Goal: Task Accomplishment & Management: Contribute content

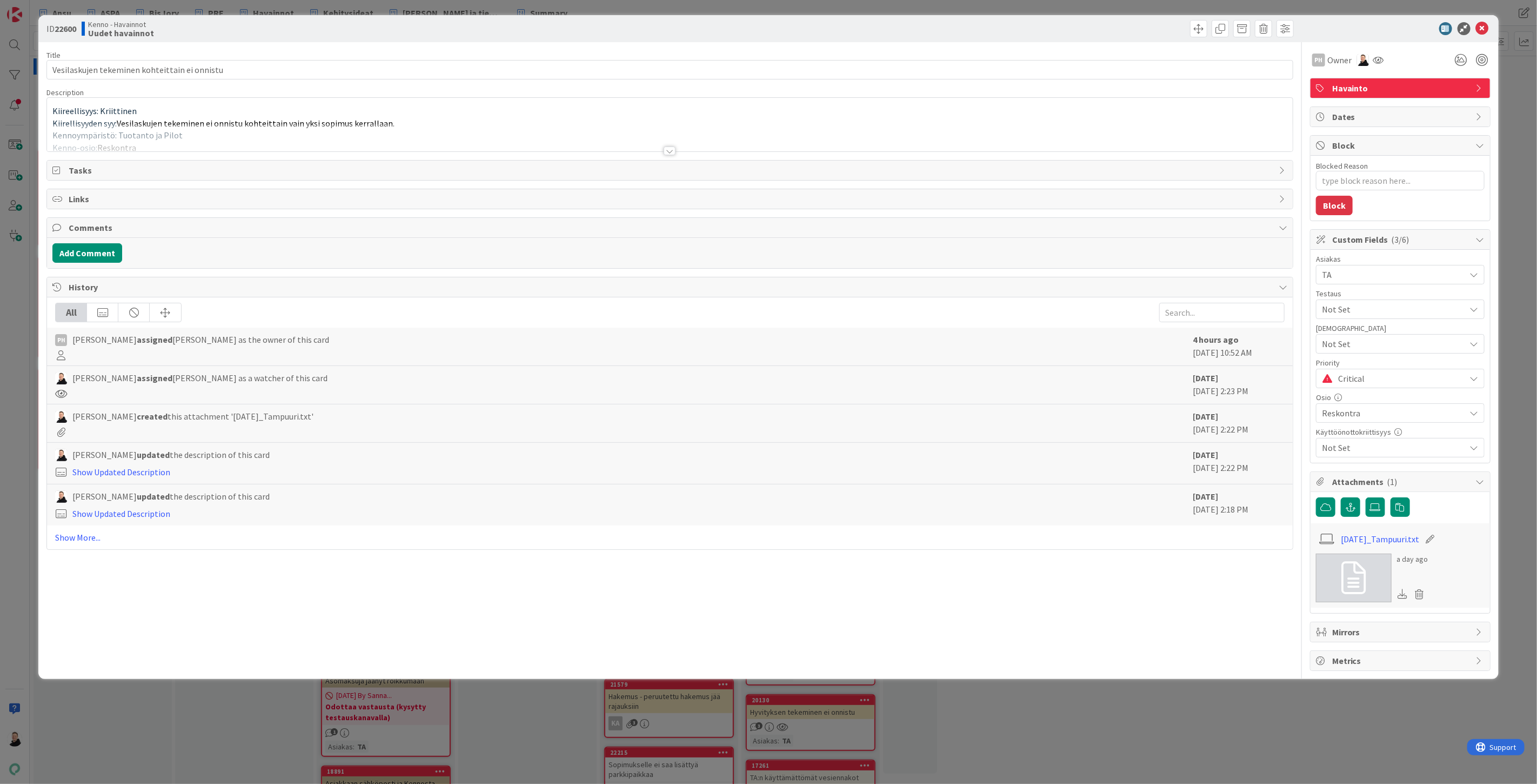
click at [668, 152] on div at bounding box center [669, 151] width 12 height 9
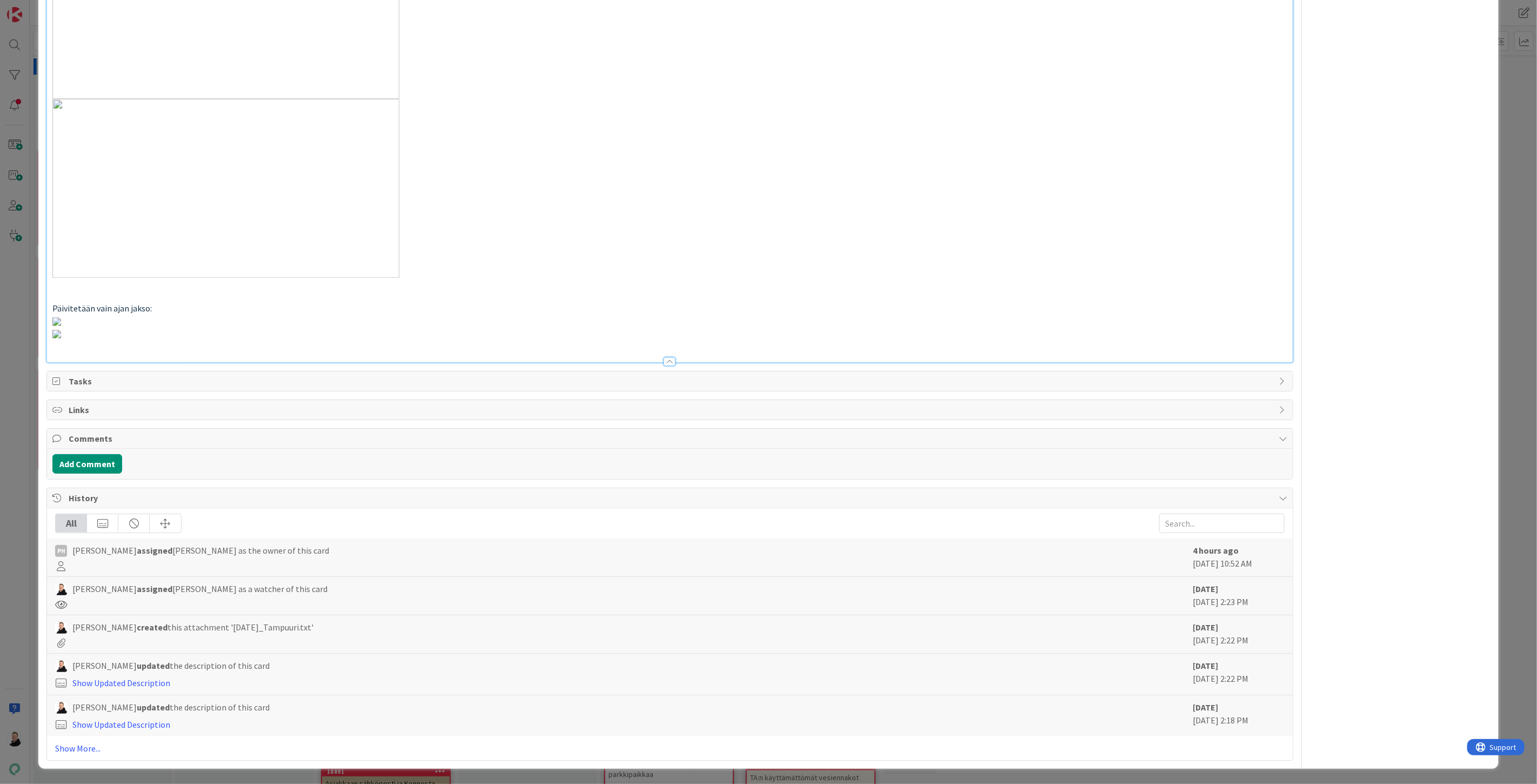
scroll to position [1909, 0]
click at [101, 466] on button "Add Comment" at bounding box center [87, 464] width 70 height 20
click at [106, 428] on p at bounding box center [669, 421] width 1225 height 12
click at [65, 474] on button "Add" at bounding box center [65, 466] width 24 height 13
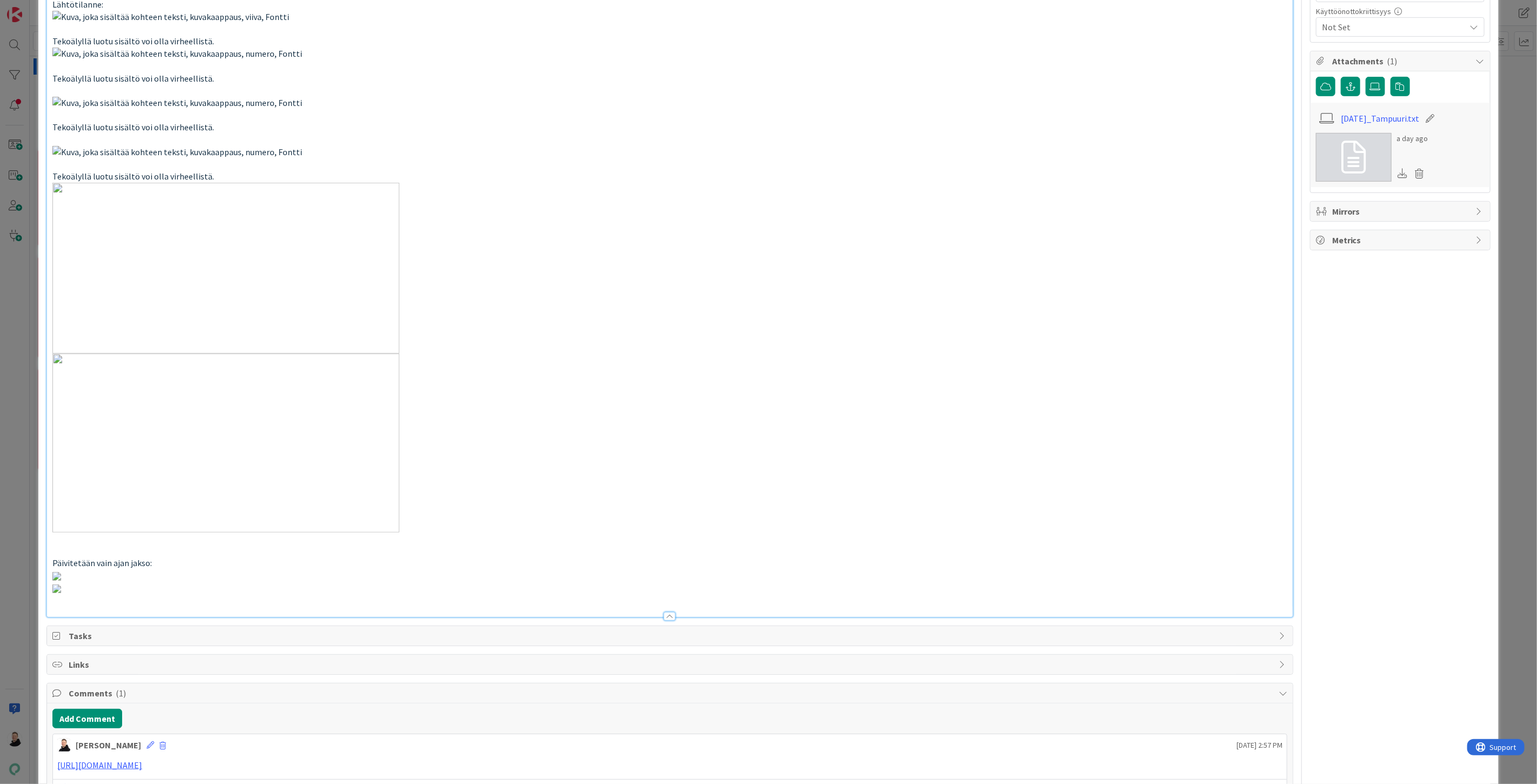
scroll to position [0, 0]
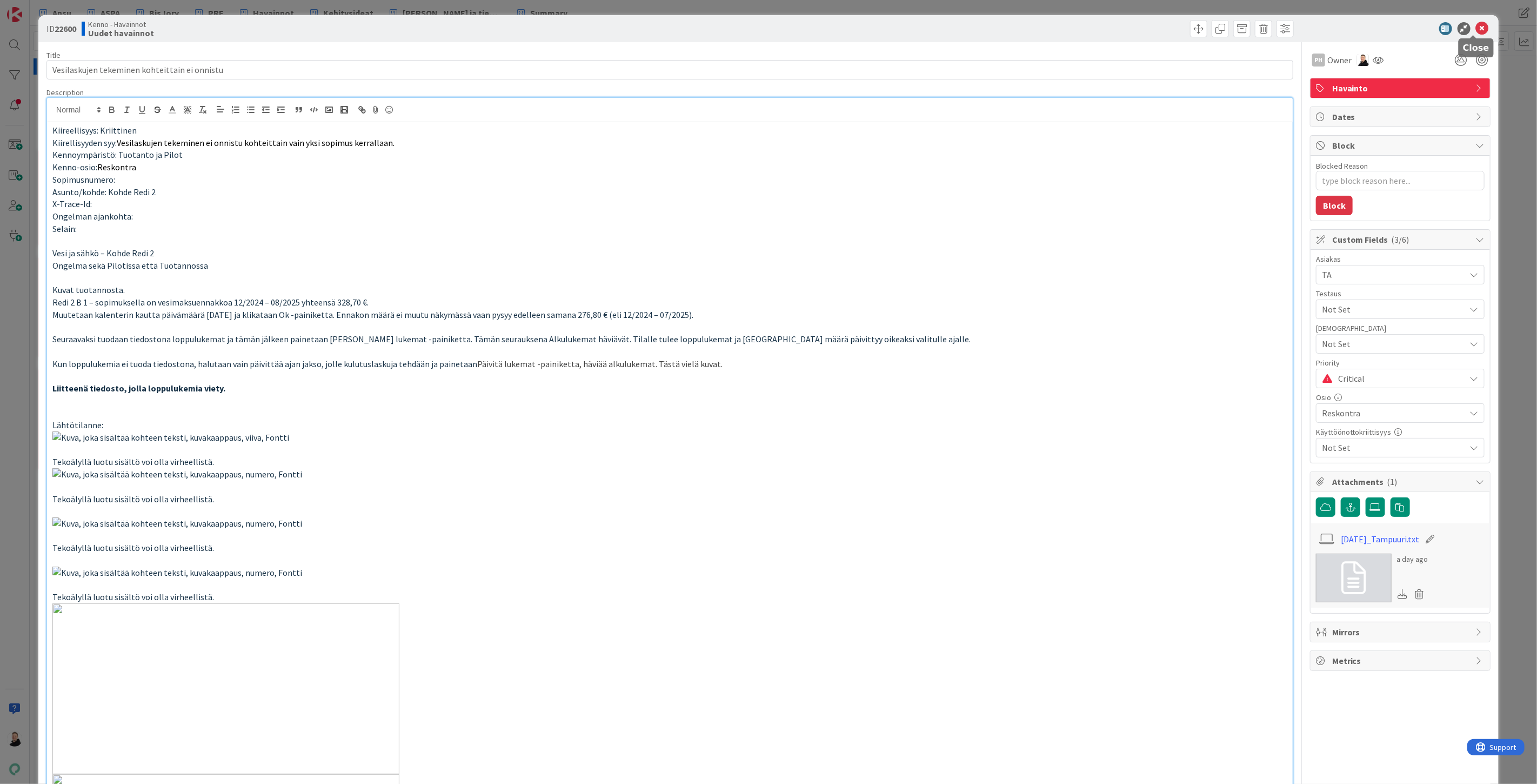
click at [1476, 27] on icon at bounding box center [1482, 28] width 13 height 13
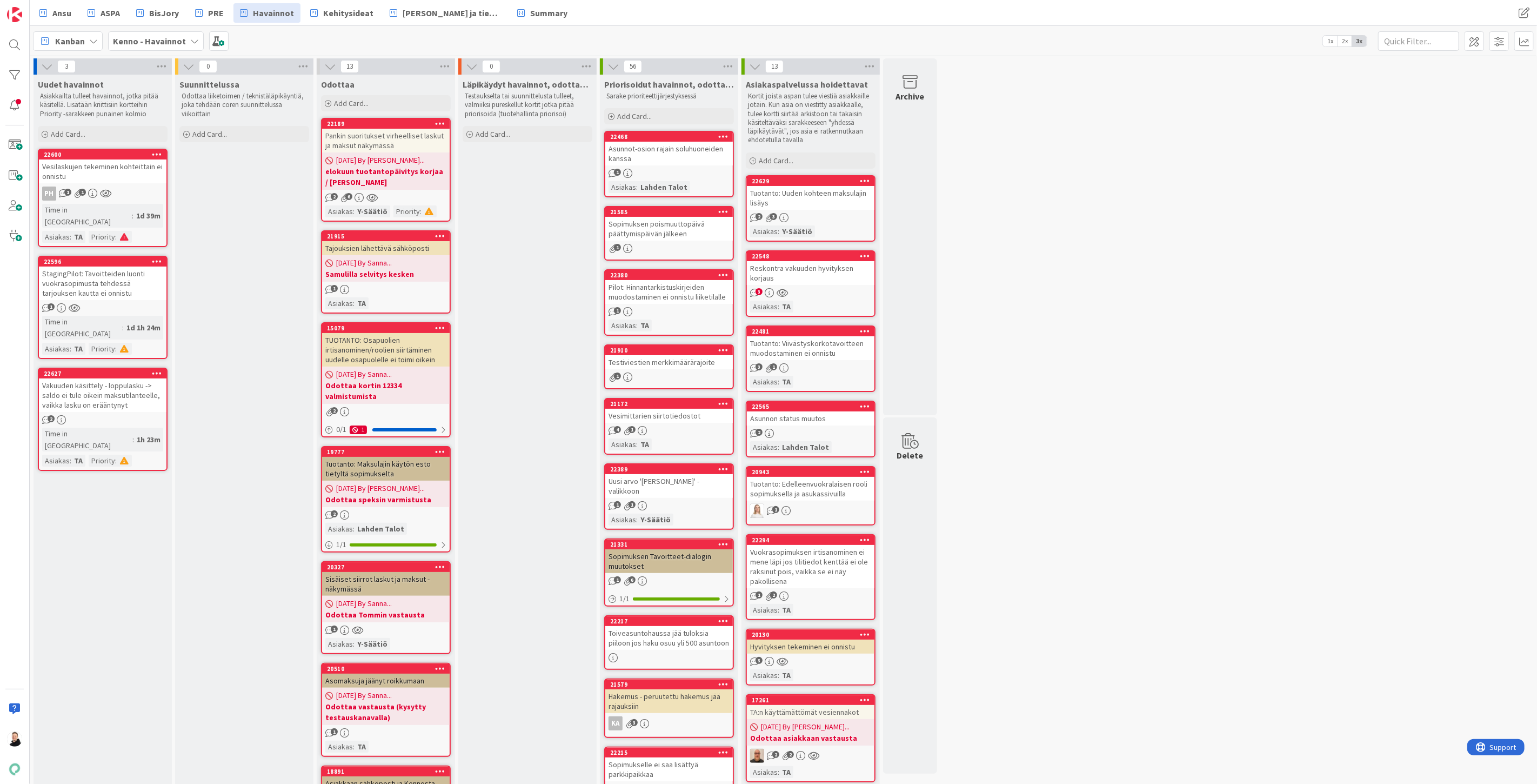
click at [89, 268] on div "StagingPilot: Tavoitteiden luonti vuokrasopimusta tehdessä tarjouksen kautta ei…" at bounding box center [103, 283] width 128 height 34
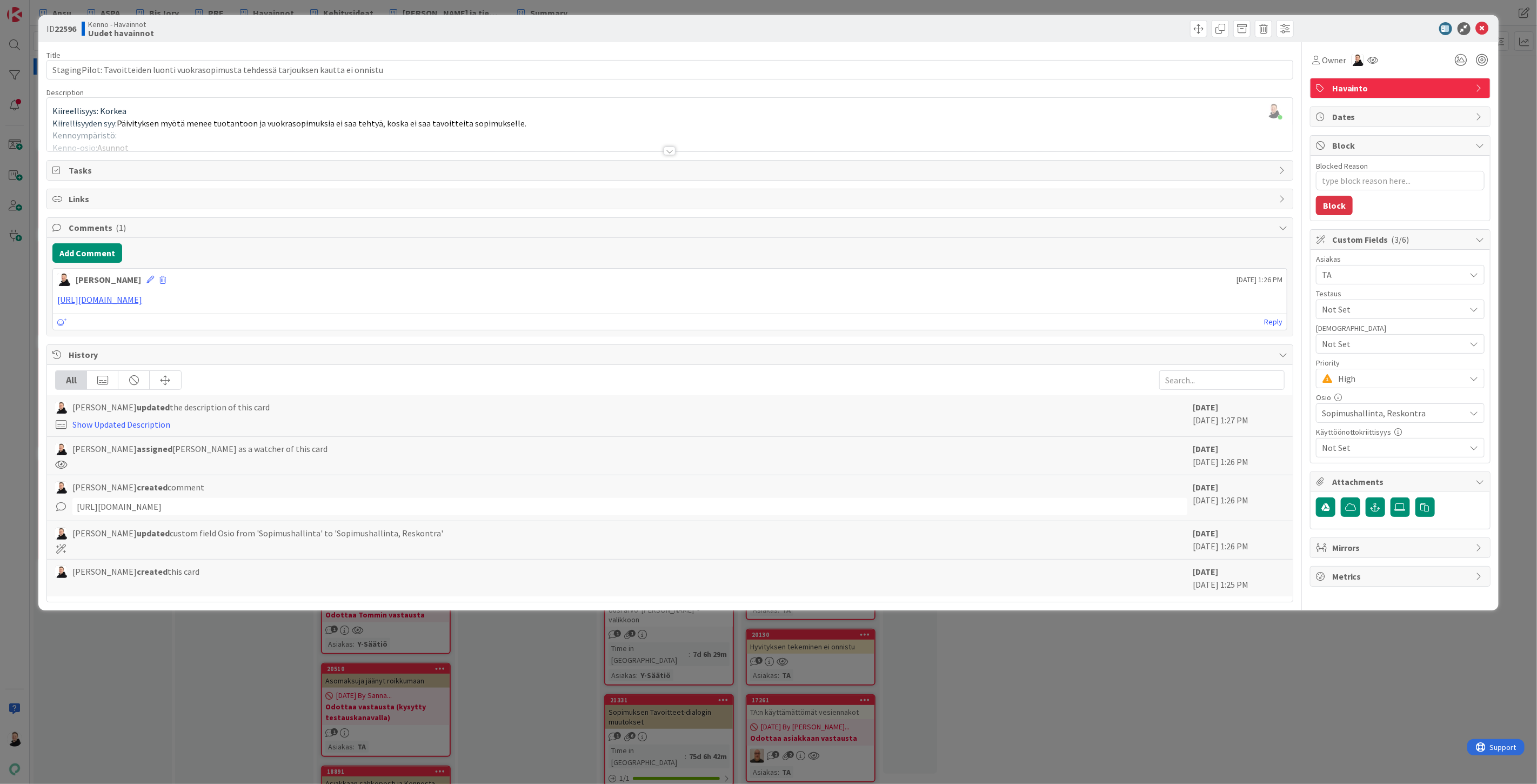
type textarea "x"
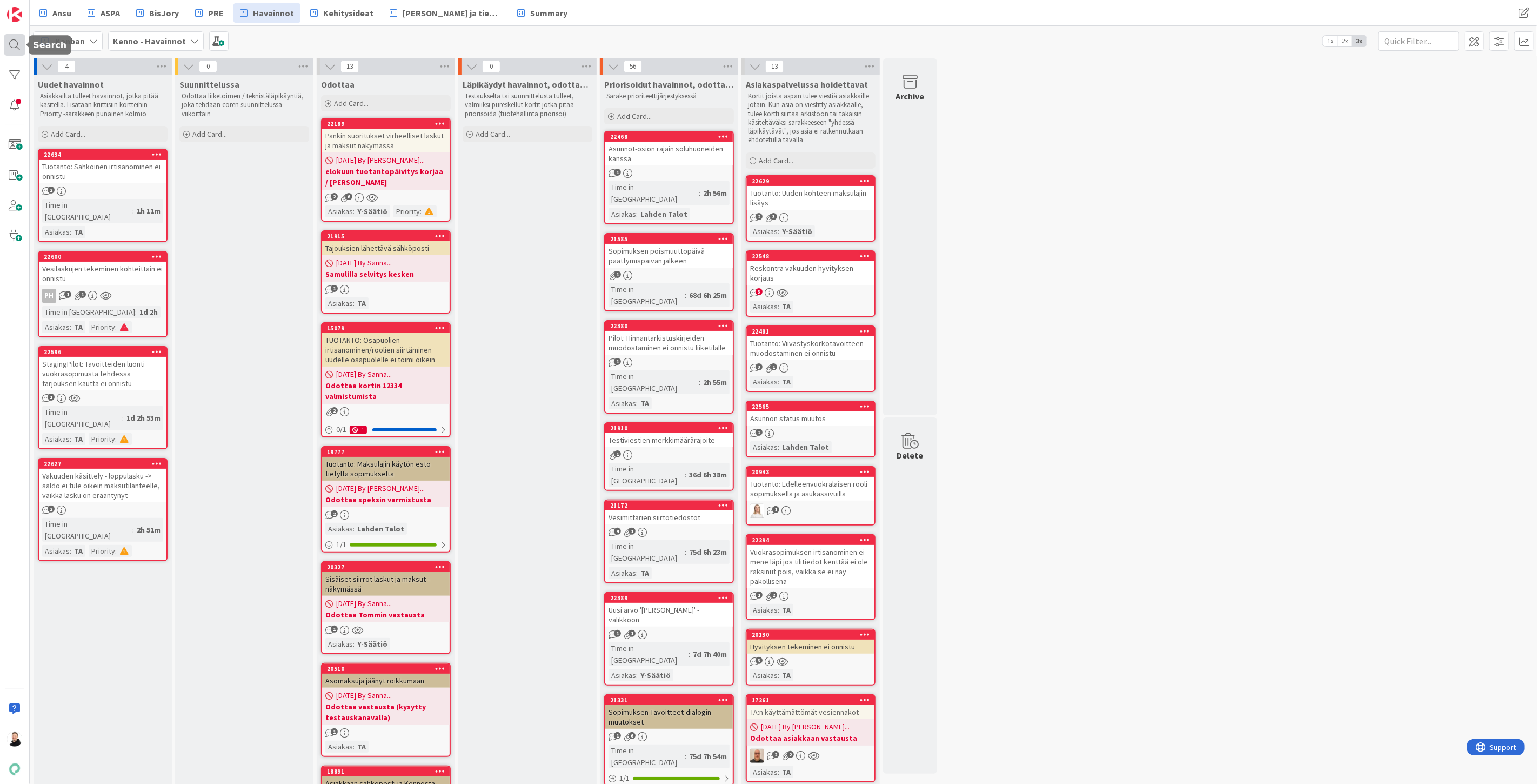
click at [19, 40] on div at bounding box center [14, 45] width 22 height 22
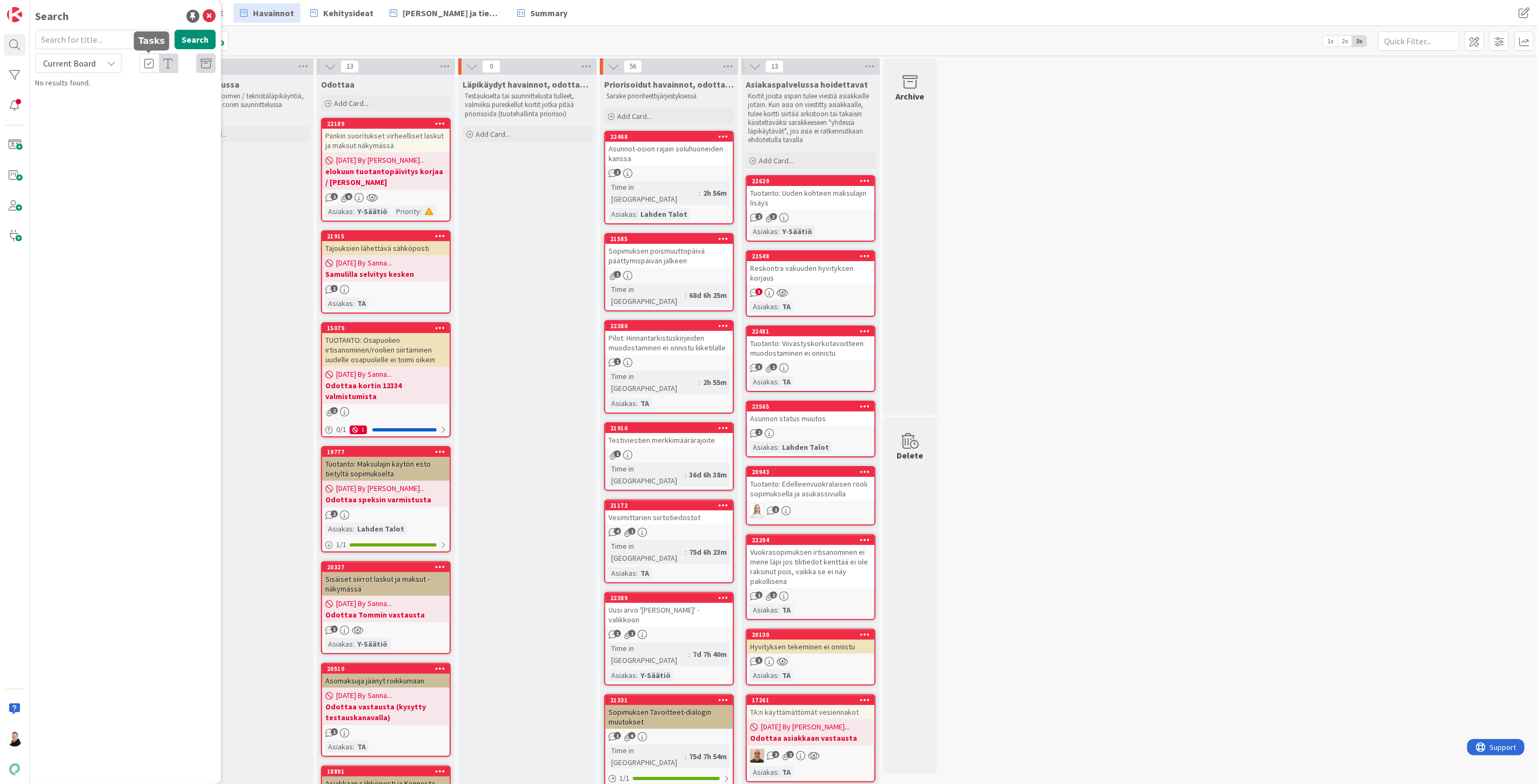
click at [90, 41] on input "text" at bounding box center [103, 40] width 135 height 20
type input "viestintä"
click at [108, 62] on icon at bounding box center [111, 63] width 9 height 9
click at [86, 114] on span "All Boards" at bounding box center [97, 108] width 112 height 16
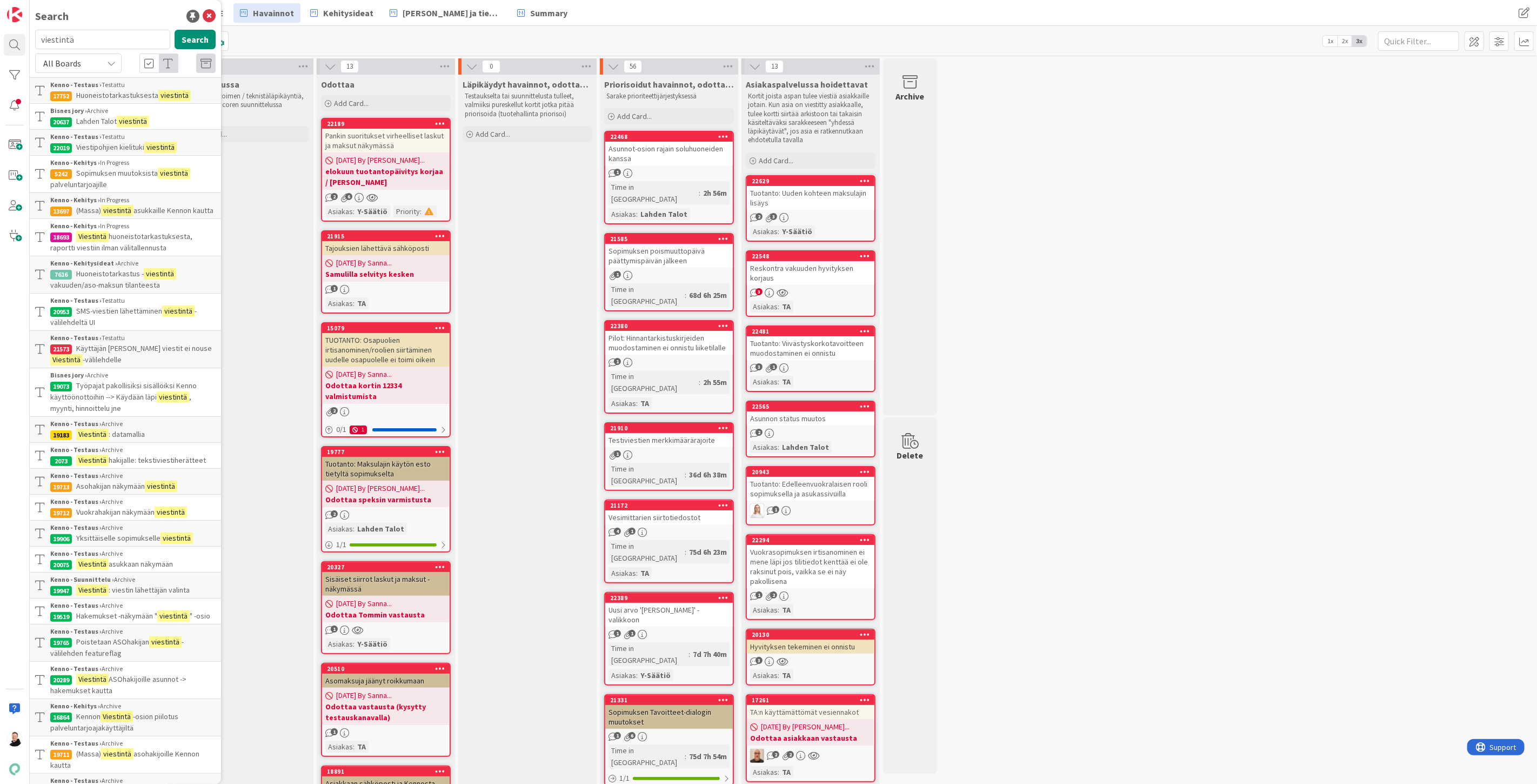
click at [105, 209] on mark "viestintä" at bounding box center [117, 210] width 33 height 11
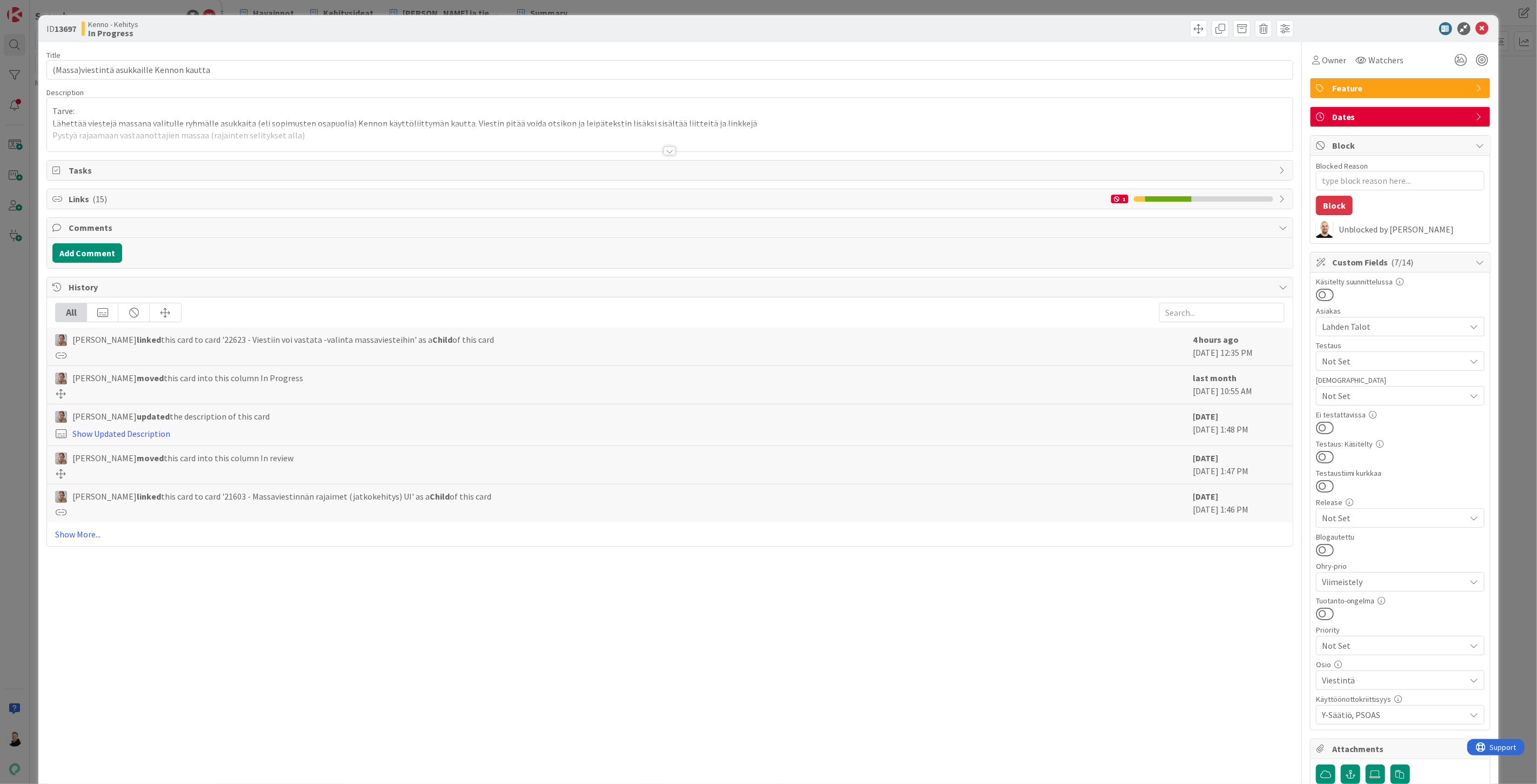
type textarea "x"
click at [666, 145] on div at bounding box center [670, 138] width 1246 height 28
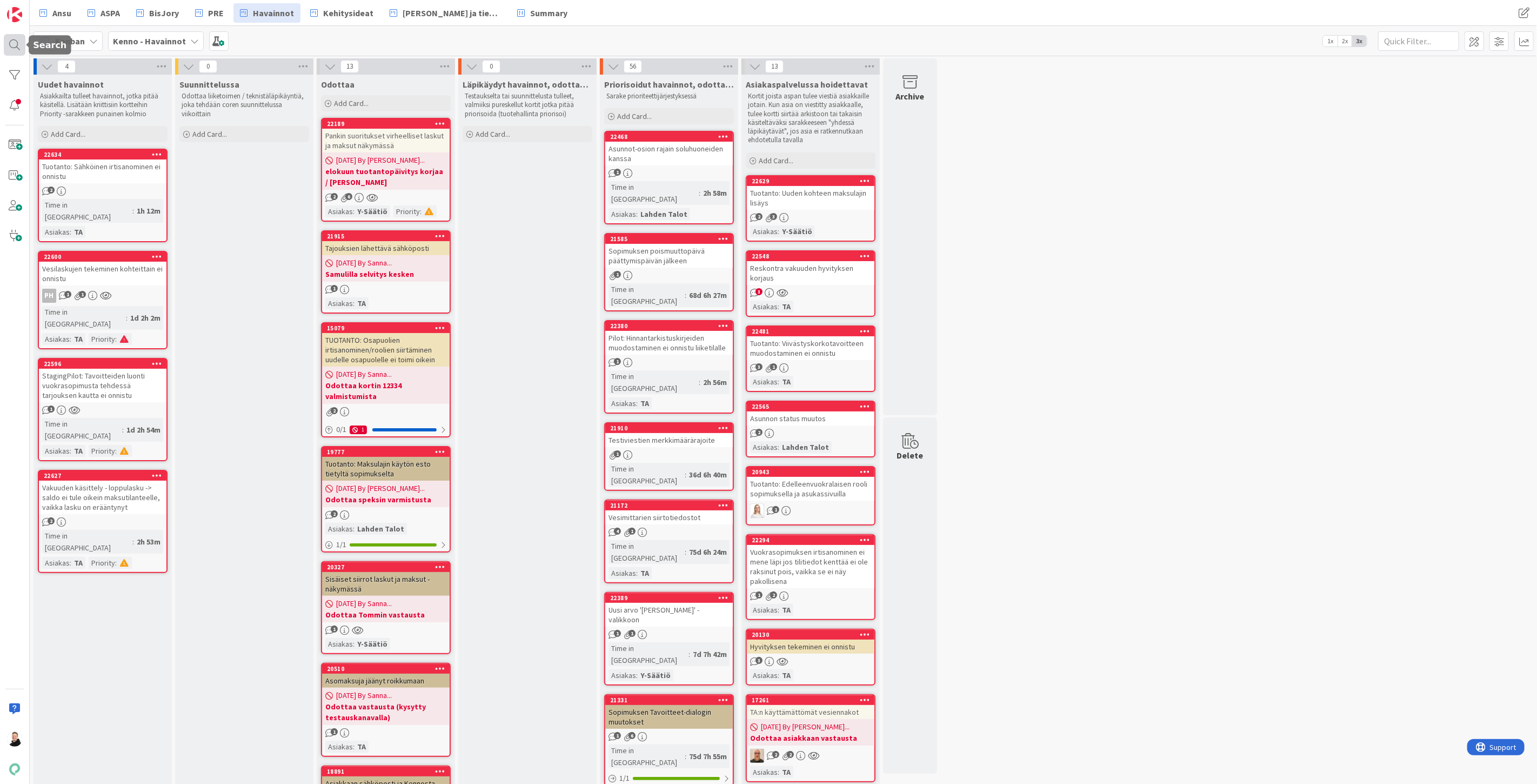
click at [12, 37] on div at bounding box center [14, 45] width 22 height 22
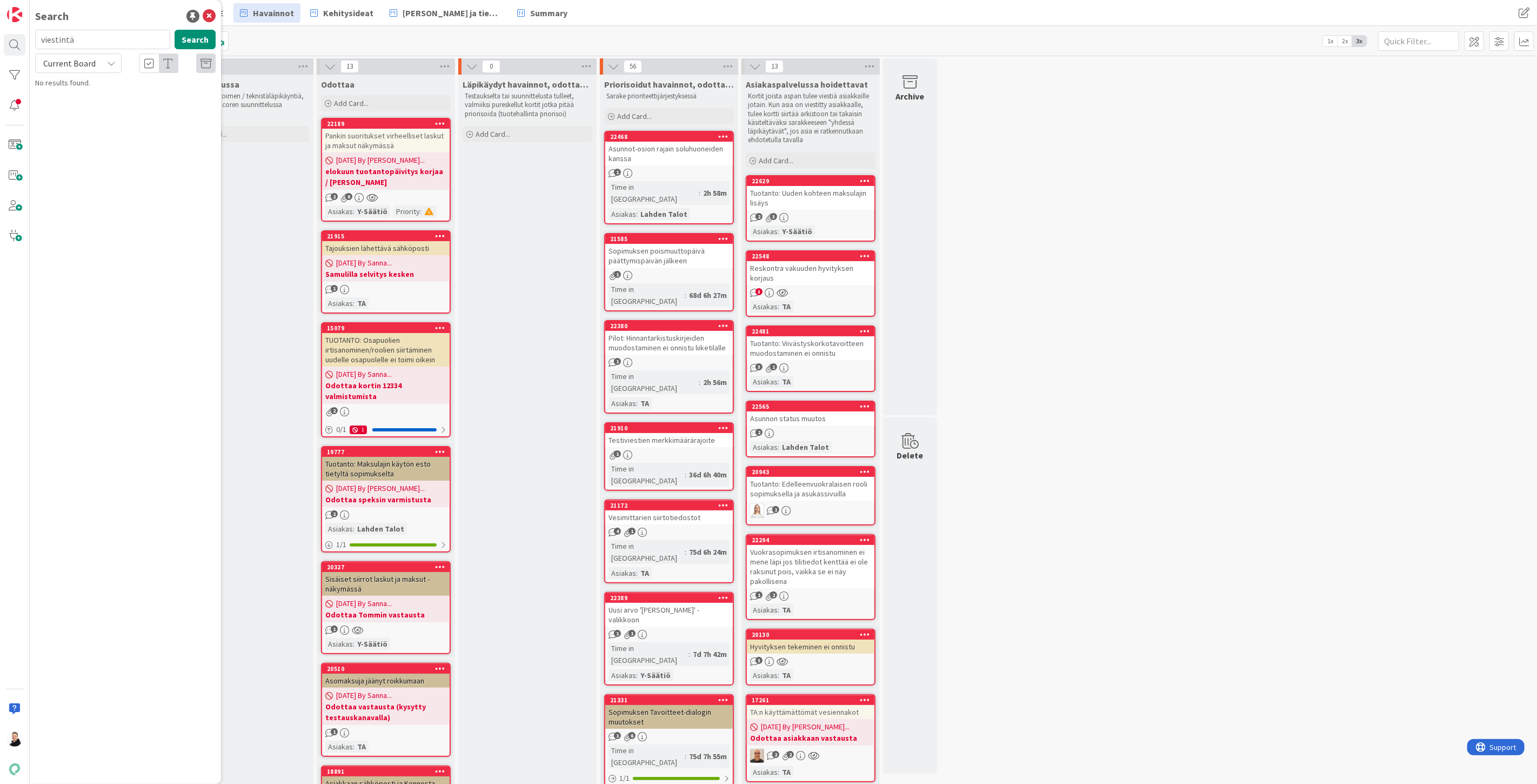
drag, startPoint x: 95, startPoint y: 38, endPoint x: 0, endPoint y: 47, distance: 95.4
click at [0, 47] on div "Search viestintä Search Current Board No results found." at bounding box center [15, 392] width 30 height 784
type input "massaviestien"
click at [107, 62] on icon at bounding box center [111, 63] width 9 height 9
click at [78, 108] on span "All Boards" at bounding box center [97, 108] width 112 height 16
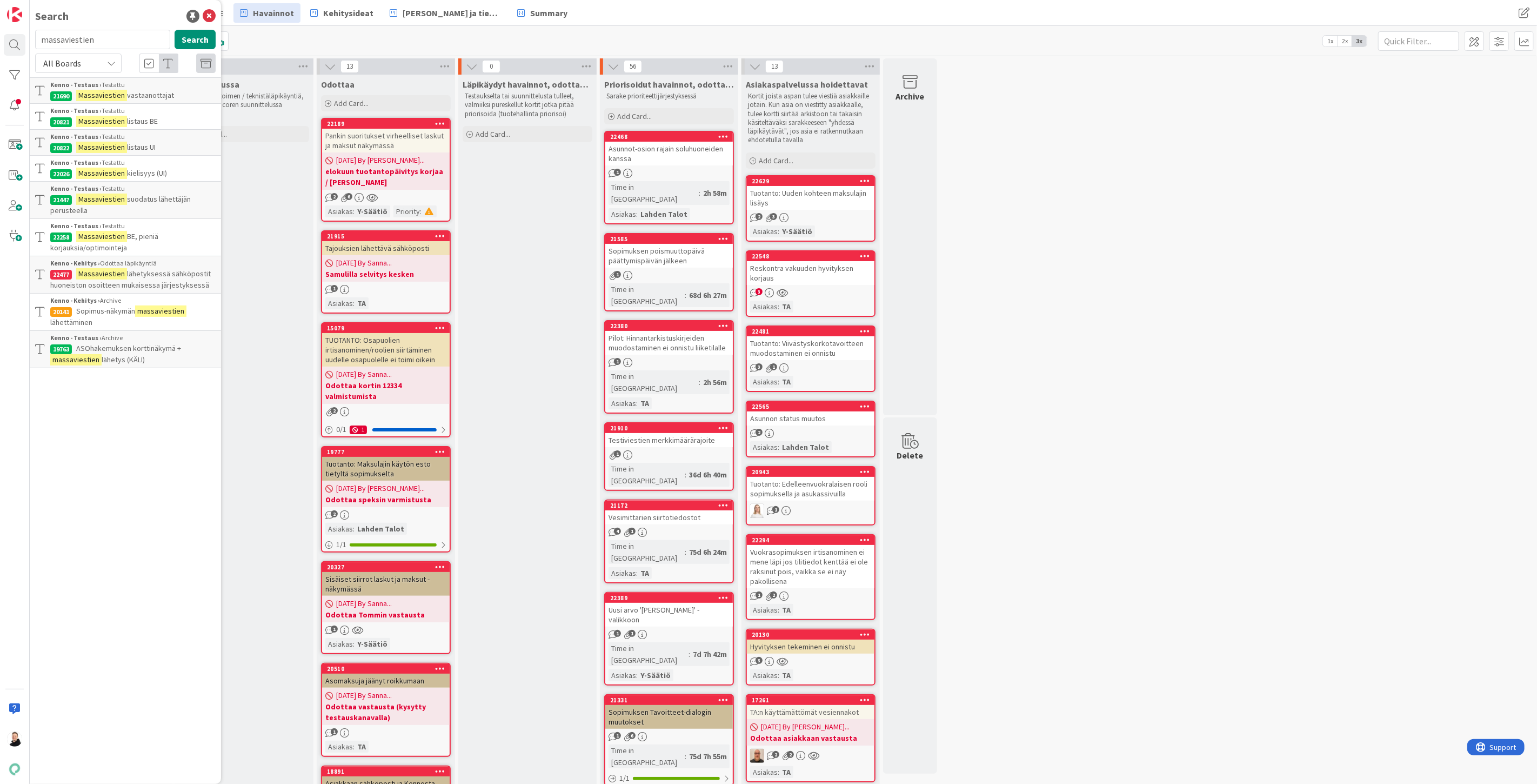
click at [102, 309] on span "Sopimus-näkymän" at bounding box center [105, 310] width 59 height 9
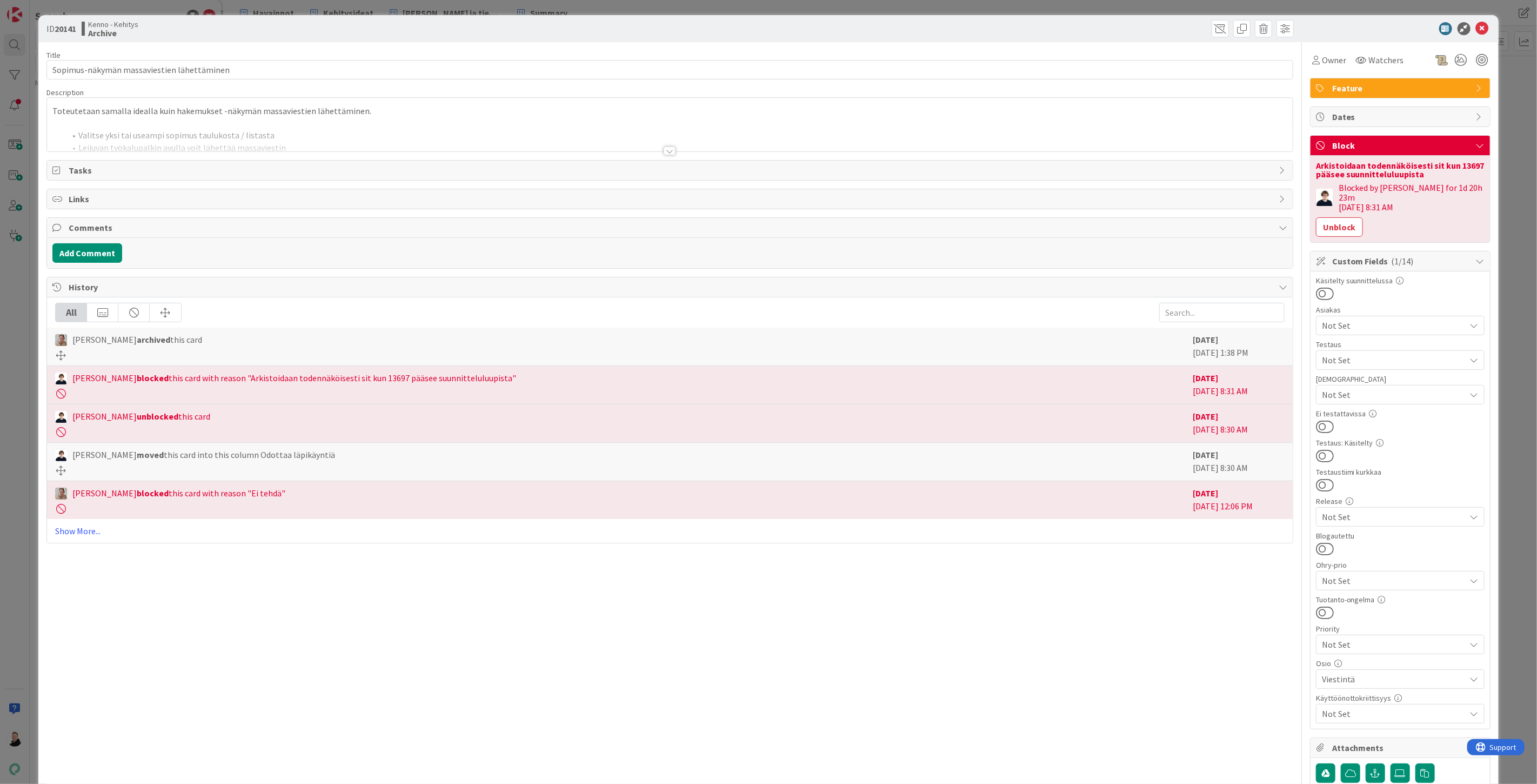
click at [668, 147] on div at bounding box center [669, 151] width 12 height 9
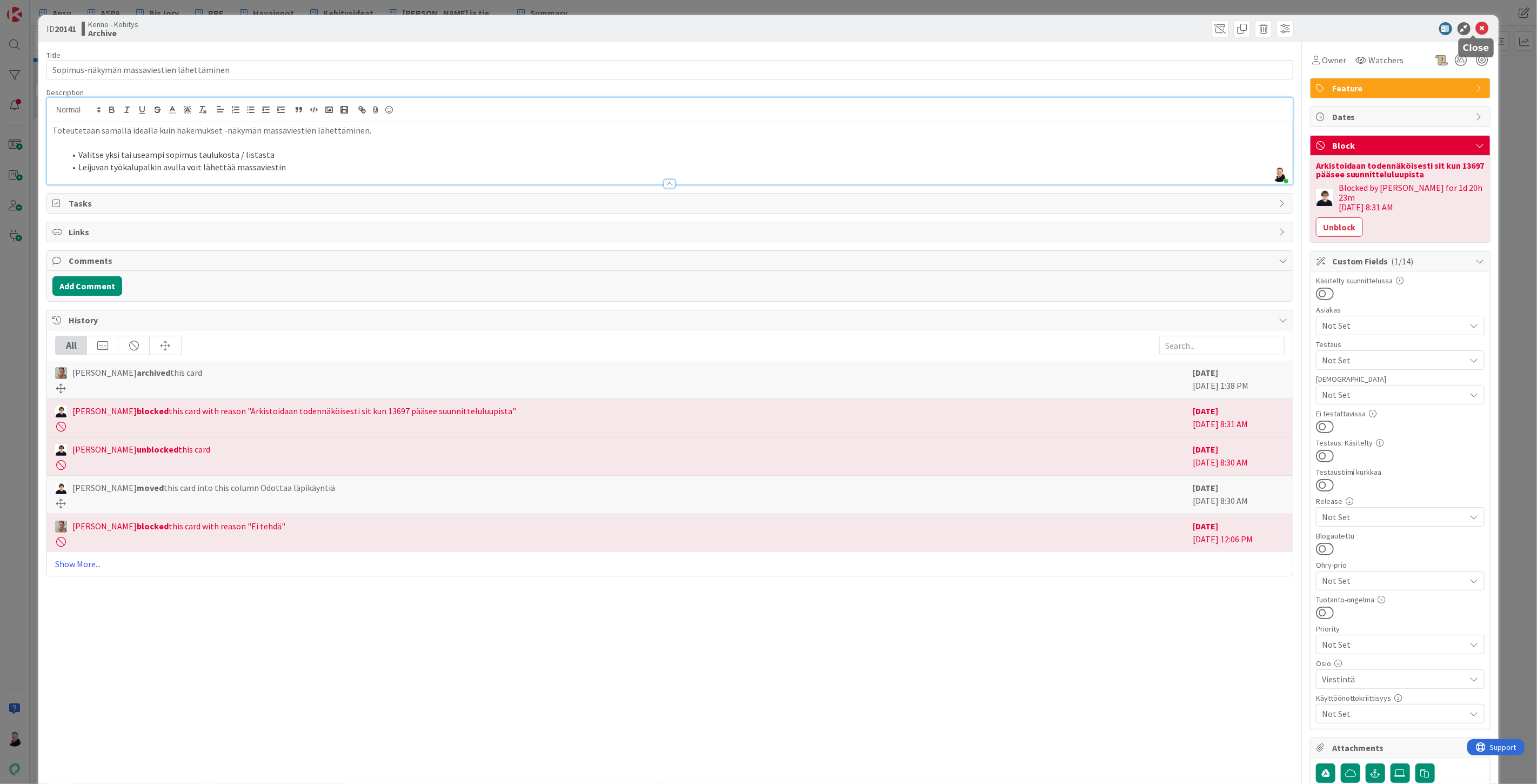
click at [1477, 22] on icon at bounding box center [1482, 28] width 13 height 13
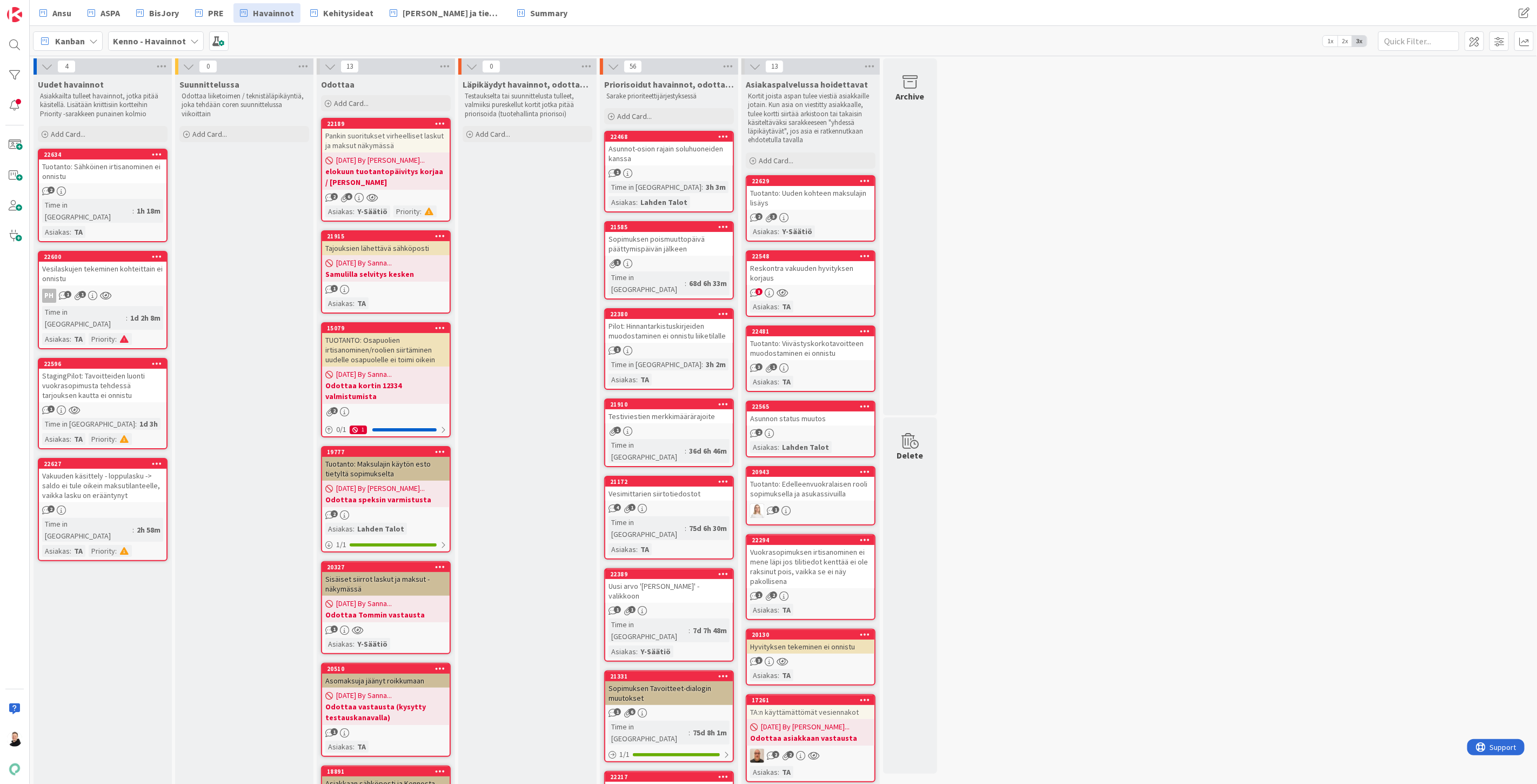
click at [159, 43] on b "Kenno - Havainnot" at bounding box center [149, 40] width 73 height 11
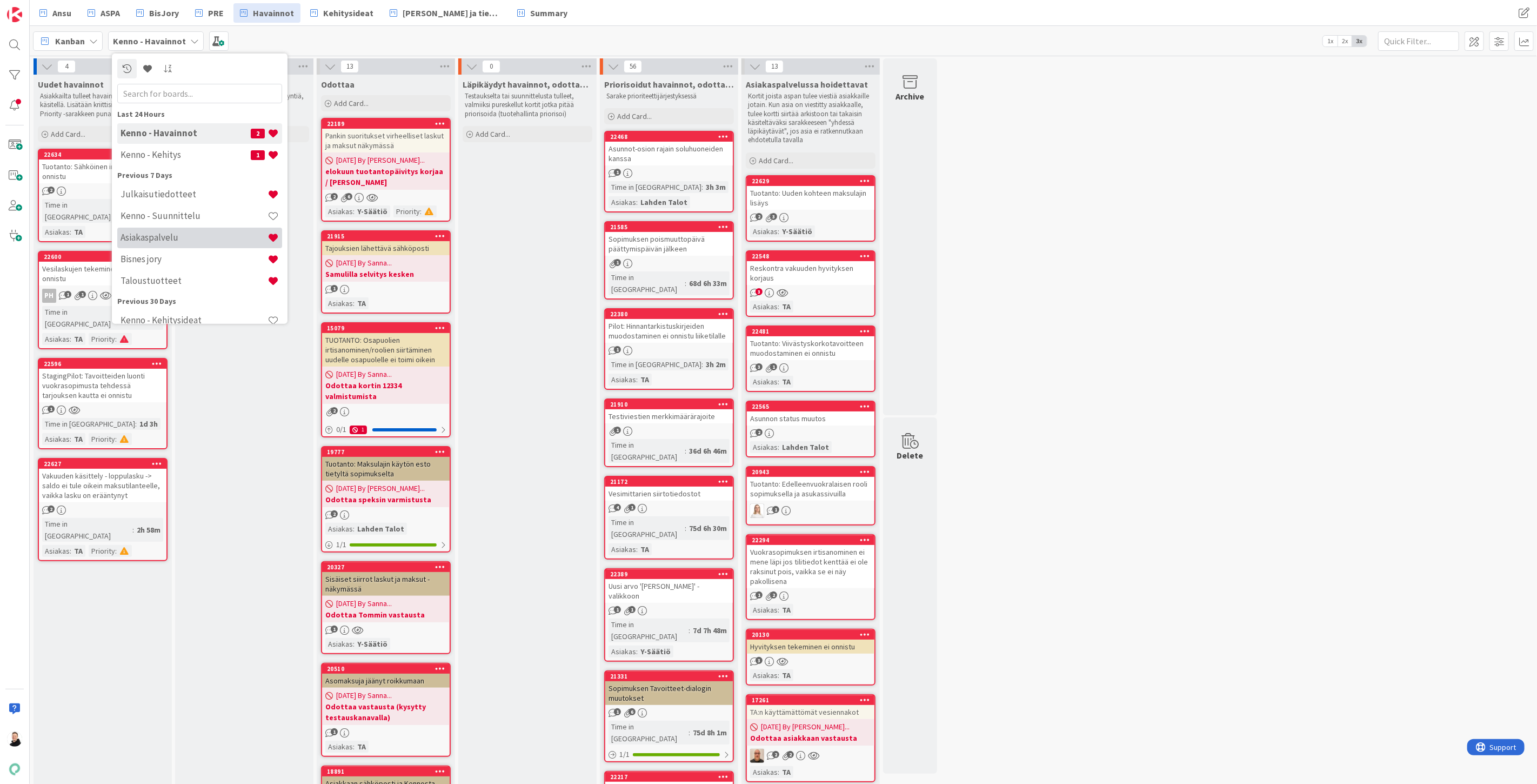
click at [160, 240] on h4 "Asiakaspalvelu" at bounding box center [194, 237] width 147 height 11
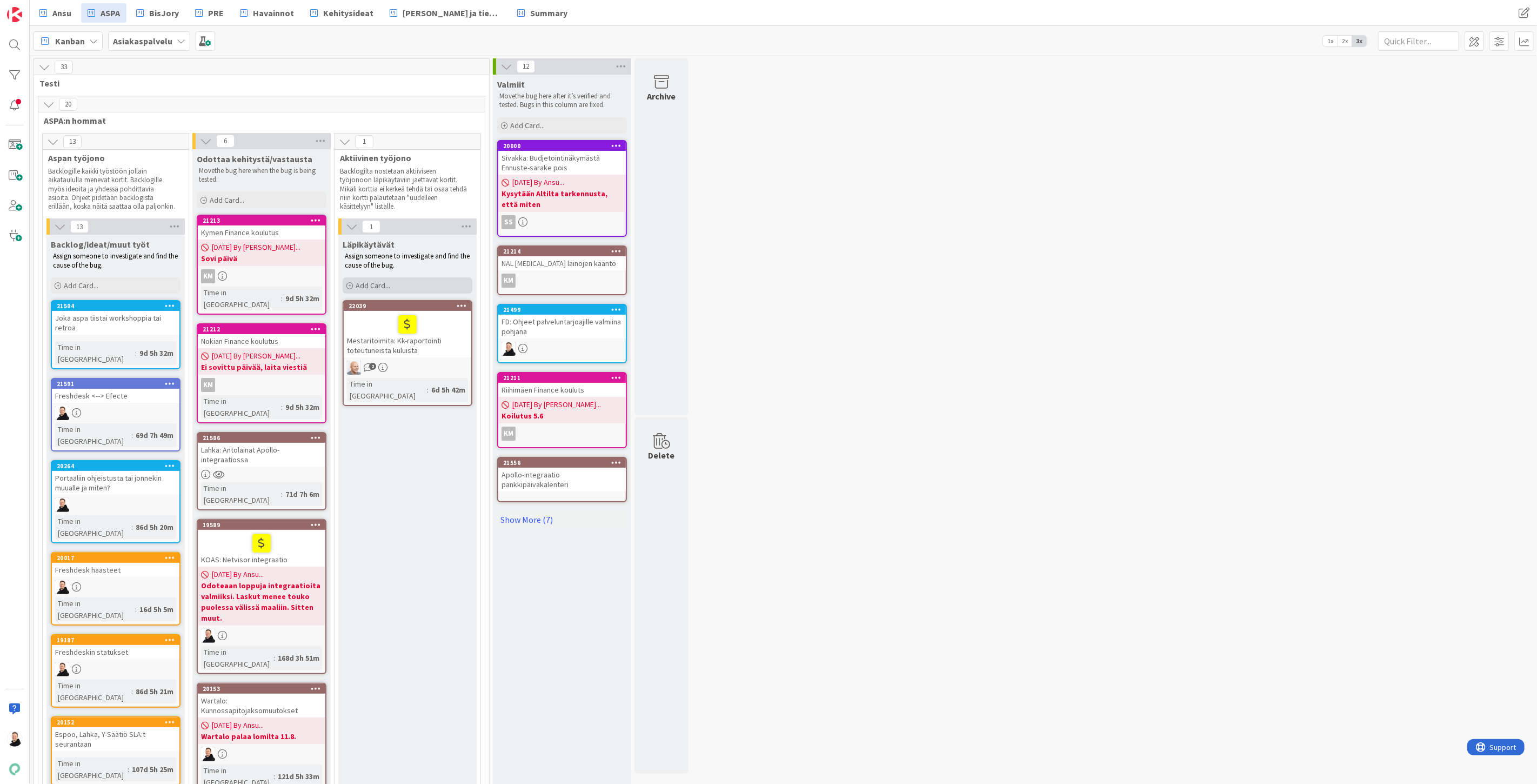
click at [353, 288] on div "Add Card..." at bounding box center [408, 285] width 130 height 16
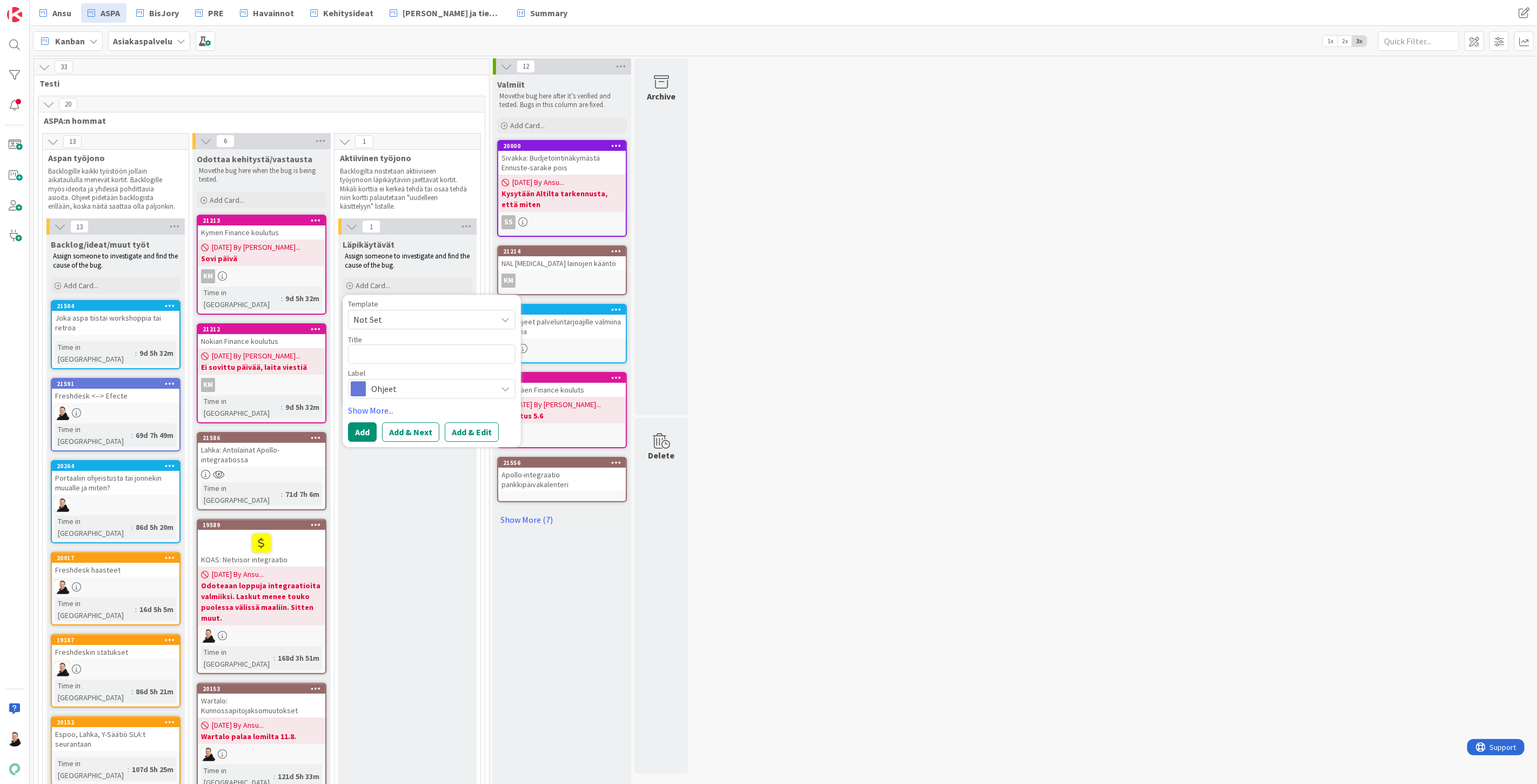
click at [382, 352] on textarea at bounding box center [432, 354] width 167 height 20
type textarea "x"
type textarea "S"
type textarea "x"
type textarea "Se"
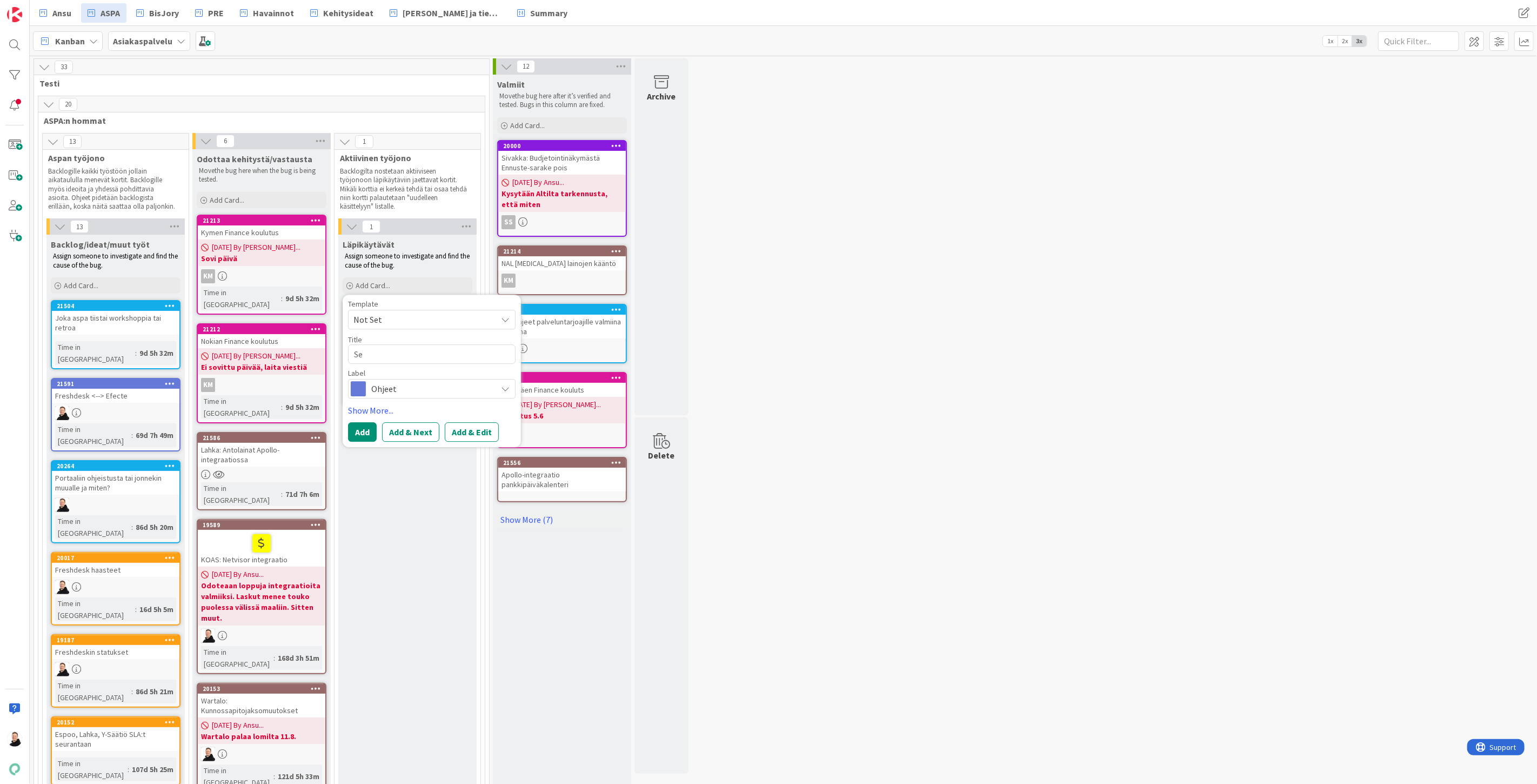
type textarea "x"
type textarea "Set"
type textarea "x"
type textarea "Setl"
type textarea "x"
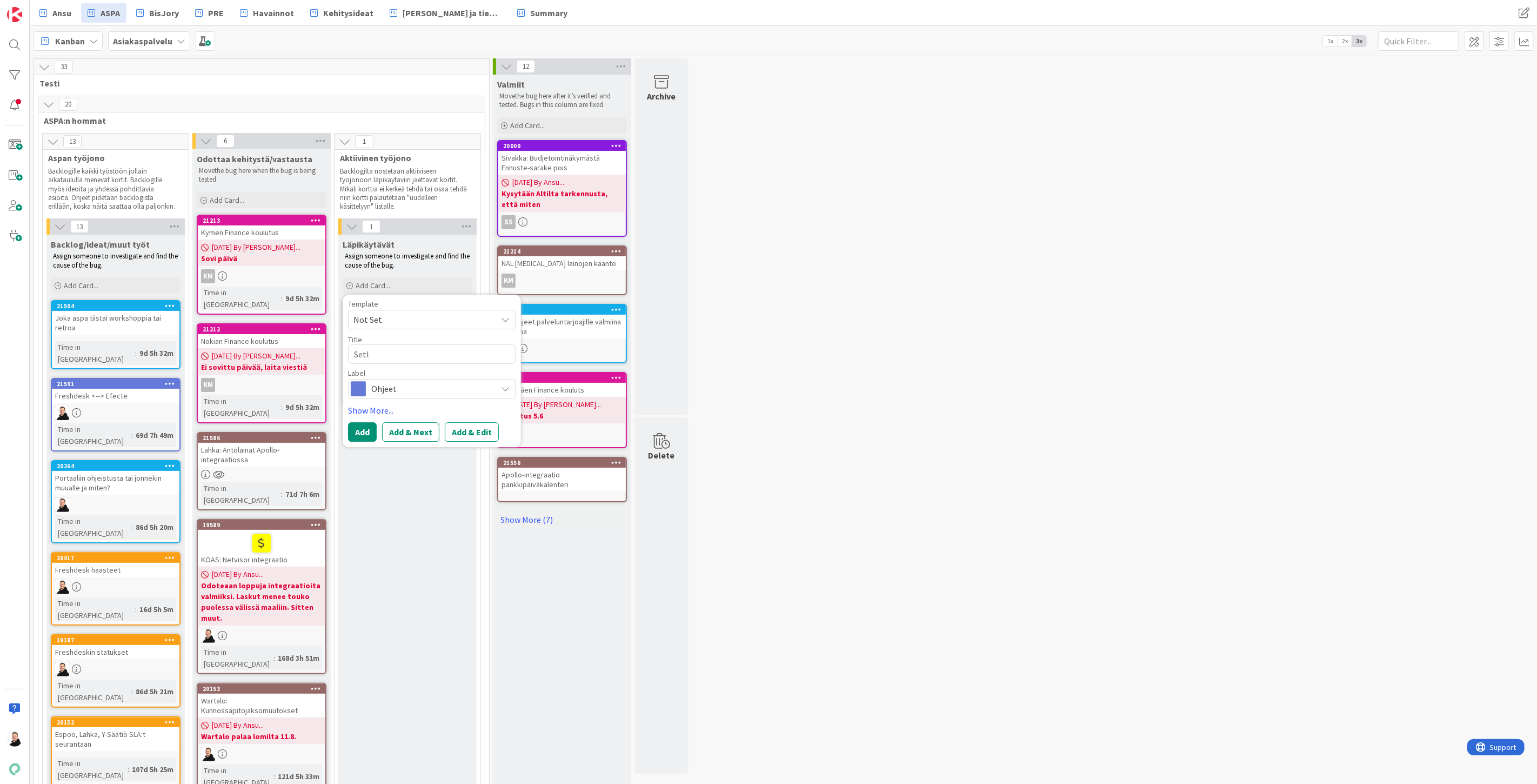
type textarea "Setle"
type textarea "x"
type textarea "Setlem"
type textarea "x"
type textarea "Setleme"
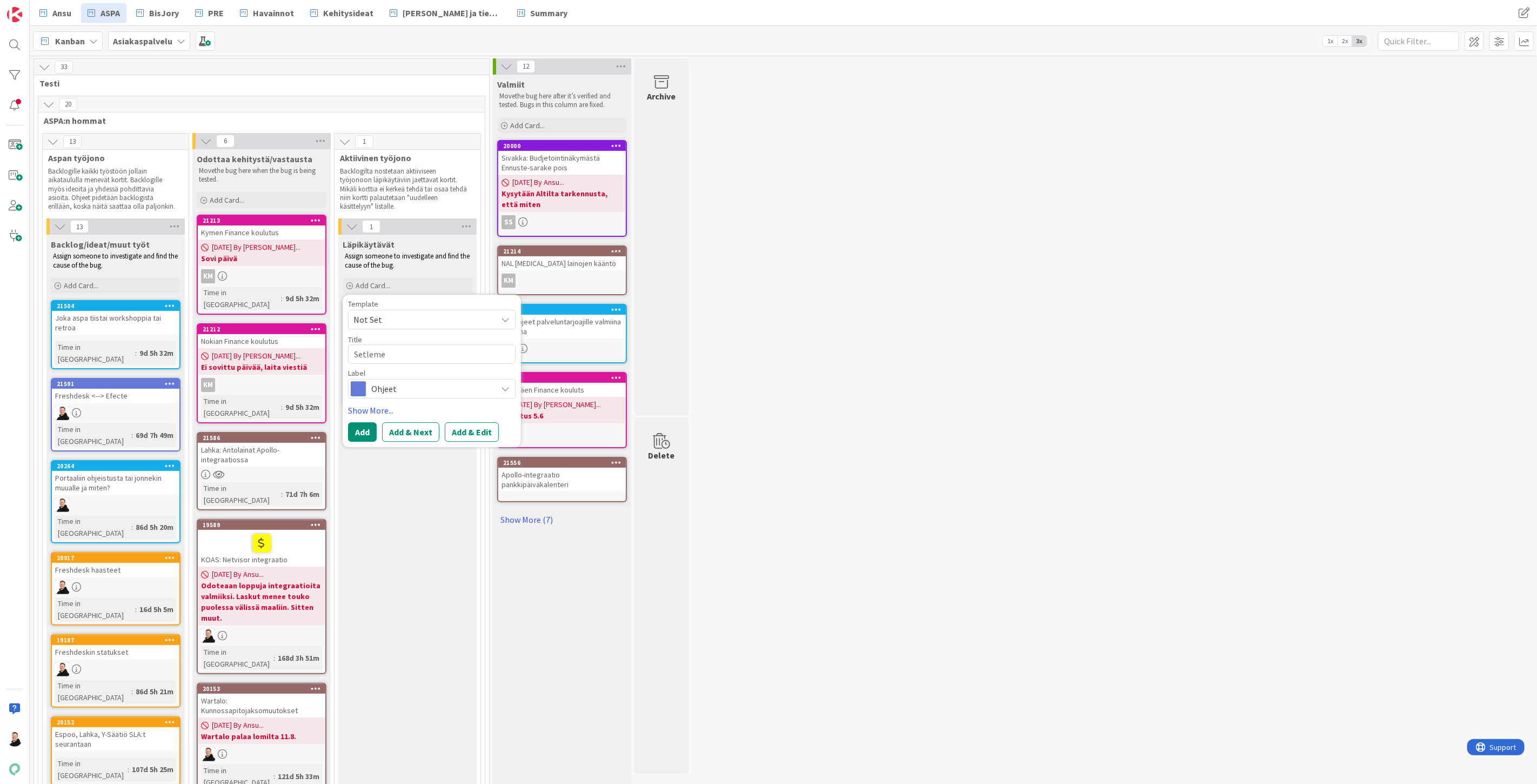
type textarea "x"
type textarea "Setlemen"
type textarea "x"
type textarea "Setlement"
type textarea "x"
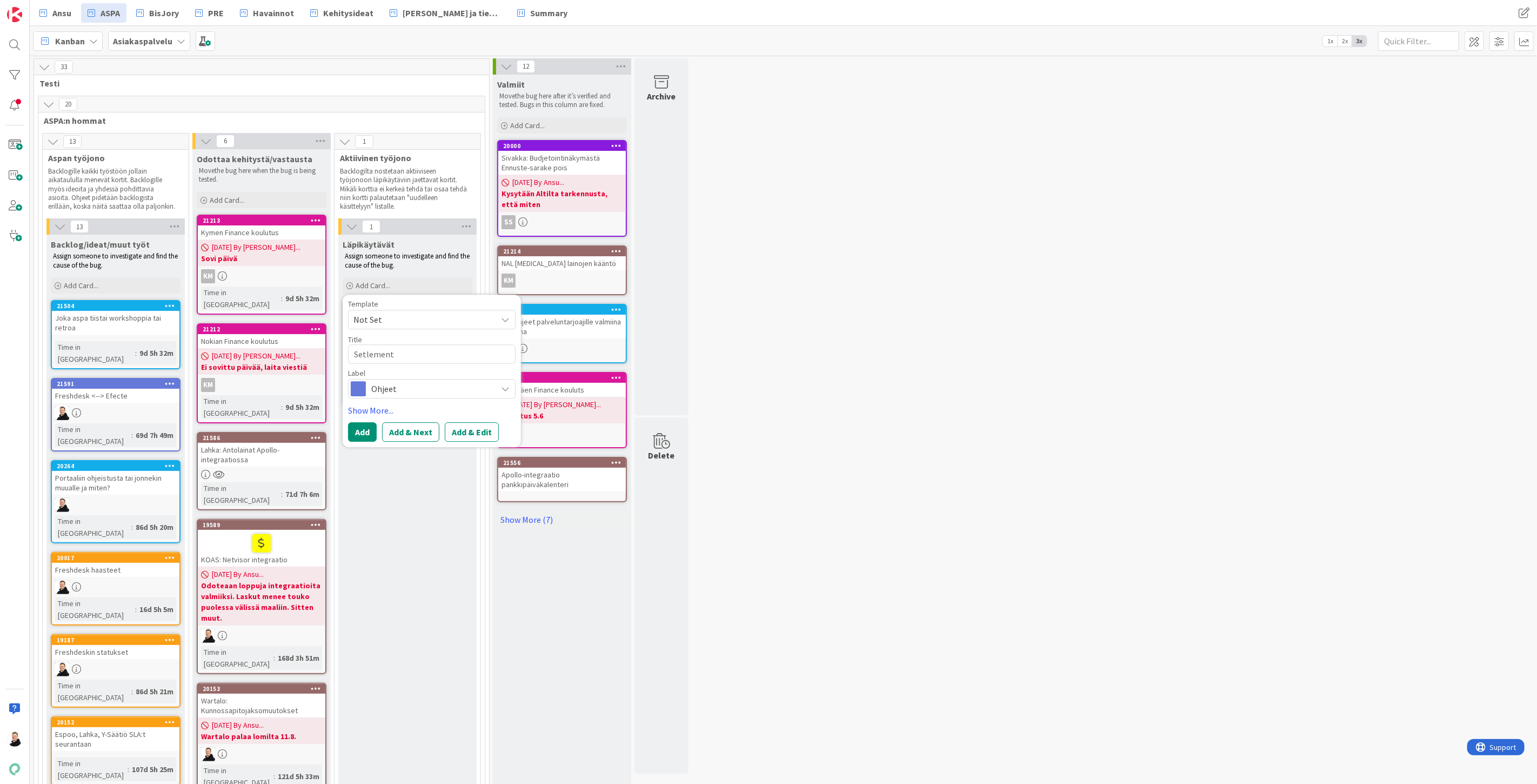
type textarea "Setlementt"
type textarea "x"
type textarea "Setlementti"
type textarea "x"
type textarea "Setlementti:"
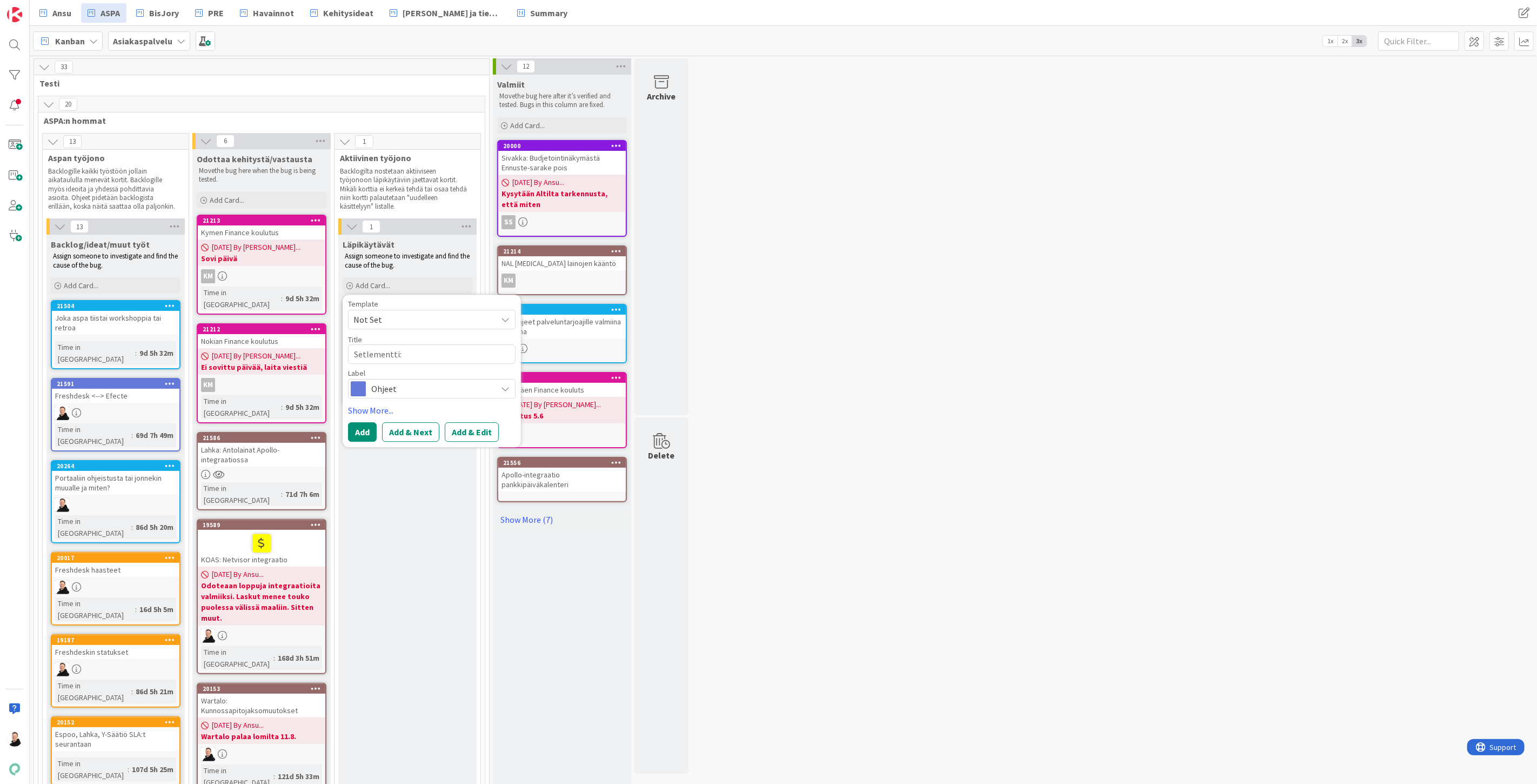
type textarea "x"
type textarea "Setlementti:"
type textarea "x"
type textarea "Setlementti: T"
type textarea "x"
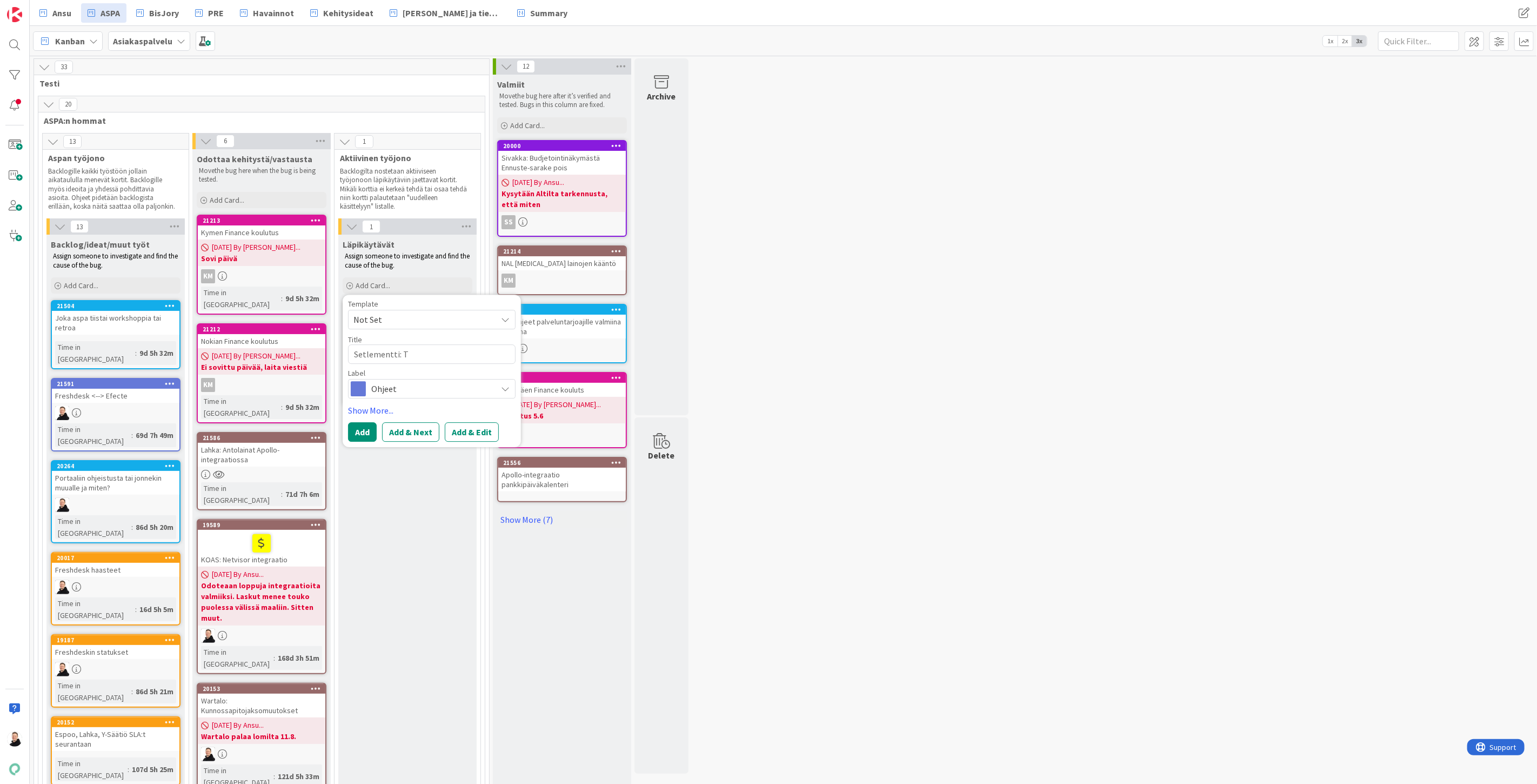
type textarea "Setlementti: Ta"
type textarea "x"
type textarea "Setlementti: Tas"
type textarea "x"
type textarea "Setlementti: Tasa"
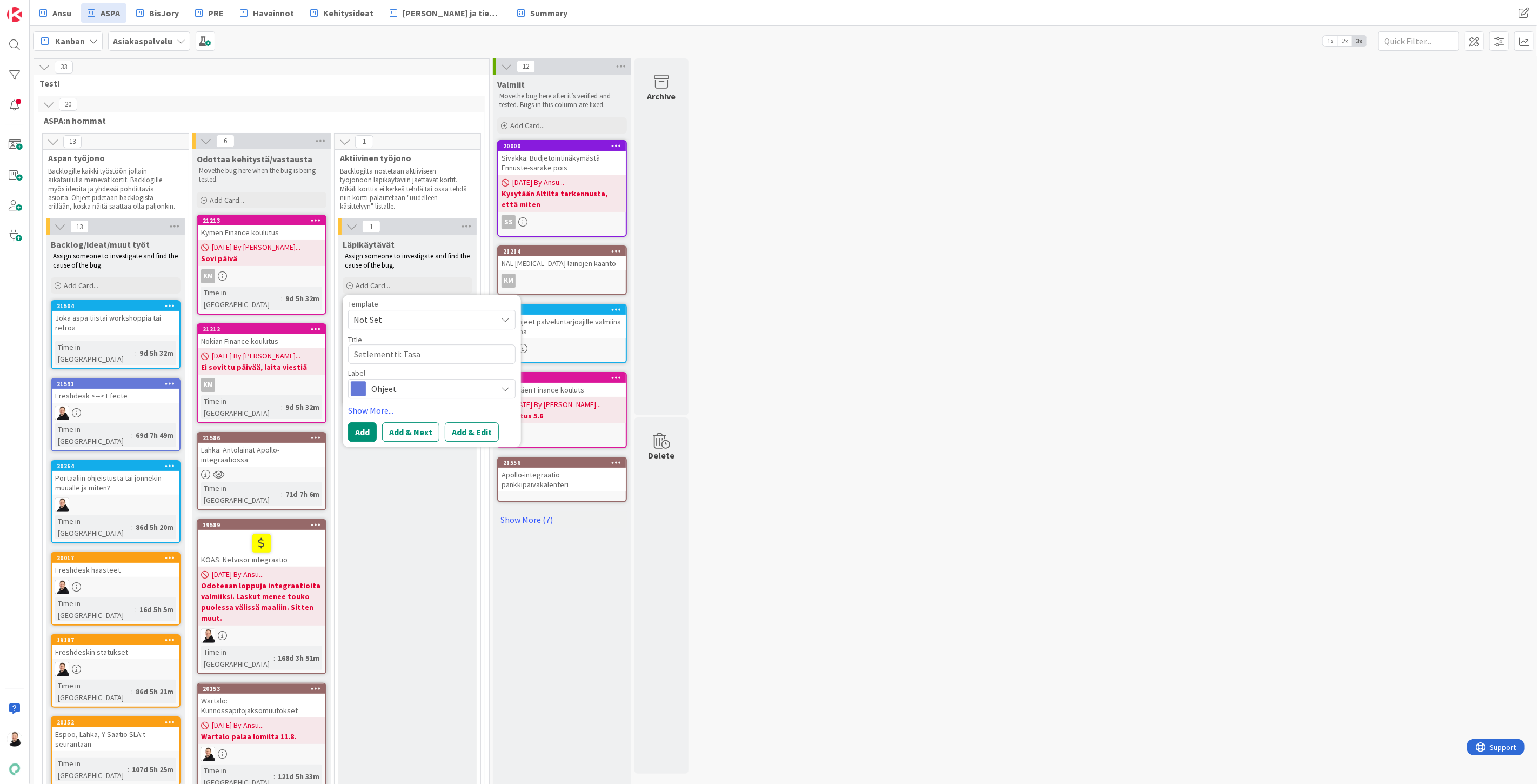
type textarea "x"
type textarea "Setlementti: Tasau"
type textarea "x"
type textarea "Setlementti: Tasaus"
type textarea "x"
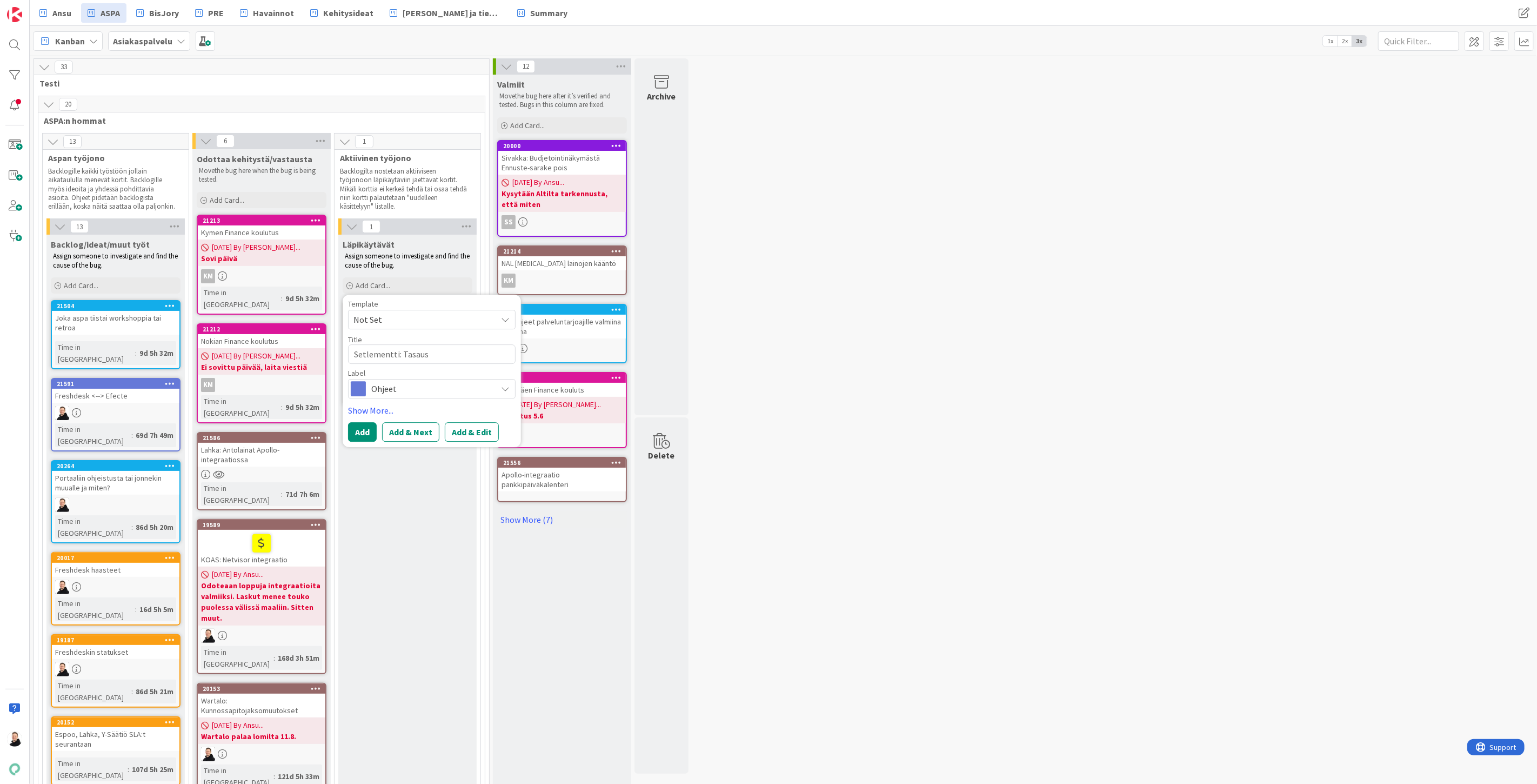
type textarea "Setlementti: Tasausr"
type textarea "x"
type textarea "Setlementti: Tasausri"
type textarea "x"
type textarea "Setlementti: Tasausriv"
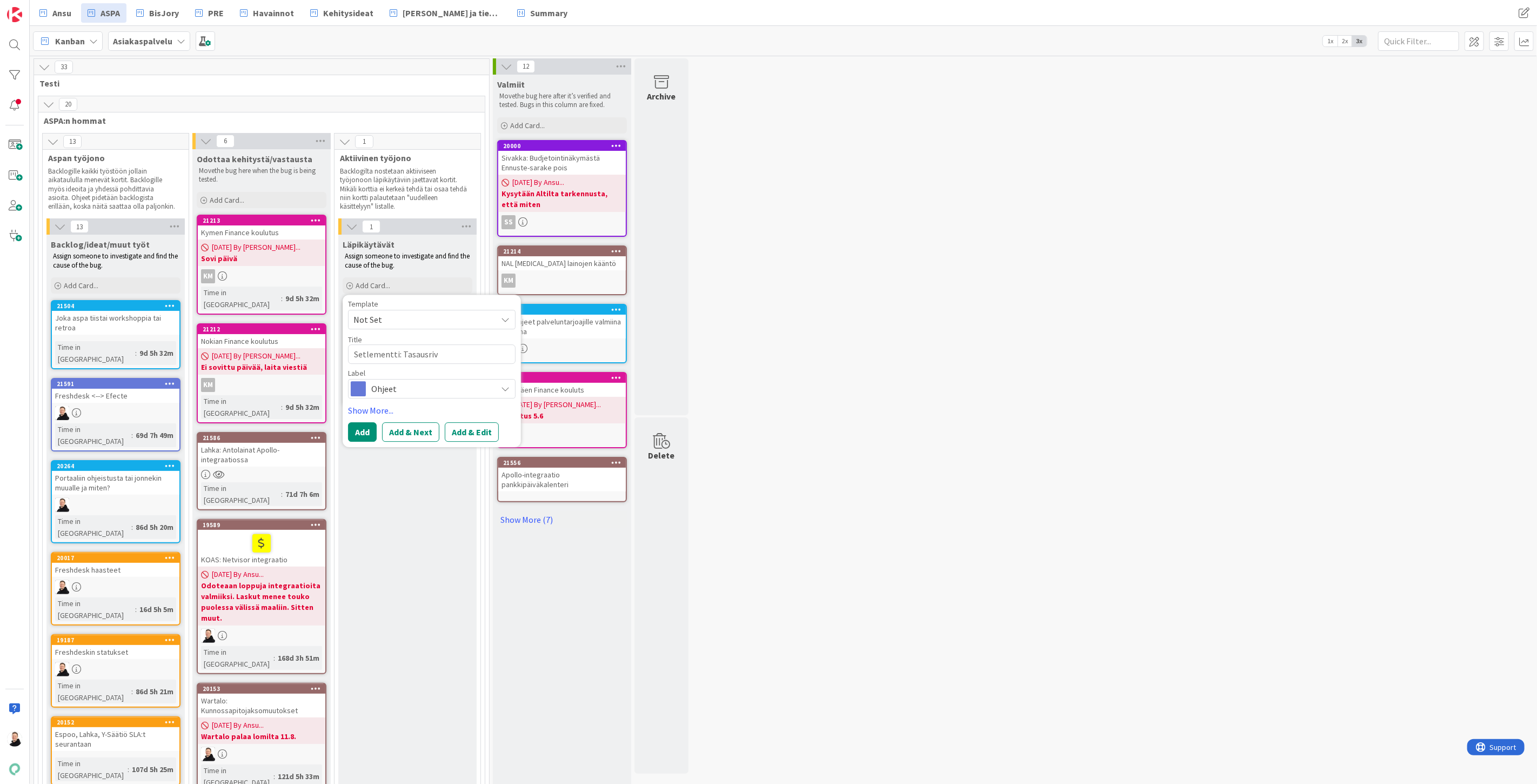
type textarea "x"
type textarea "Setlementti: Tasausrivi"
type textarea "x"
type textarea "Setlementti: Tasausrivit"
type textarea "x"
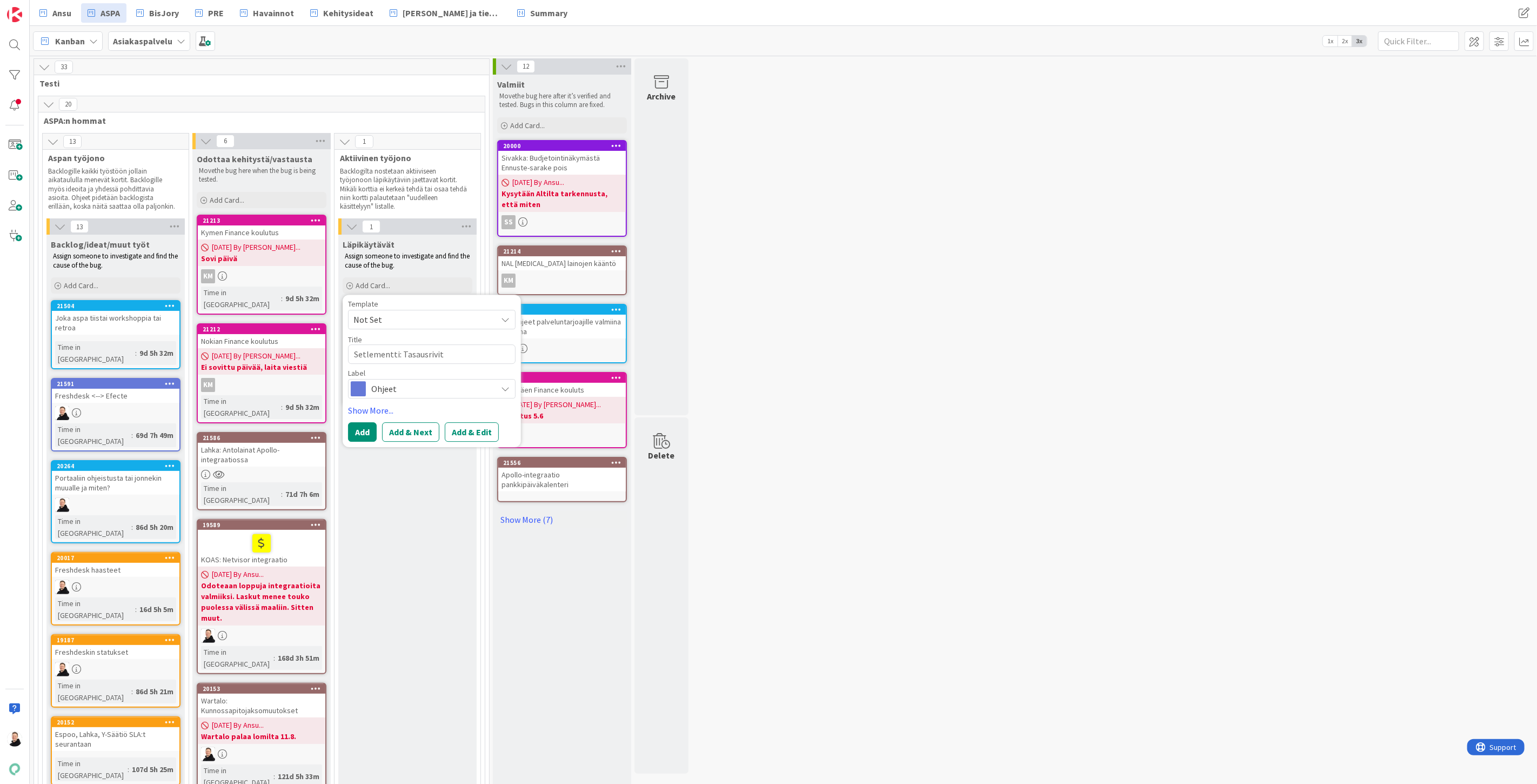
type textarea "Setlementti: Tasausrivit r"
type textarea "x"
type textarea "Setlementti: Tasausrivit ra"
type textarea "x"
type textarea "Setlementti: Tasausrivit rap"
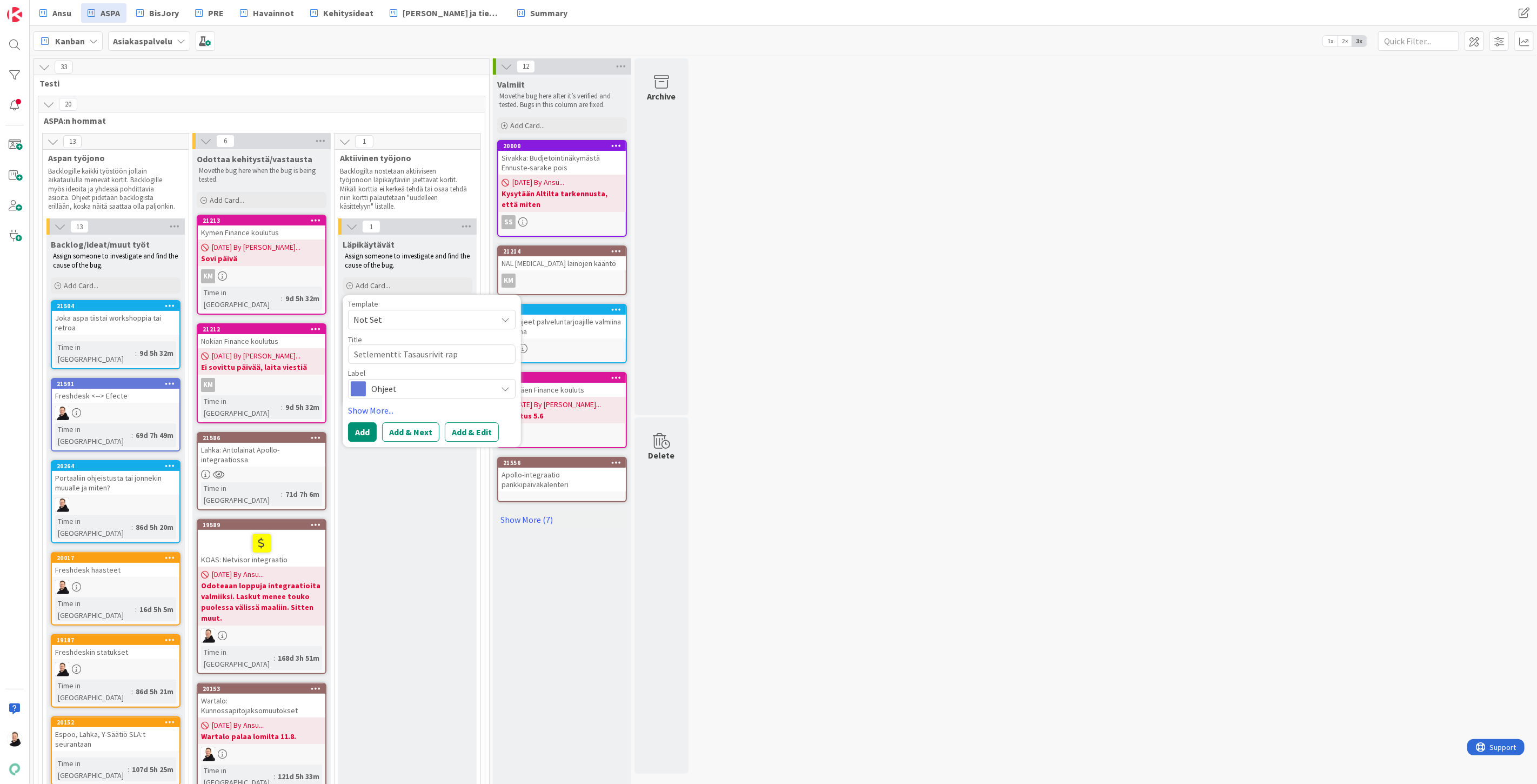
type textarea "x"
type textarea "Setlementti: Tasausrivit rapo"
type textarea "x"
type textarea "Setlementti: Tasausrivit rapor"
type textarea "x"
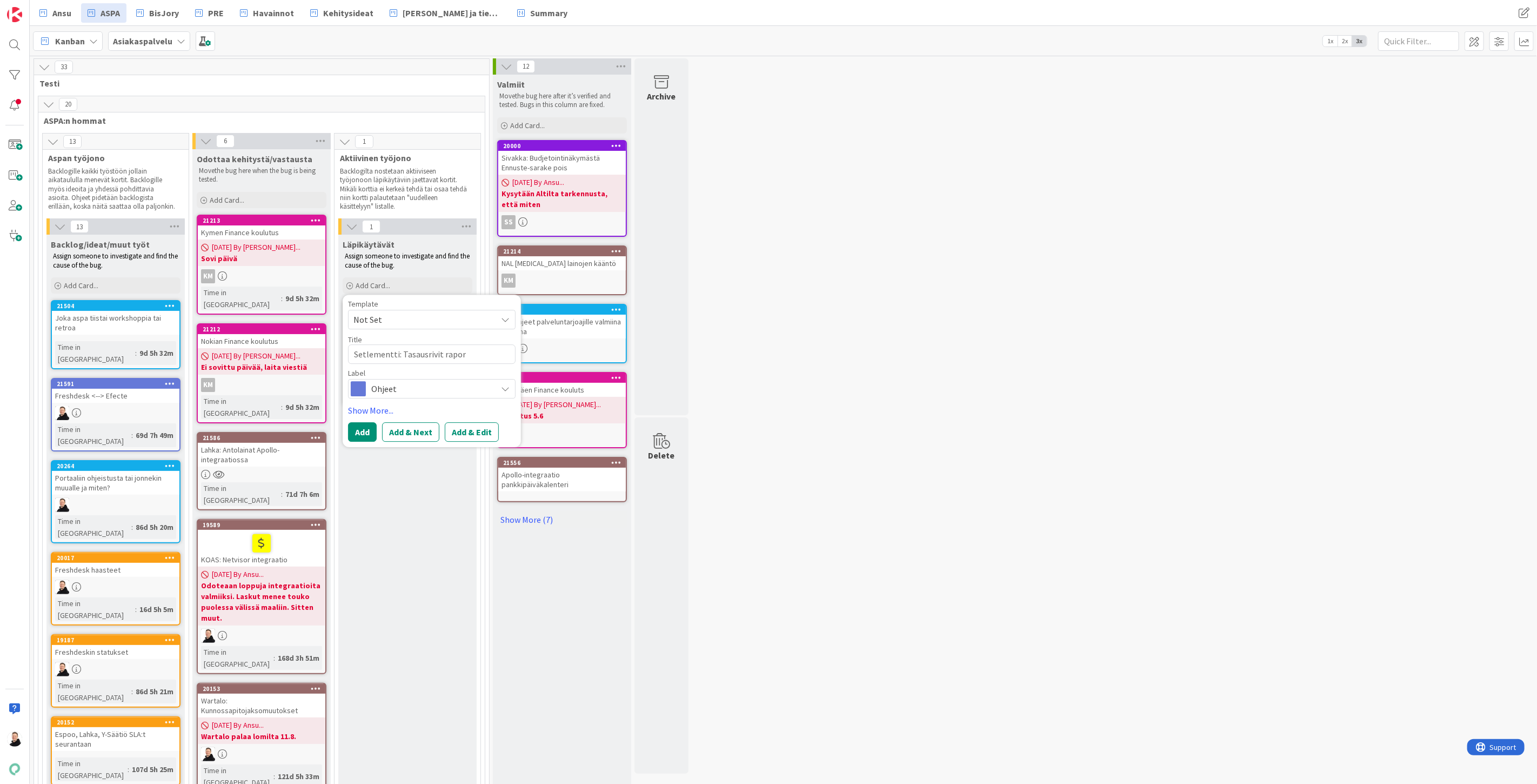
type textarea "Setlementti: Tasausrivit raport"
type textarea "x"
type textarea "Setlementti: Tasausrivit raporti"
type textarea "x"
type textarea "Setlementti: Tasausrivit raport"
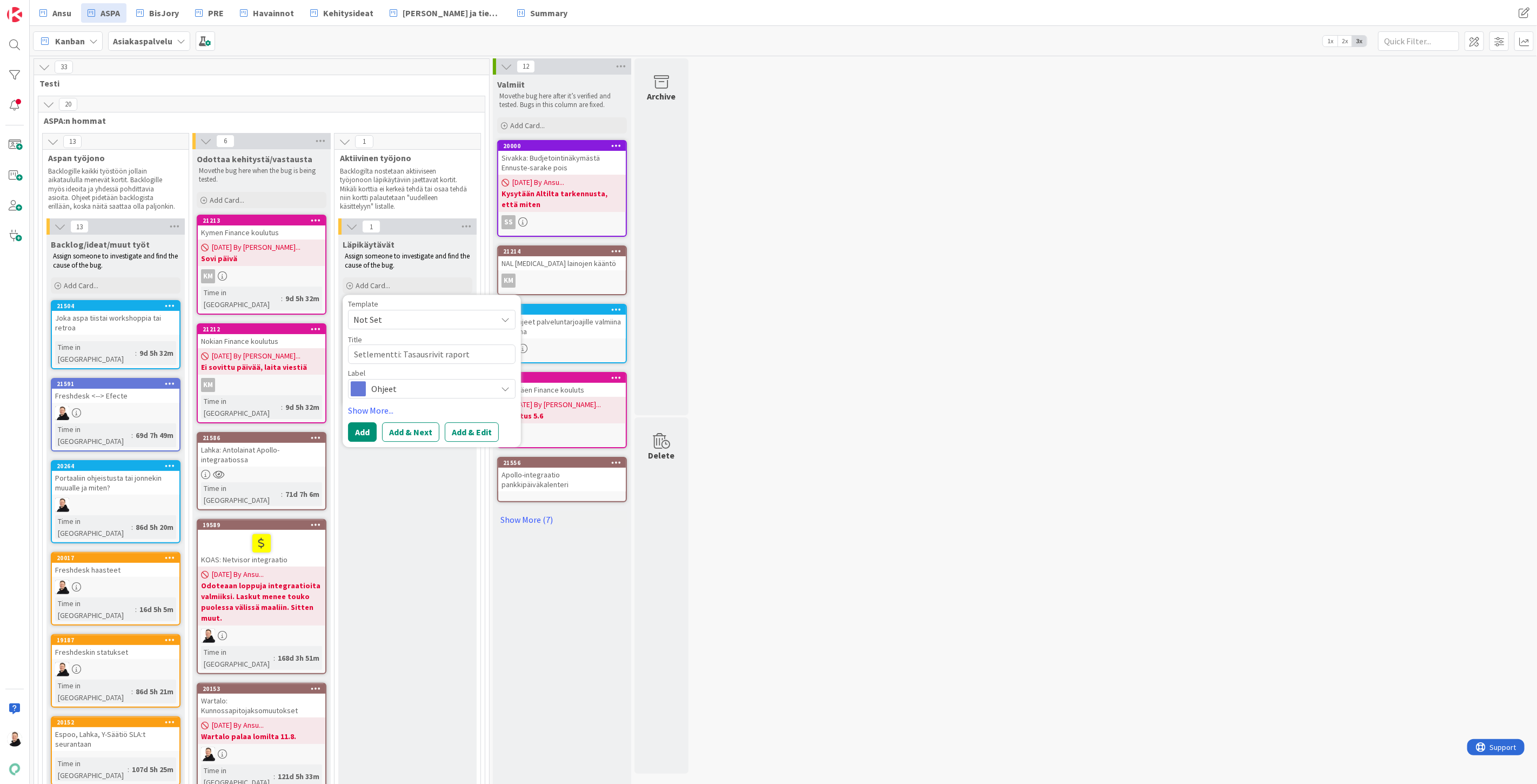
type textarea "x"
type textarea "Setlementti: Tasausrivit raportt"
type textarea "x"
type textarea "Setlementti: Tasausrivit raportte"
type textarea "x"
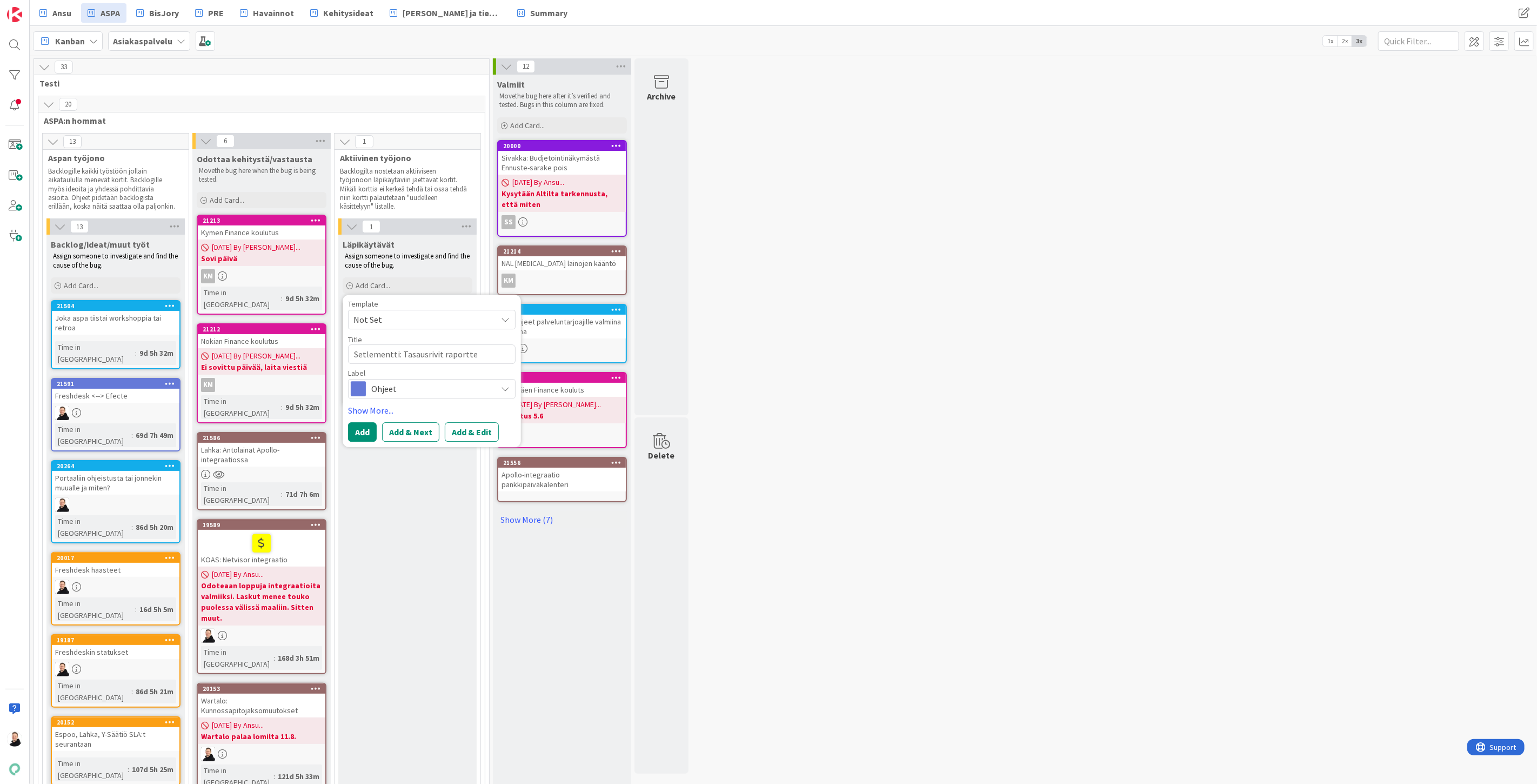
type textarea "Setlementti: Tasausrivit raporttei"
type textarea "x"
type textarea "Setlementti: Tasausrivit raportteil"
type textarea "x"
type textarea "Setlementti: Tasausrivit raportteill"
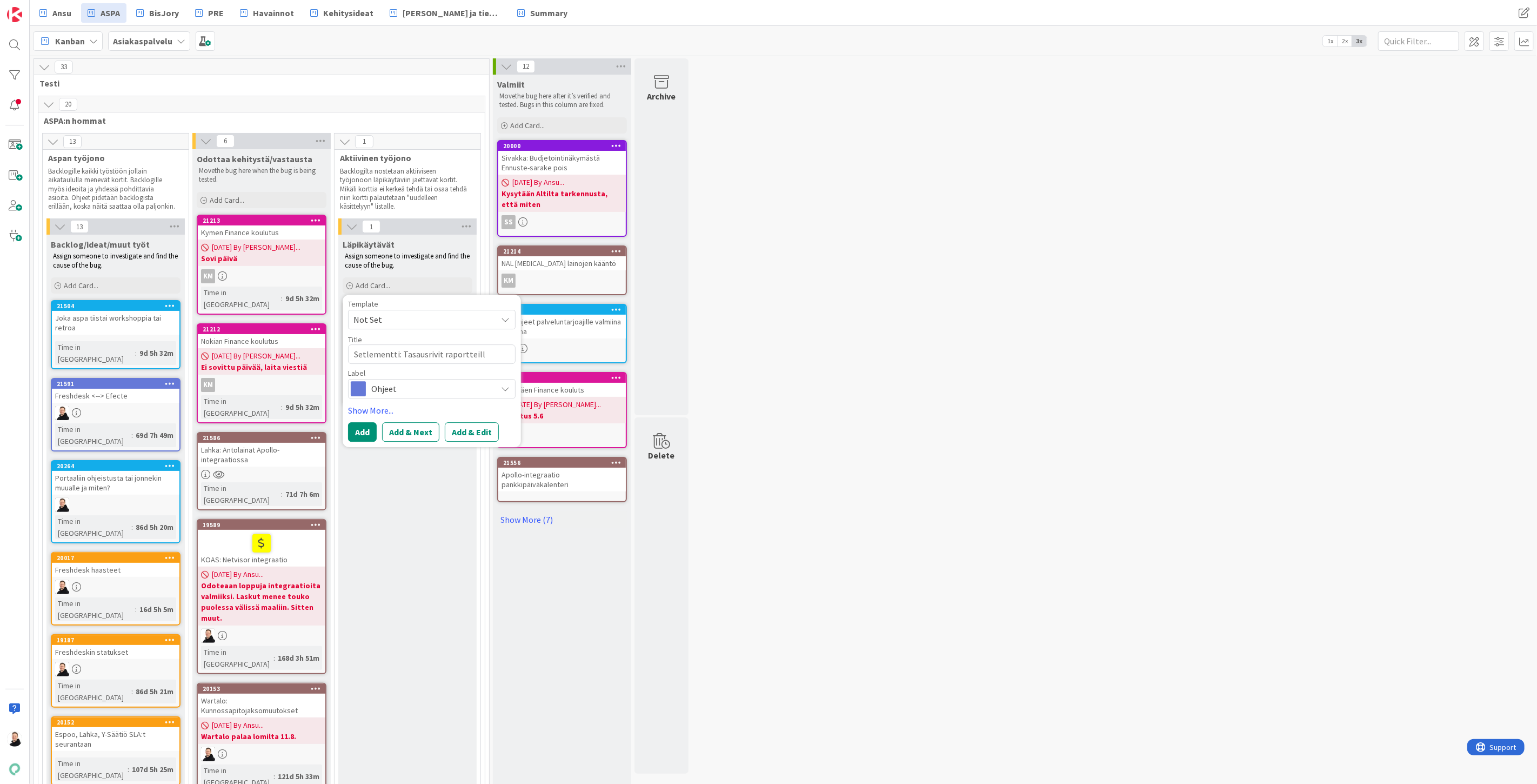
type textarea "x"
type textarea "Setlementti: Tasausrivit raportteille"
type textarea "x"
type textarea "Setlementti: Tasausrivit raportteill"
type textarea "x"
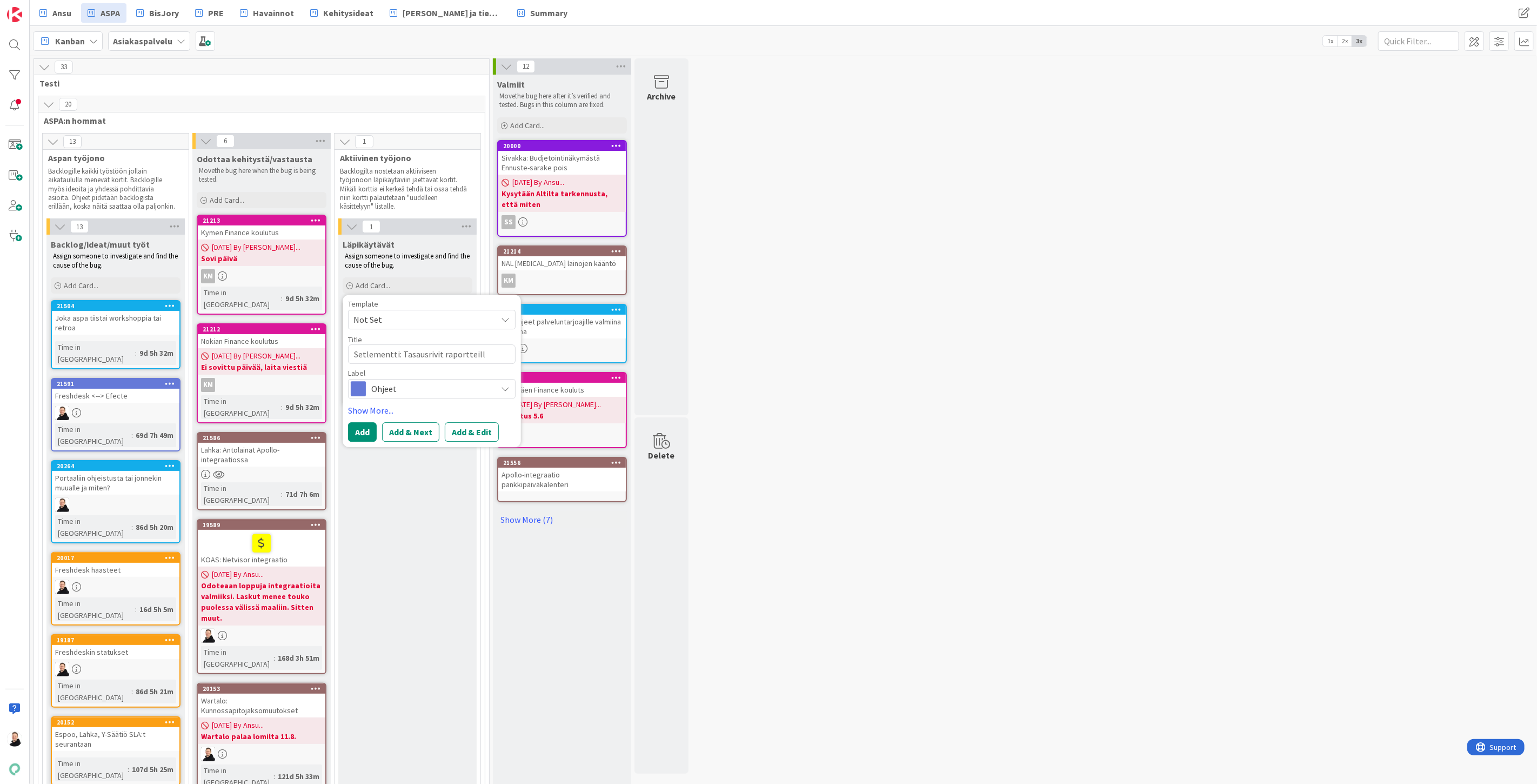
type textarea "Setlementti: Tasausrivit raportteil"
type textarea "x"
type textarea "Setlementti: Tasausrivit raporttei"
type textarea "x"
type textarea "Setlementti: Tasausrivit raportte"
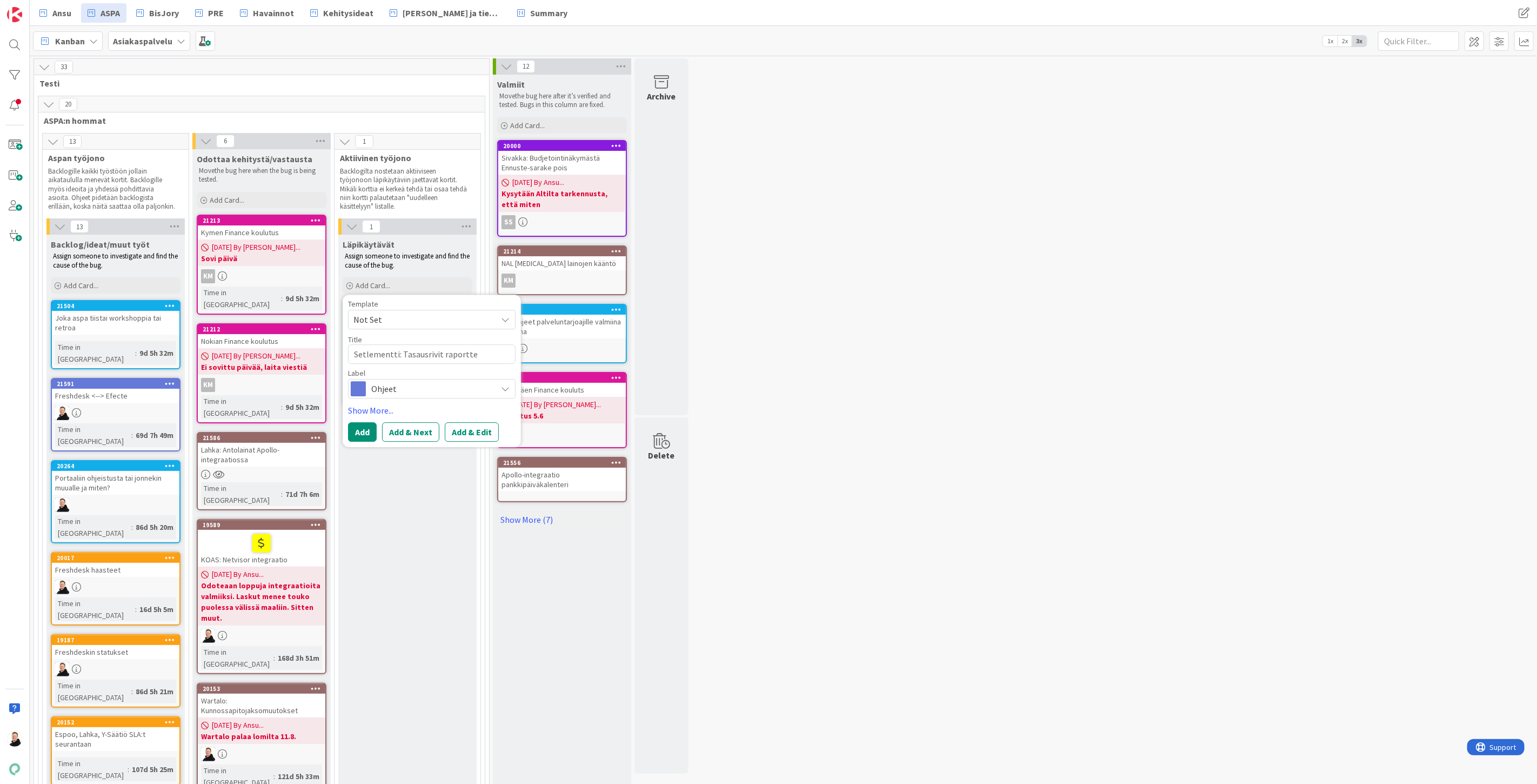
type textarea "x"
type textarea "Setlementti: Tasausrivit raportt"
type textarea "x"
type textarea "Setlementti: Tasausrivit raport"
type textarea "x"
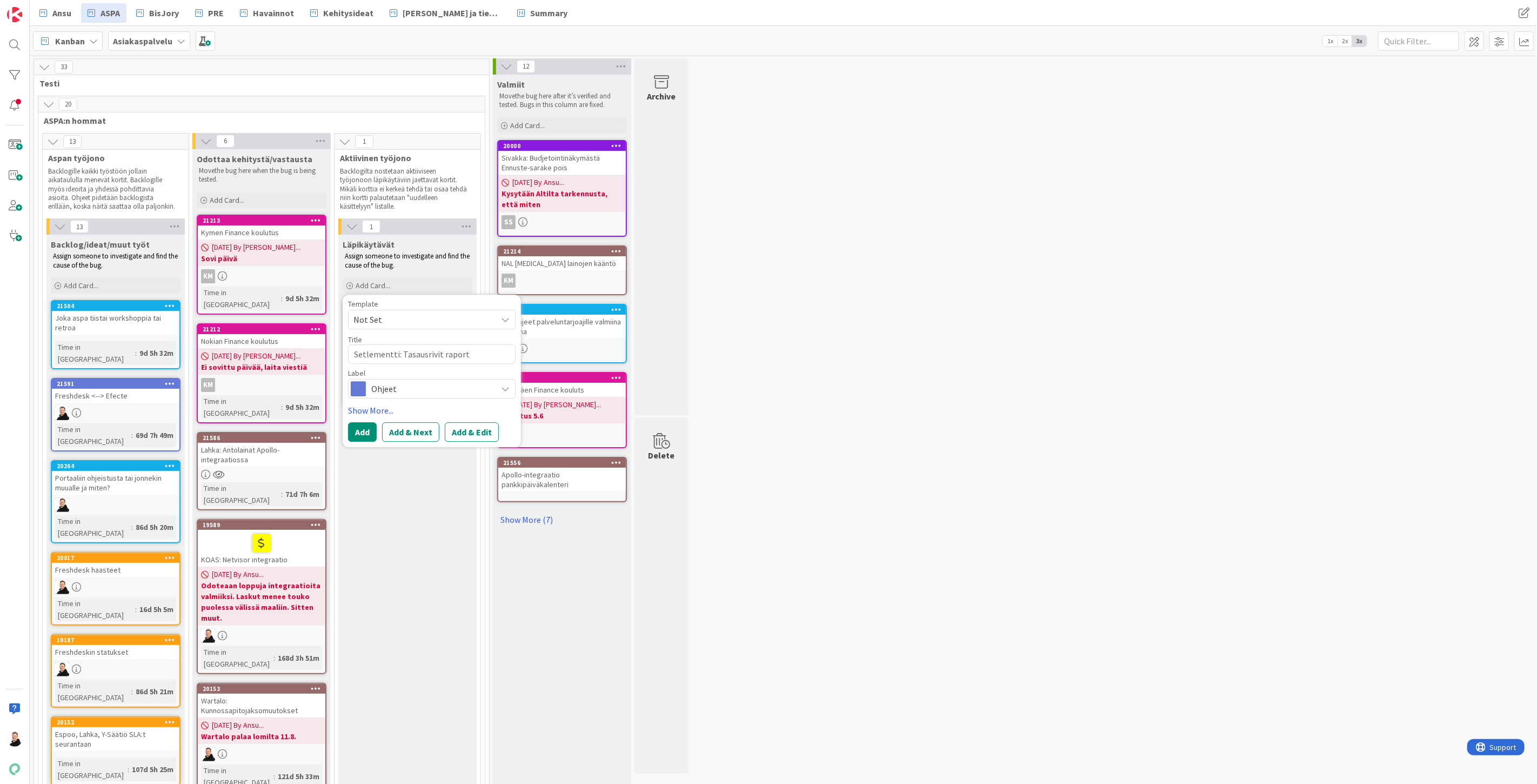
type textarea "Setlementti: Tasausrivit raporte"
type textarea "x"
type textarea "Setlementti: Tasausrivit raportei"
type textarea "x"
type textarea "Setlementti: Tasausrivit raporteil"
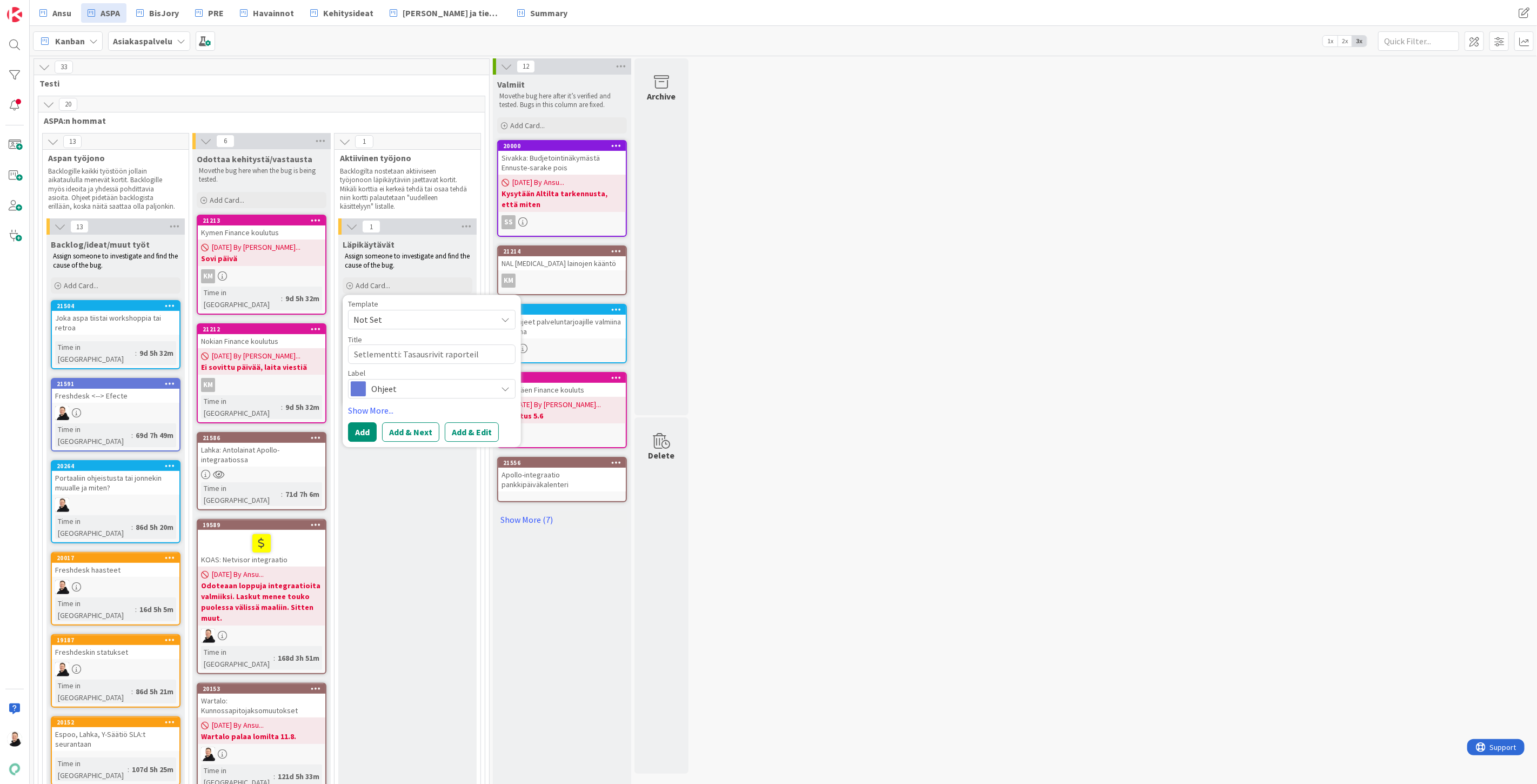
type textarea "x"
type textarea "Setlementti: Tasausrivit raporteill"
type textarea "x"
type textarea "Setlementti: Tasausrivit raporteille"
click at [468, 432] on button "Add & Edit" at bounding box center [471, 432] width 54 height 20
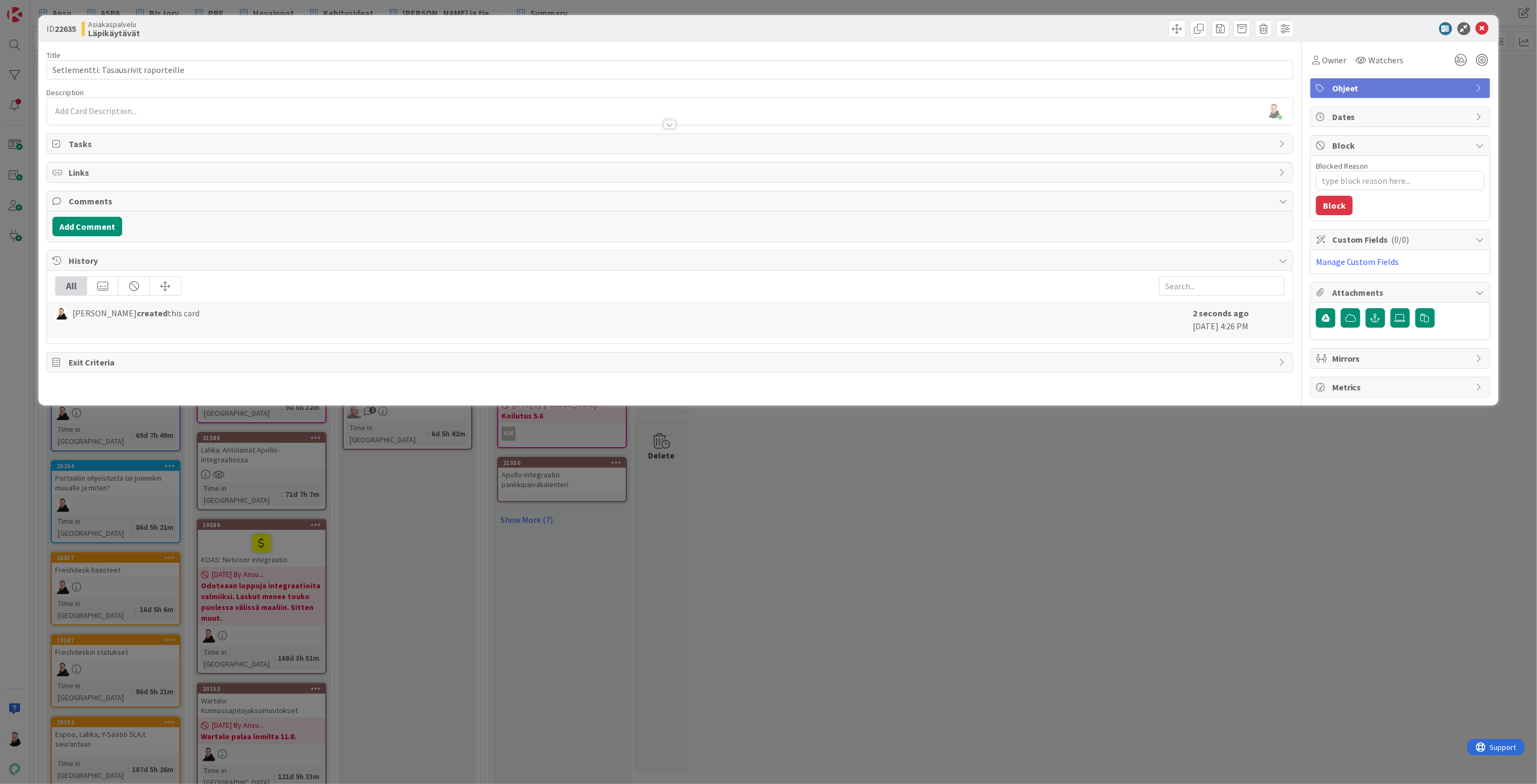
click at [76, 108] on div "Ansu Nevalainen just joined" at bounding box center [670, 111] width 1246 height 27
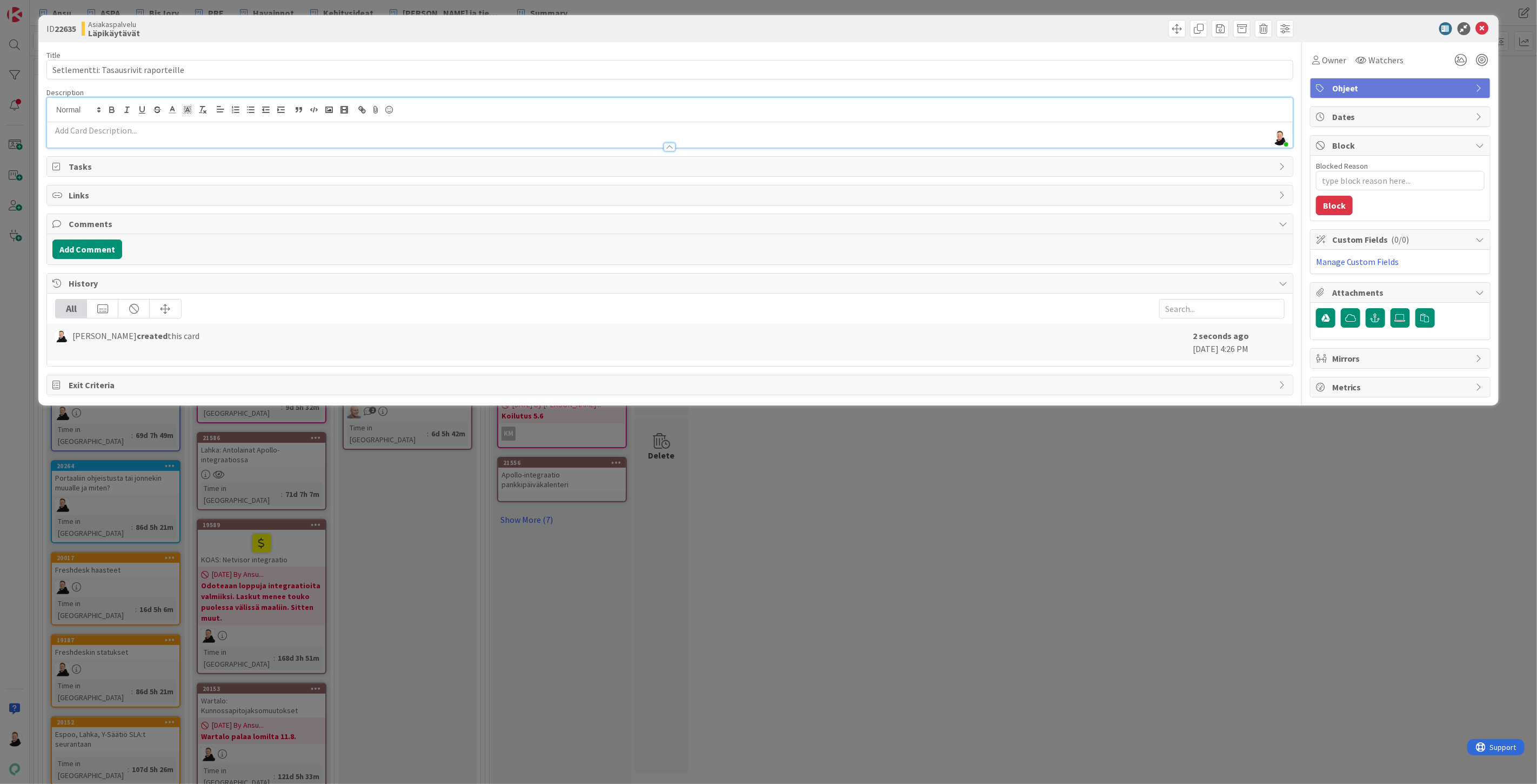
click at [79, 134] on p at bounding box center [669, 130] width 1235 height 12
click at [1467, 62] on icon at bounding box center [1461, 59] width 20 height 20
type textarea "x"
click at [1447, 98] on icon at bounding box center [1448, 101] width 9 height 9
click at [84, 135] on p at bounding box center [669, 130] width 1235 height 12
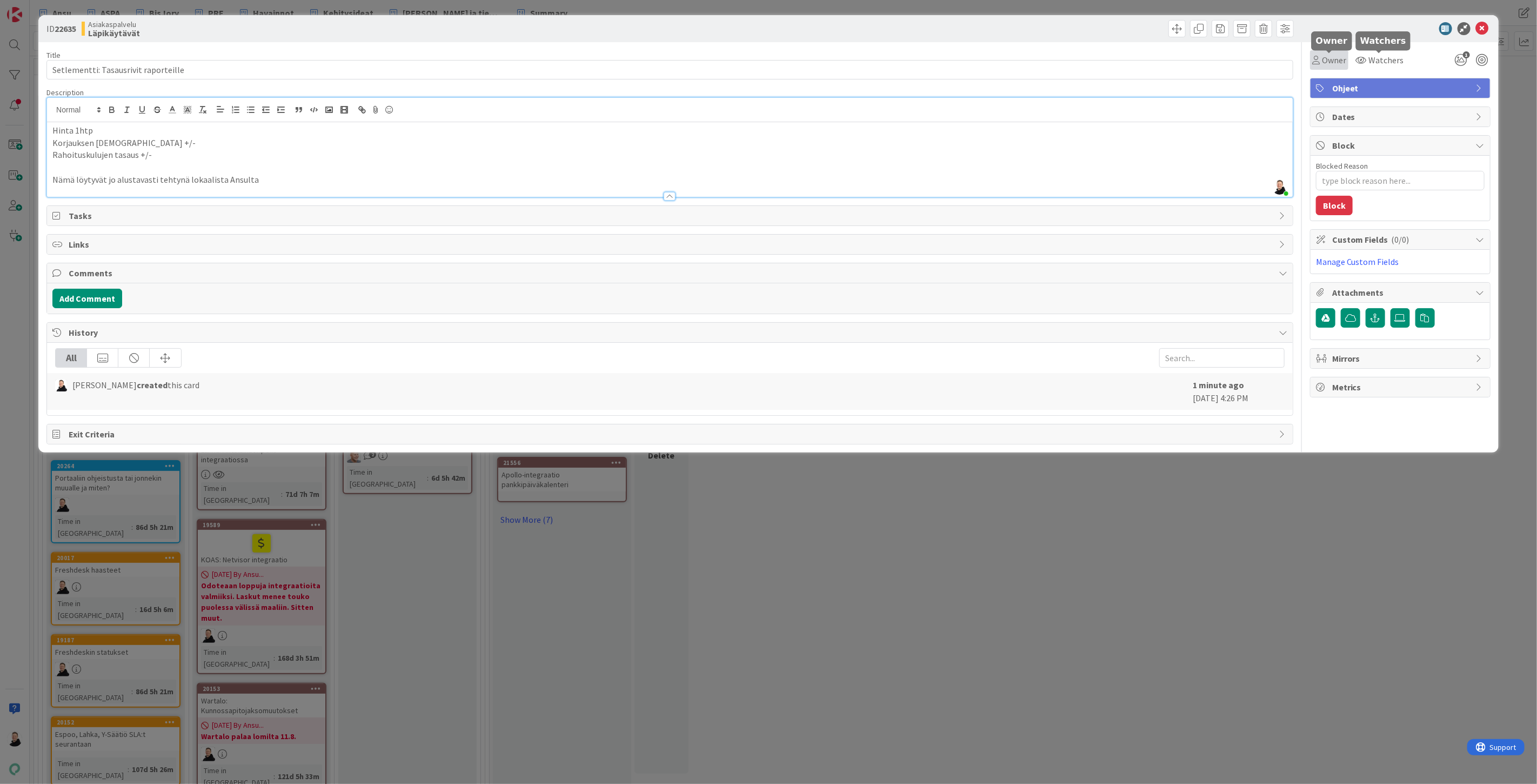
click at [1328, 53] on div "Owner" at bounding box center [1329, 59] width 39 height 20
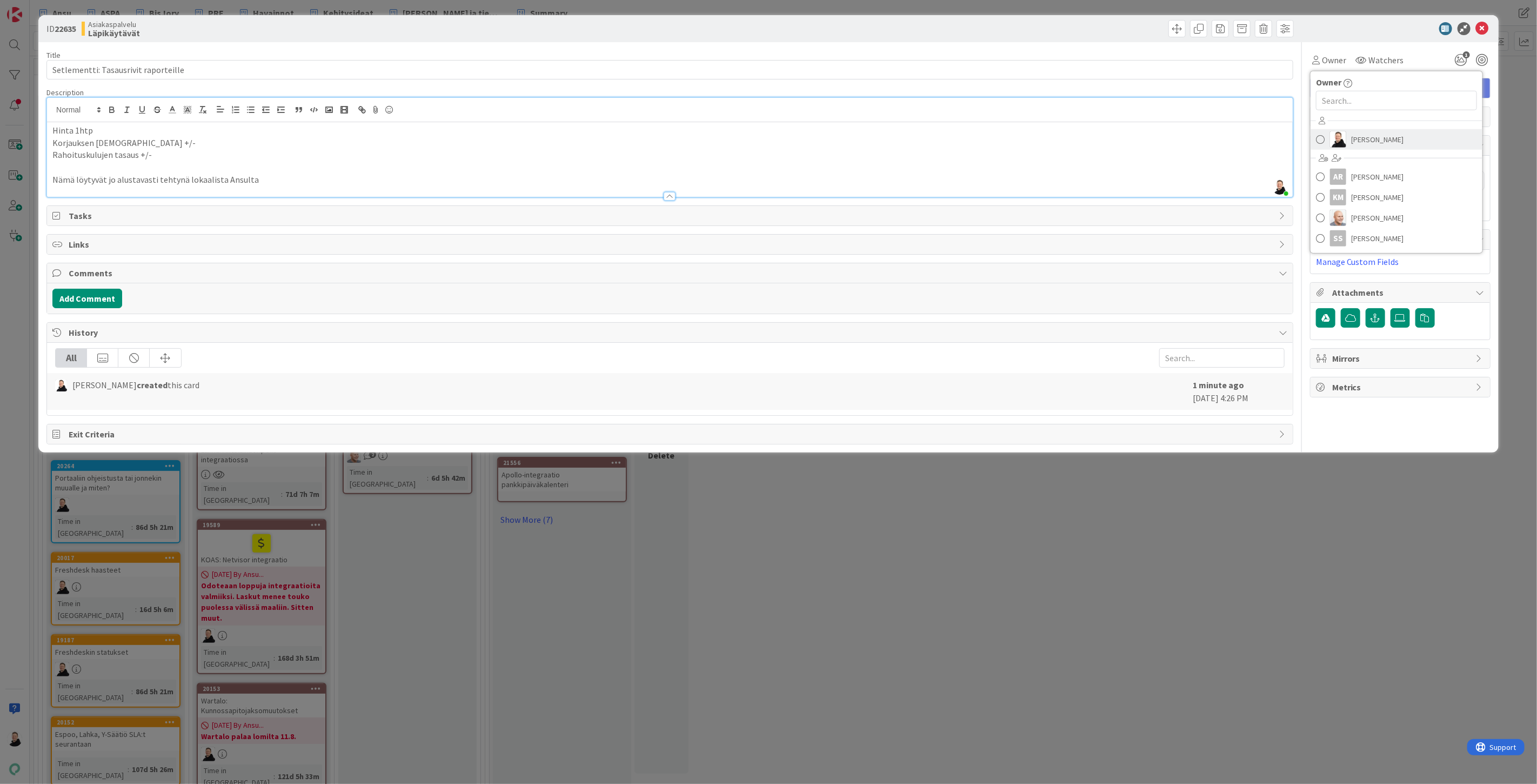
click at [1343, 137] on img at bounding box center [1338, 139] width 16 height 16
click at [1480, 28] on icon at bounding box center [1482, 28] width 13 height 13
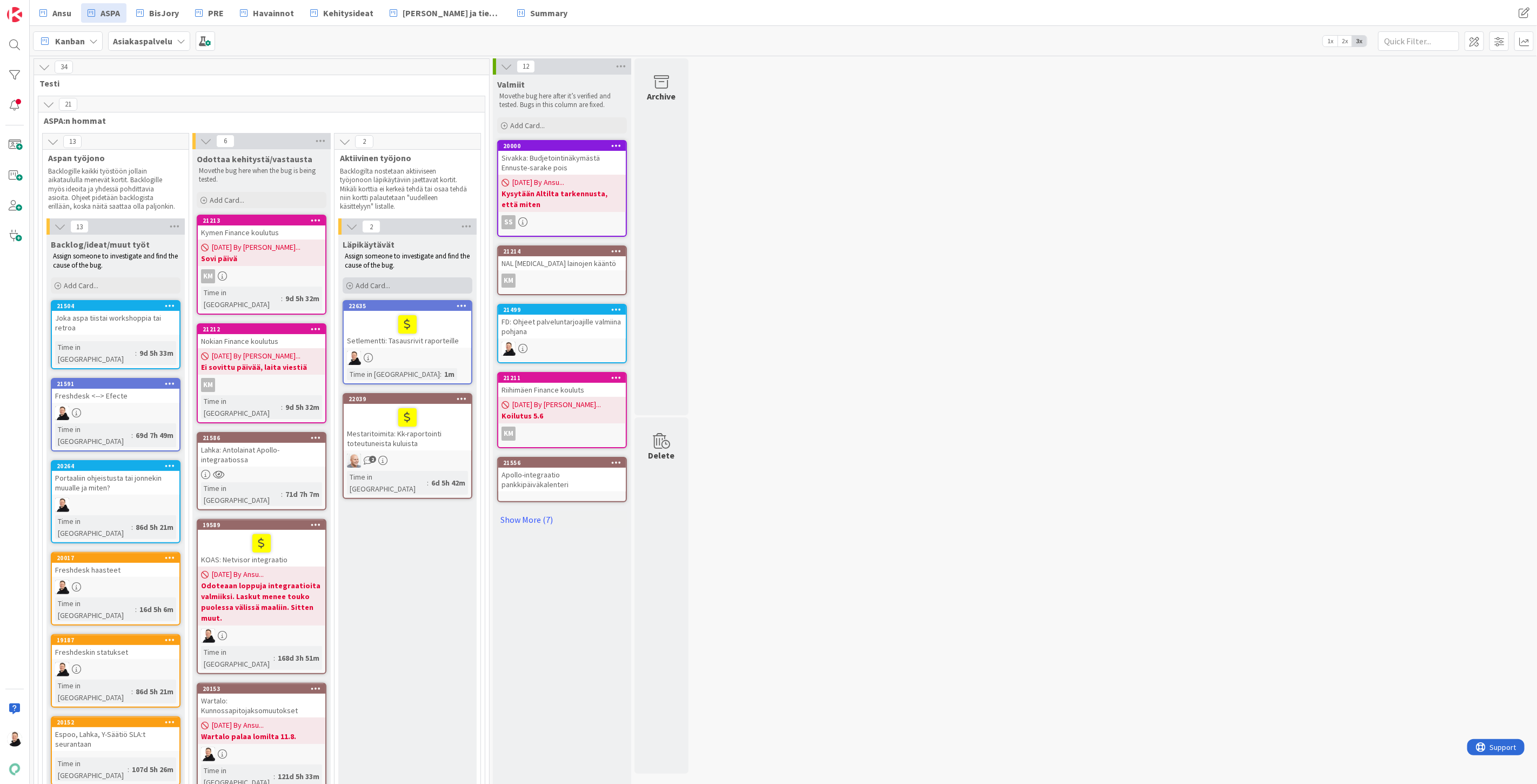
click at [358, 289] on span "Add Card..." at bounding box center [373, 285] width 34 height 9
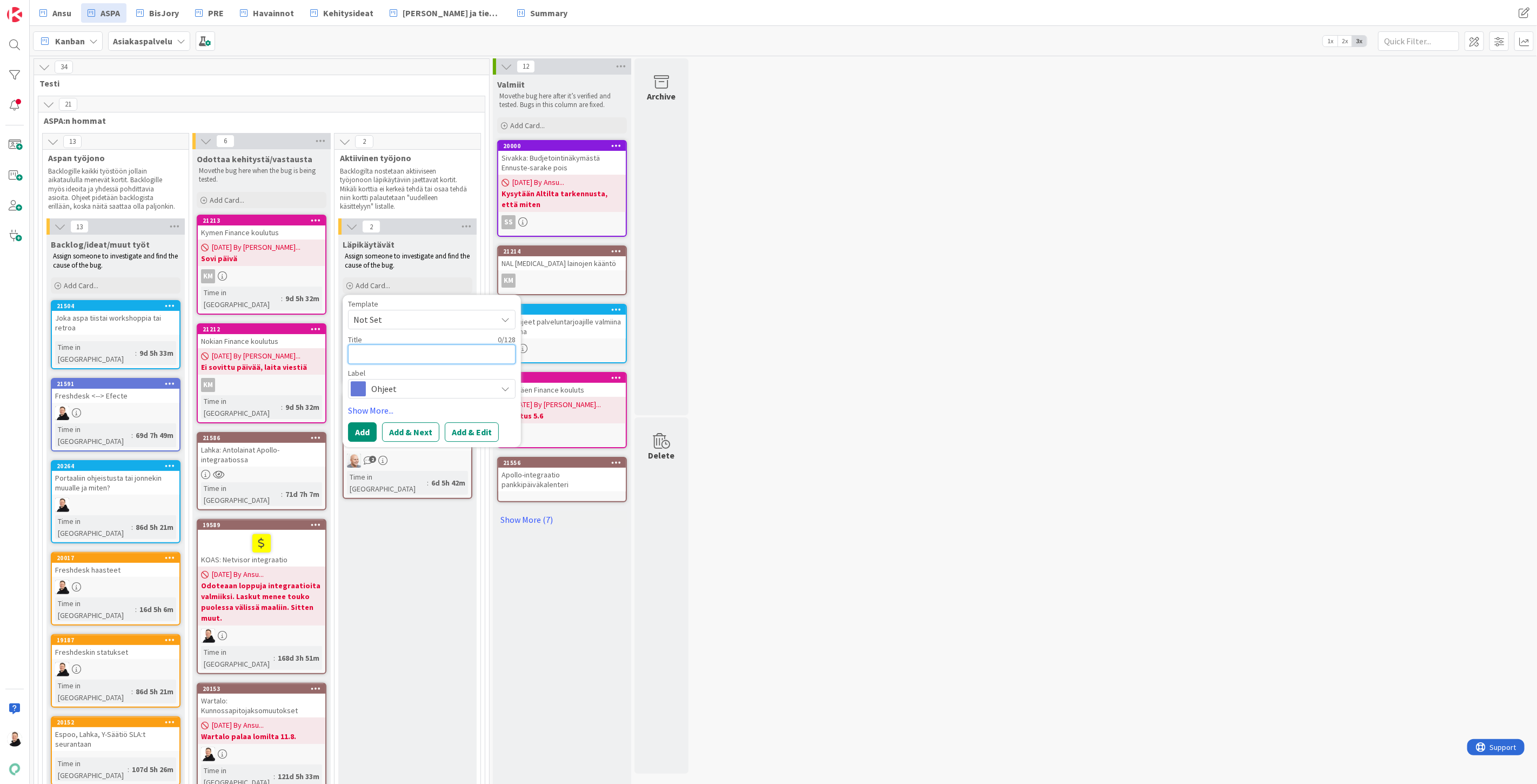
click at [381, 356] on textarea at bounding box center [432, 354] width 167 height 20
type textarea "x"
type textarea "N"
type textarea "x"
type textarea "Ni"
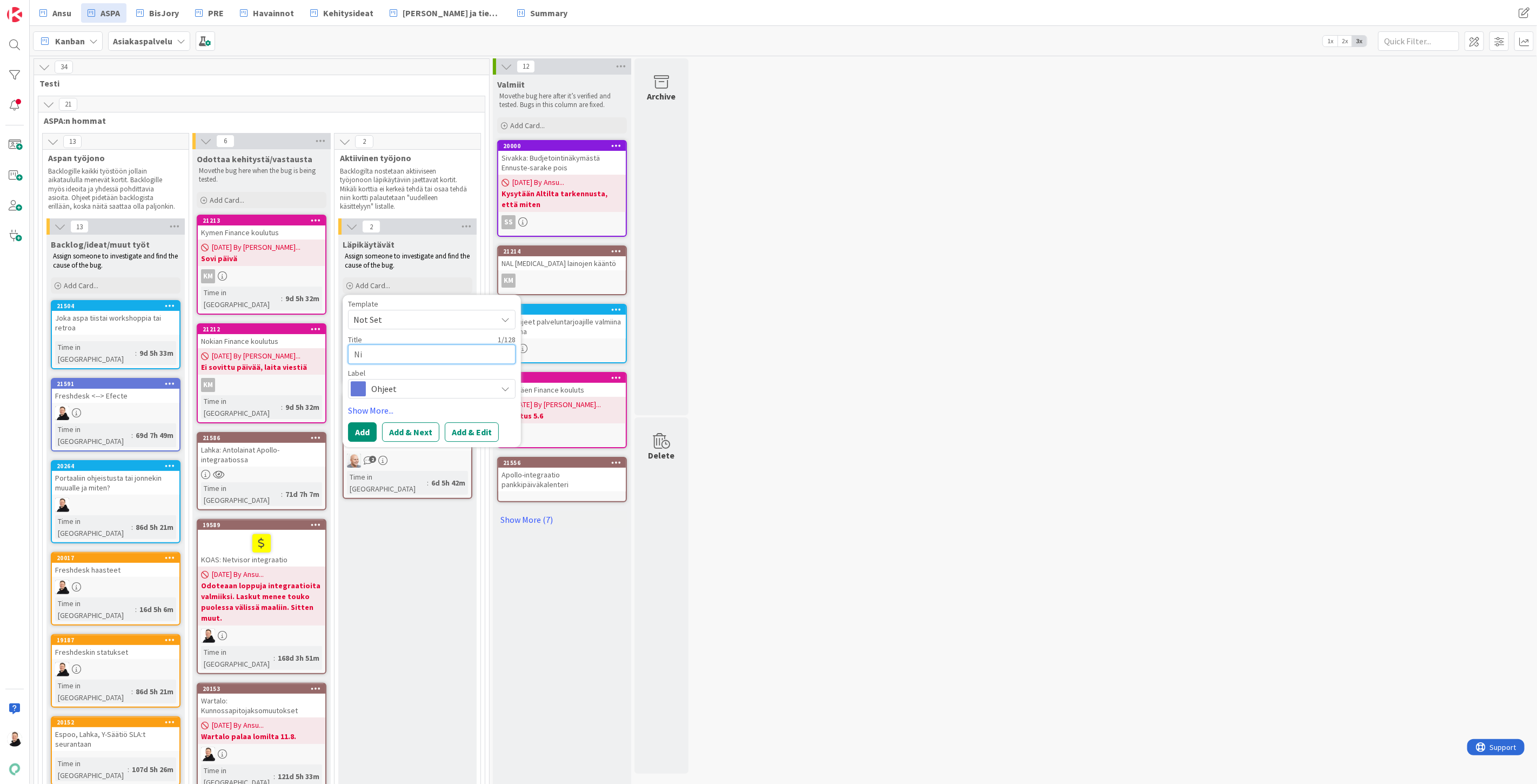
type textarea "x"
type textarea "Nik"
type textarea "x"
type textarea "Nikk"
type textarea "x"
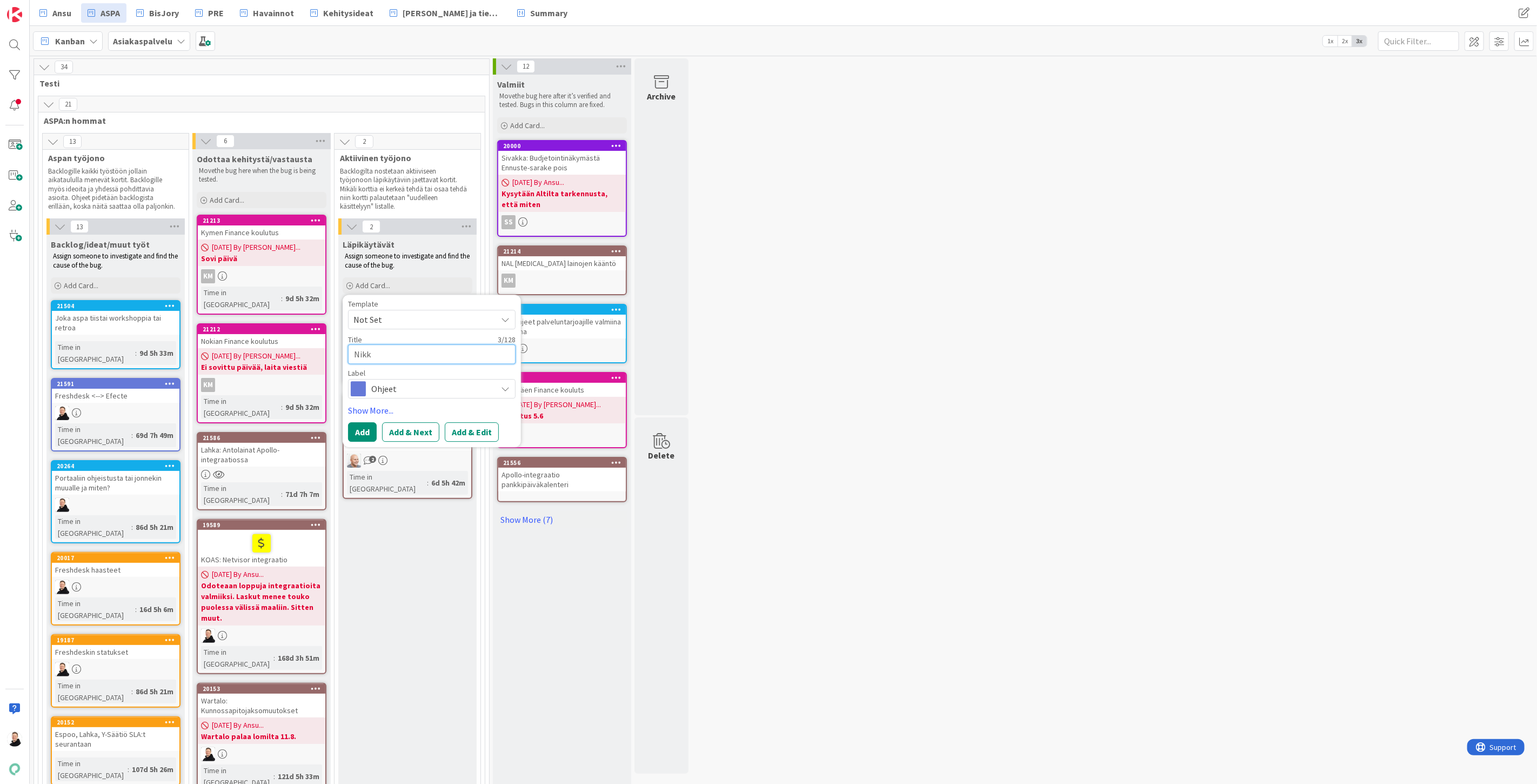
type textarea "Nikka"
type textarea "x"
type textarea "Nikkar"
type textarea "x"
type textarea "Nikkari"
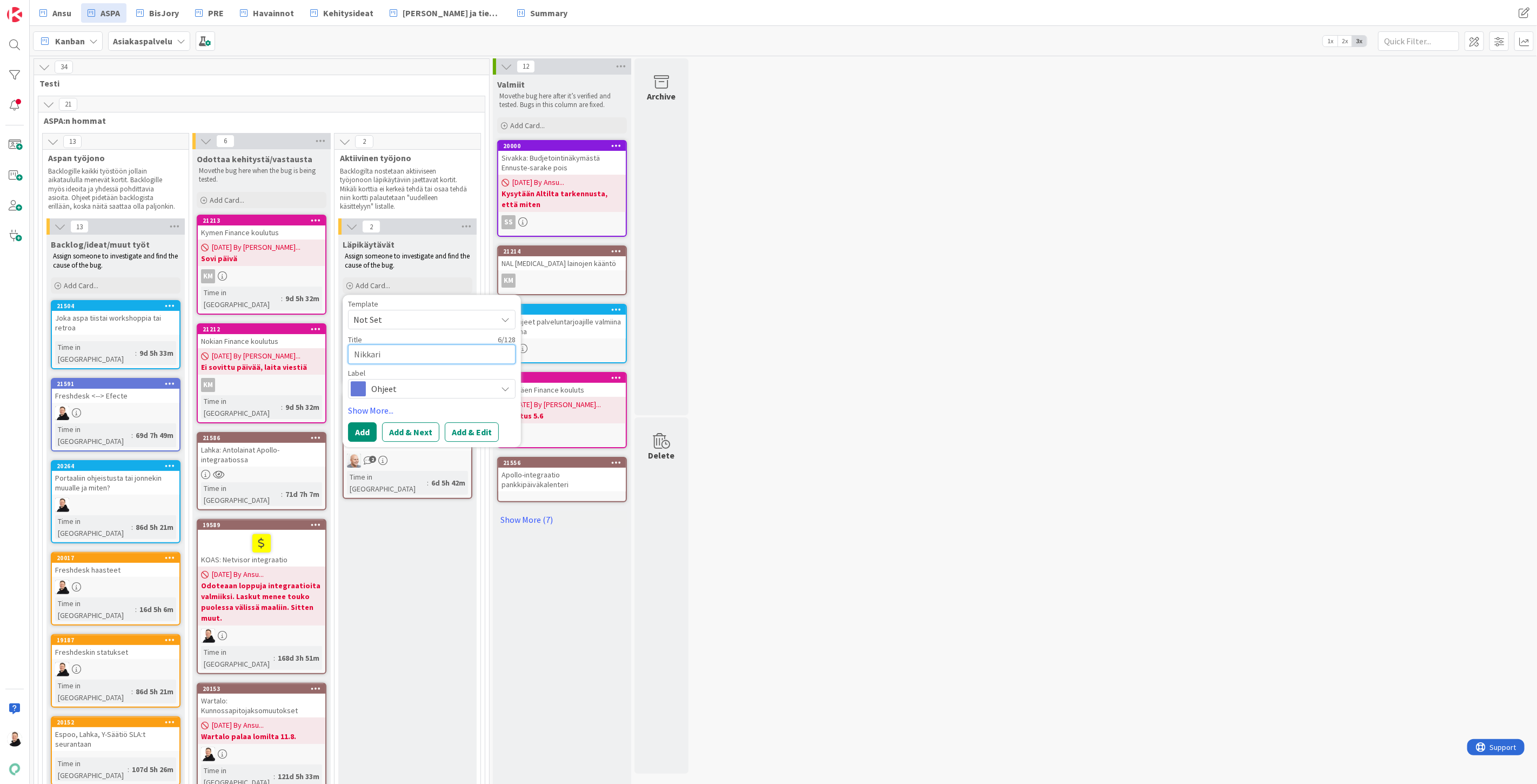
type textarea "x"
type textarea "Nikkarin"
type textarea "x"
type textarea "Nikkarink"
type textarea "x"
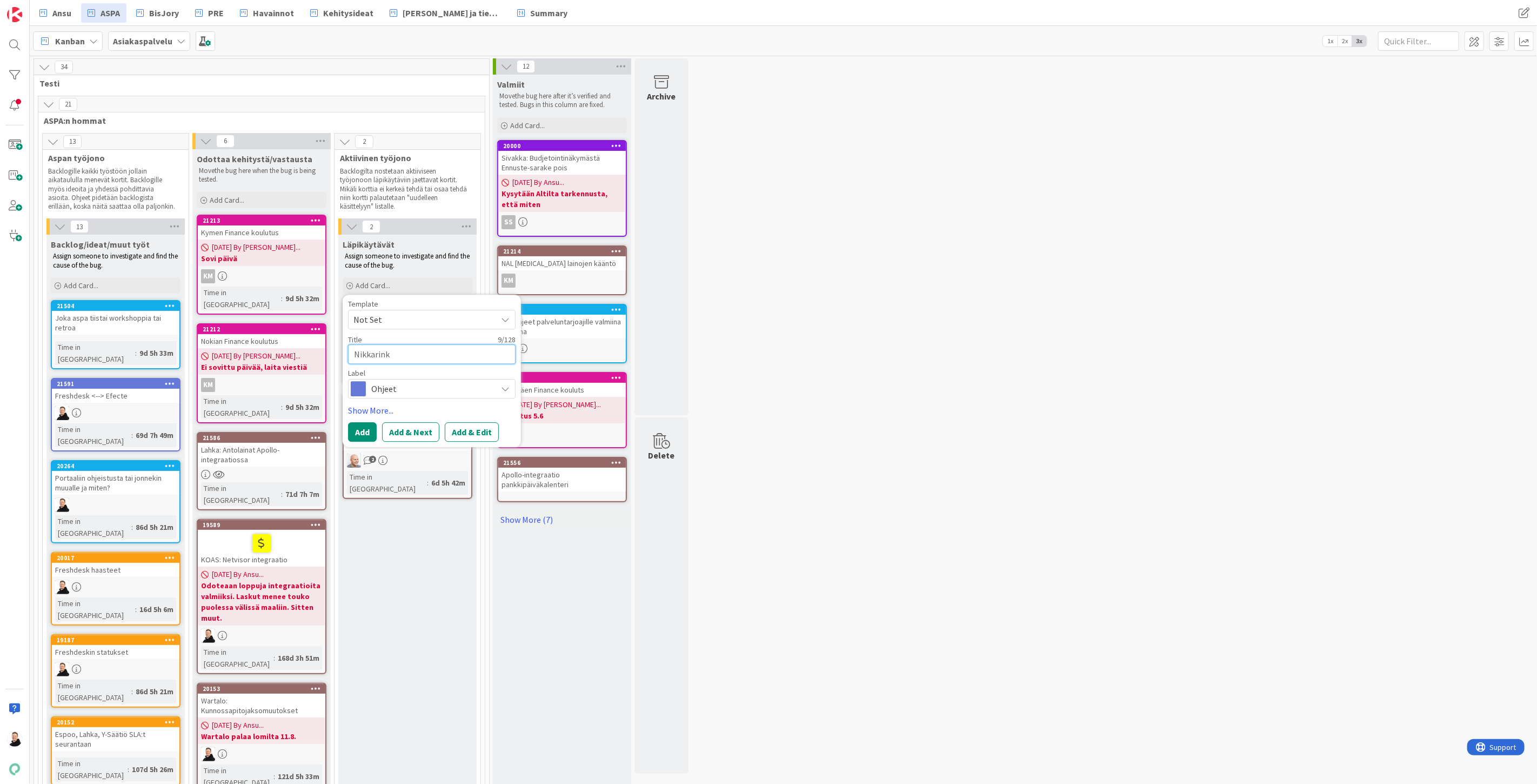
type textarea "Nikkarinkr"
type textarea "x"
type textarea "Nikkarinkru"
type textarea "x"
type textarea "Nikkarinkruu"
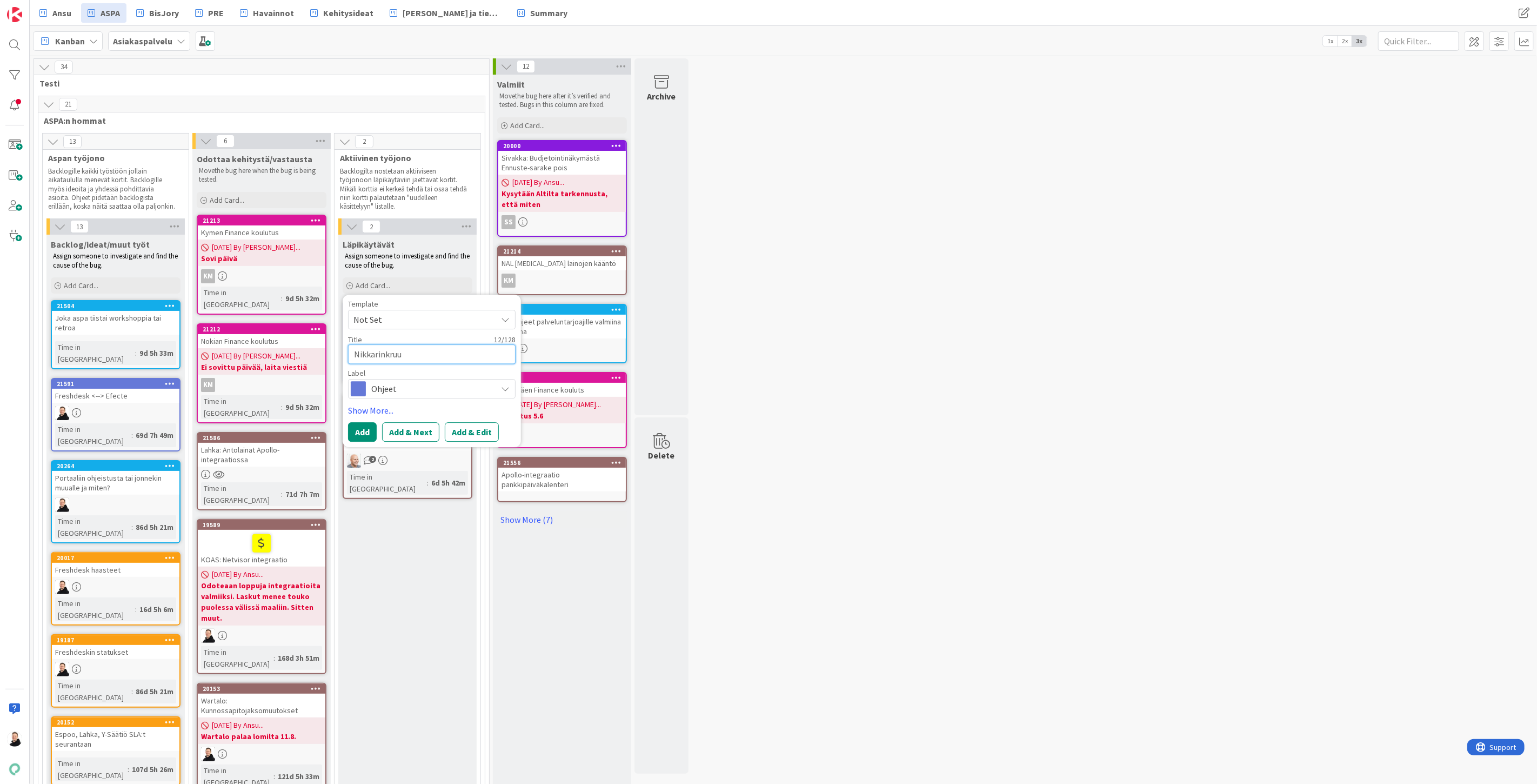
type textarea "x"
type textarea "Nikkarinkruun"
type textarea "x"
type textarea "Nikkarinkruunu"
type textarea "x"
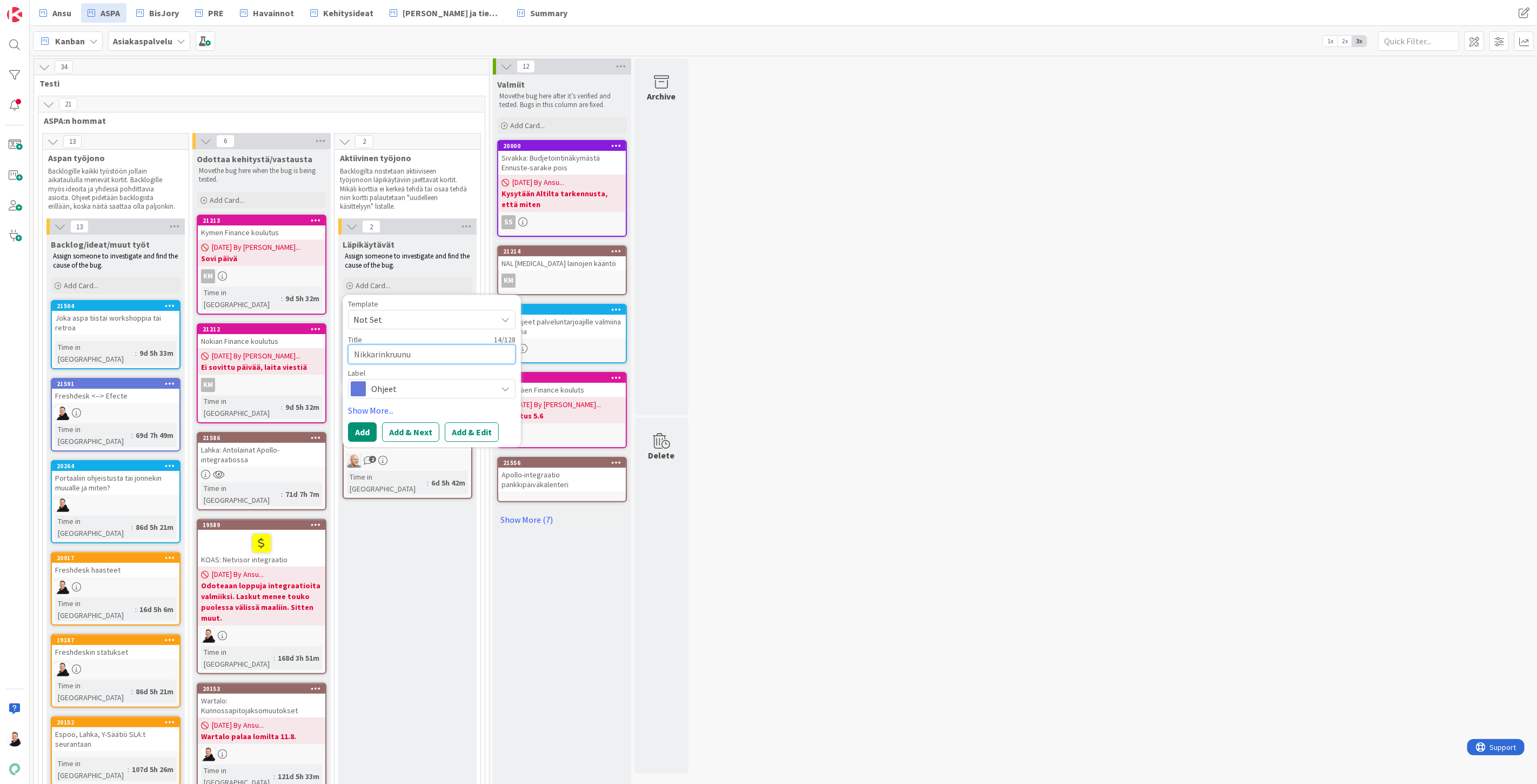
type textarea "Nikkarinkruunu:"
type textarea "x"
type textarea "Nikkarinkruunu:"
type textarea "x"
type textarea "Nikkarinkruunu: T"
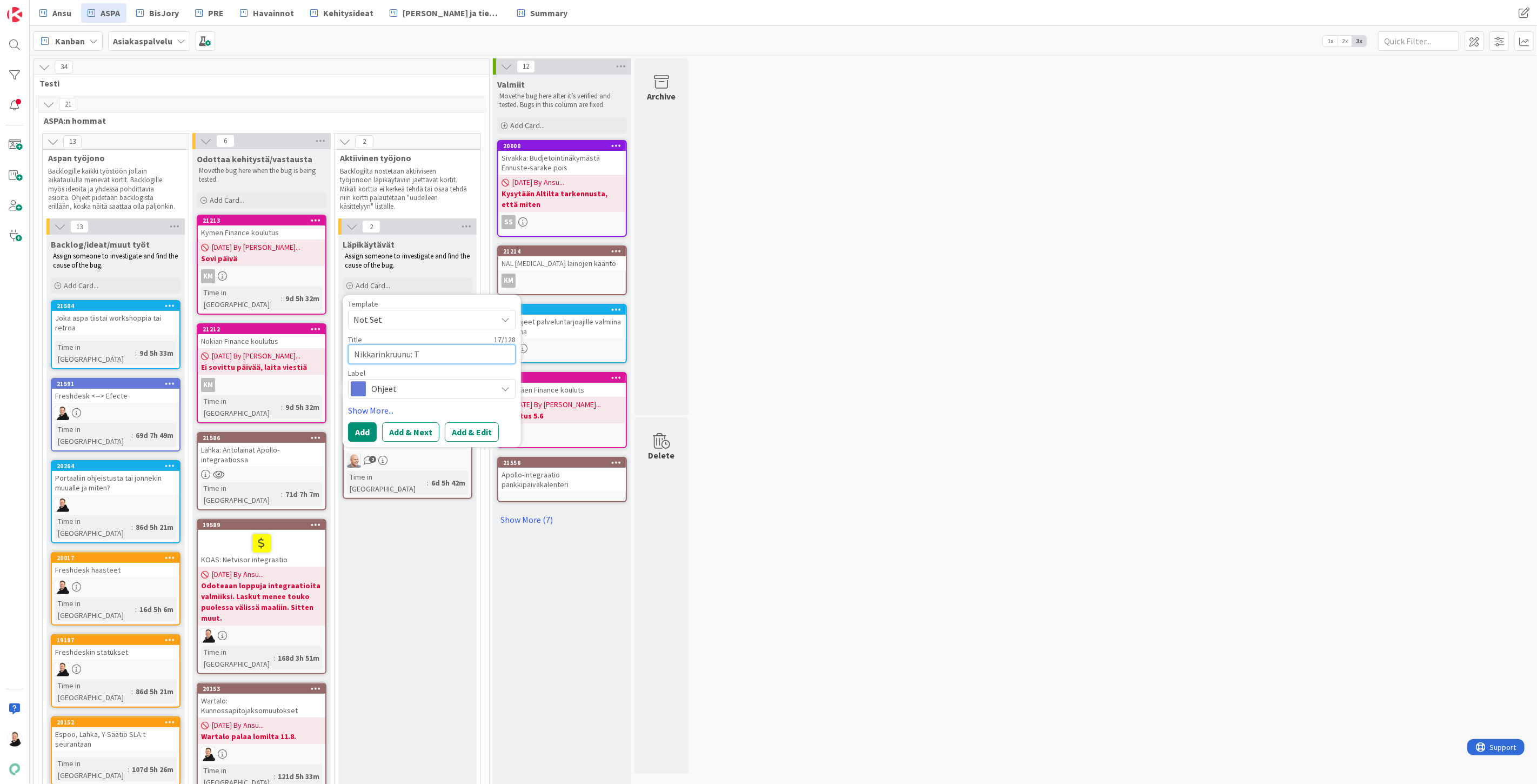
type textarea "x"
type textarea "Nikkarinkruunu: Ta"
type textarea "x"
type textarea "Nikkarinkruunu: Tas"
type textarea "x"
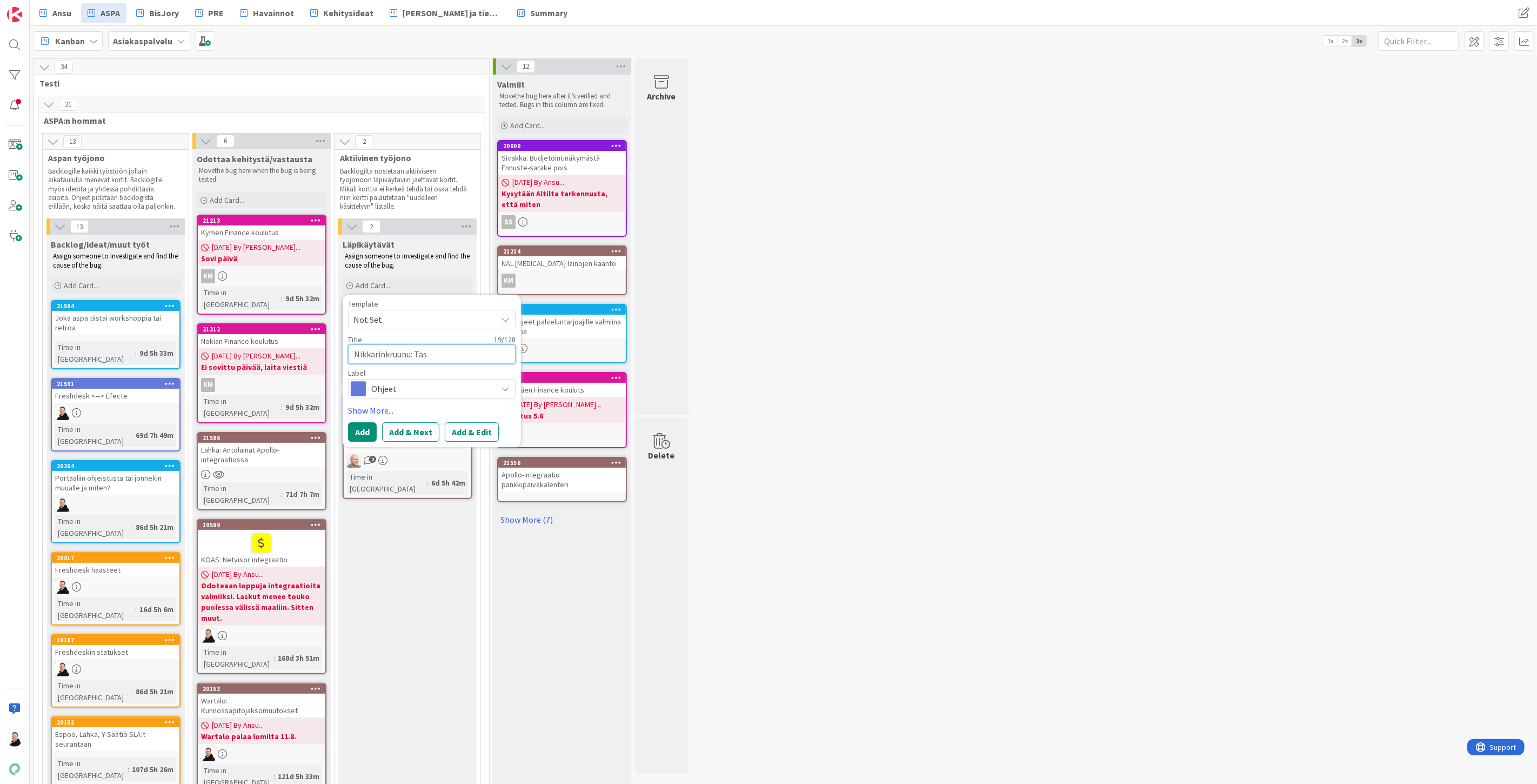
type textarea "Nikkarinkruunu: Tasa"
type textarea "x"
type textarea "Nikkarinkruunu: Tasaus"
type textarea "x"
type textarea "Nikkarinkruunu: Tasausr"
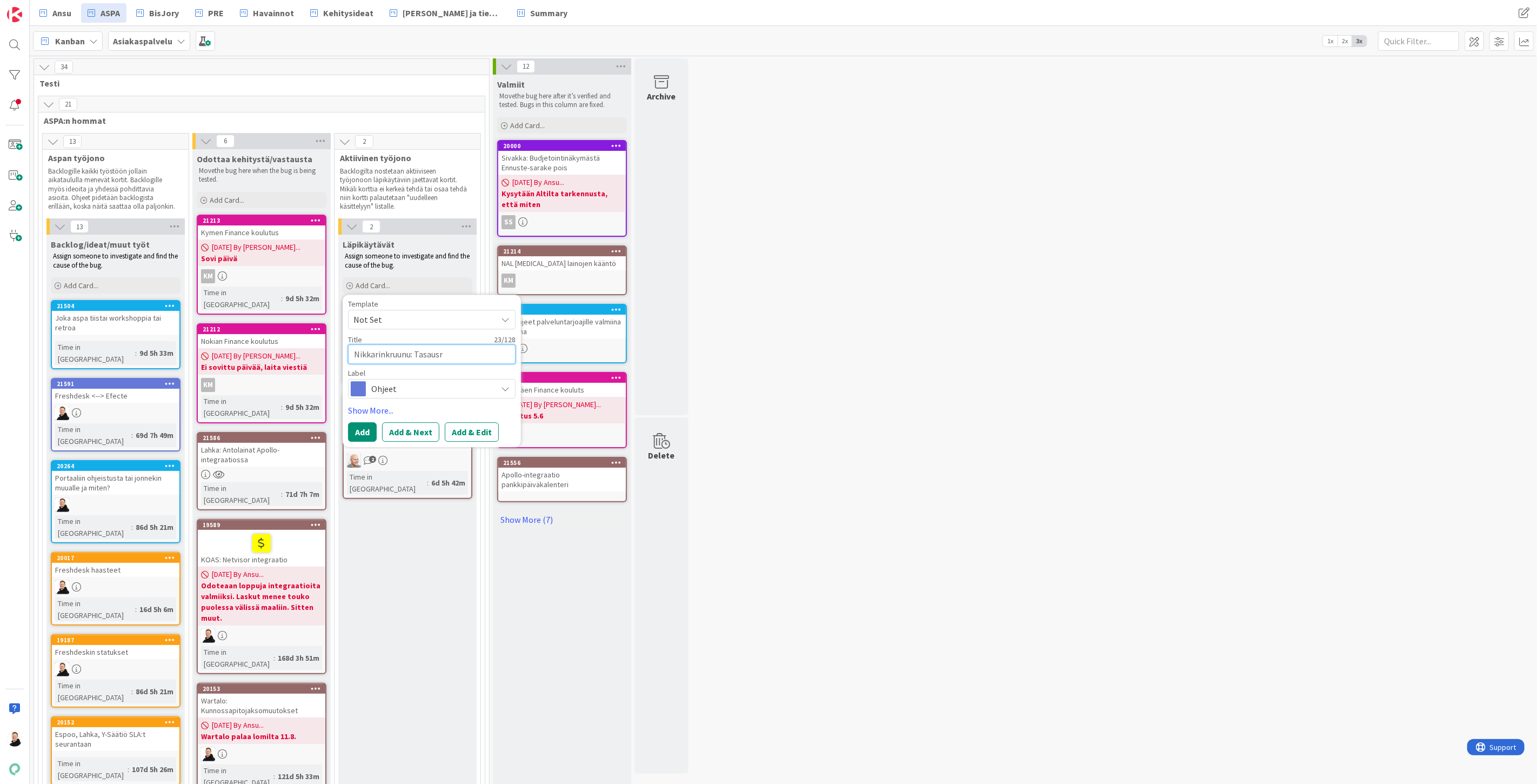
type textarea "x"
type textarea "Nikkarinkruunu: Tasausri"
type textarea "x"
type textarea "Nikkarinkruunu: Tasausriv"
type textarea "x"
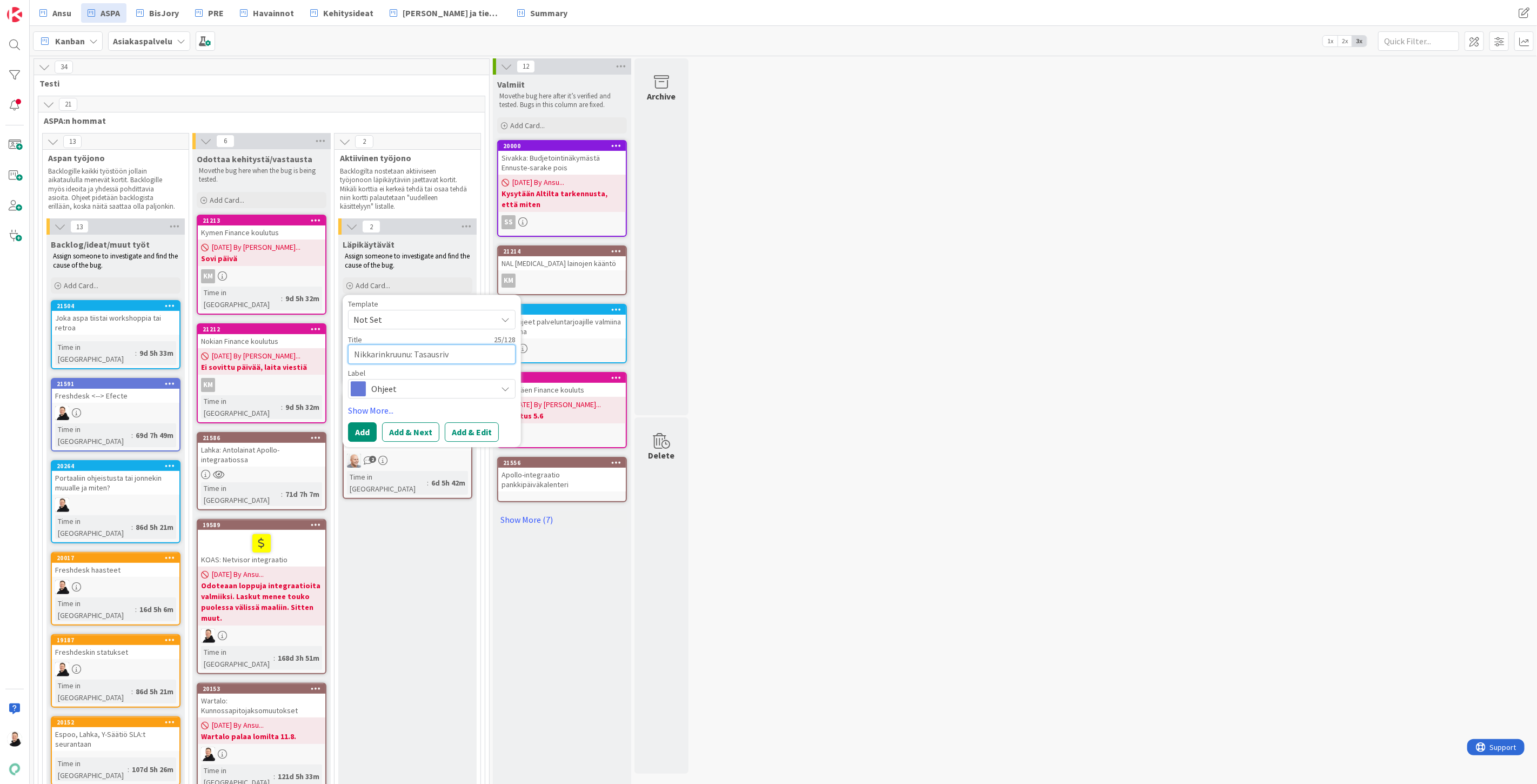
type textarea "Nikkarinkruunu: Tasausrivi"
type textarea "x"
type textarea "Nikkarinkruunu: Tasausrivit"
type textarea "x"
type textarea "Nikkarinkruunu: Tasausrivit"
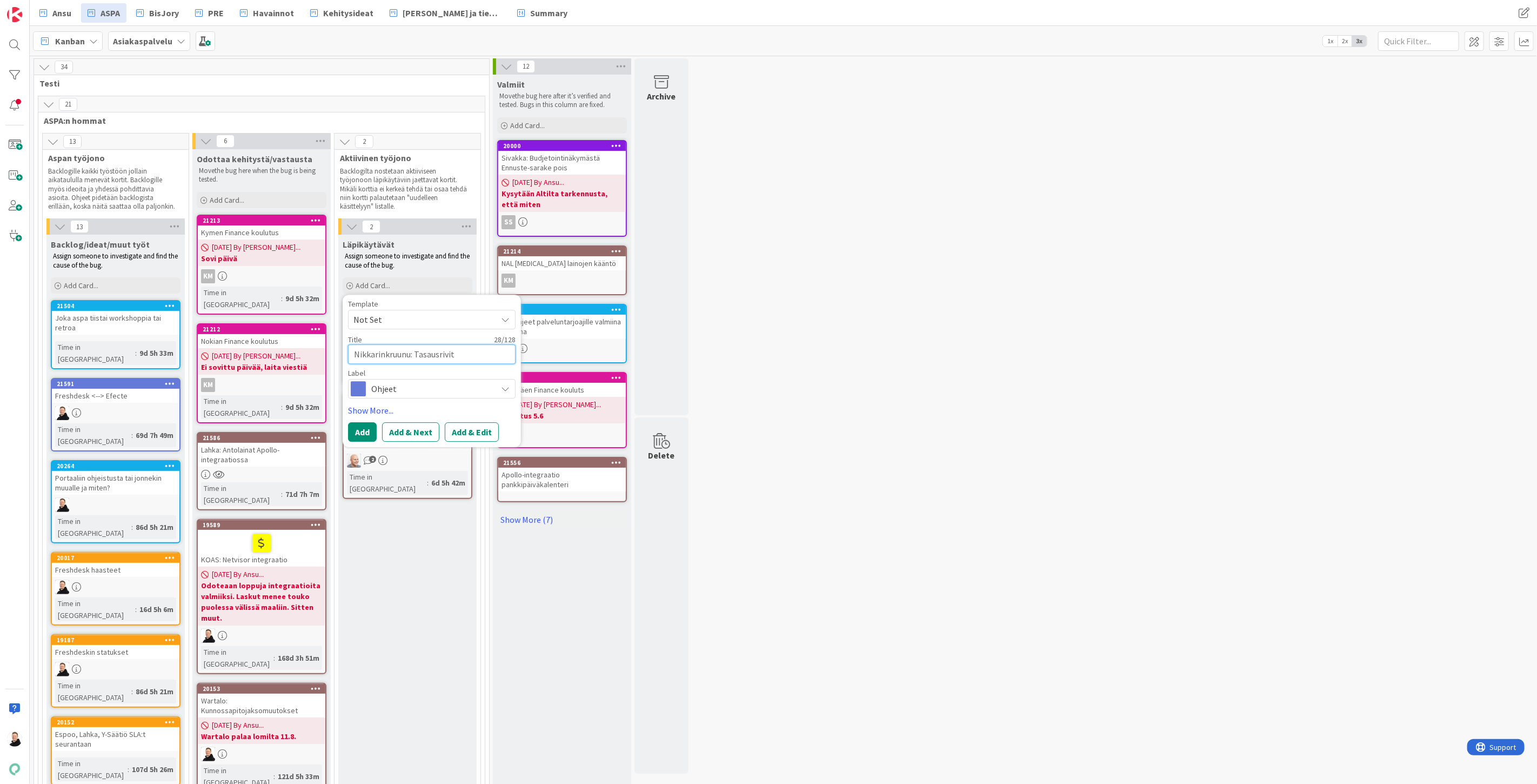
type textarea "x"
type textarea "Nikkarinkruunu: Tasausrivit r"
type textarea "x"
type textarea "Nikkarinkruunu: Tasausrivit rap"
type textarea "x"
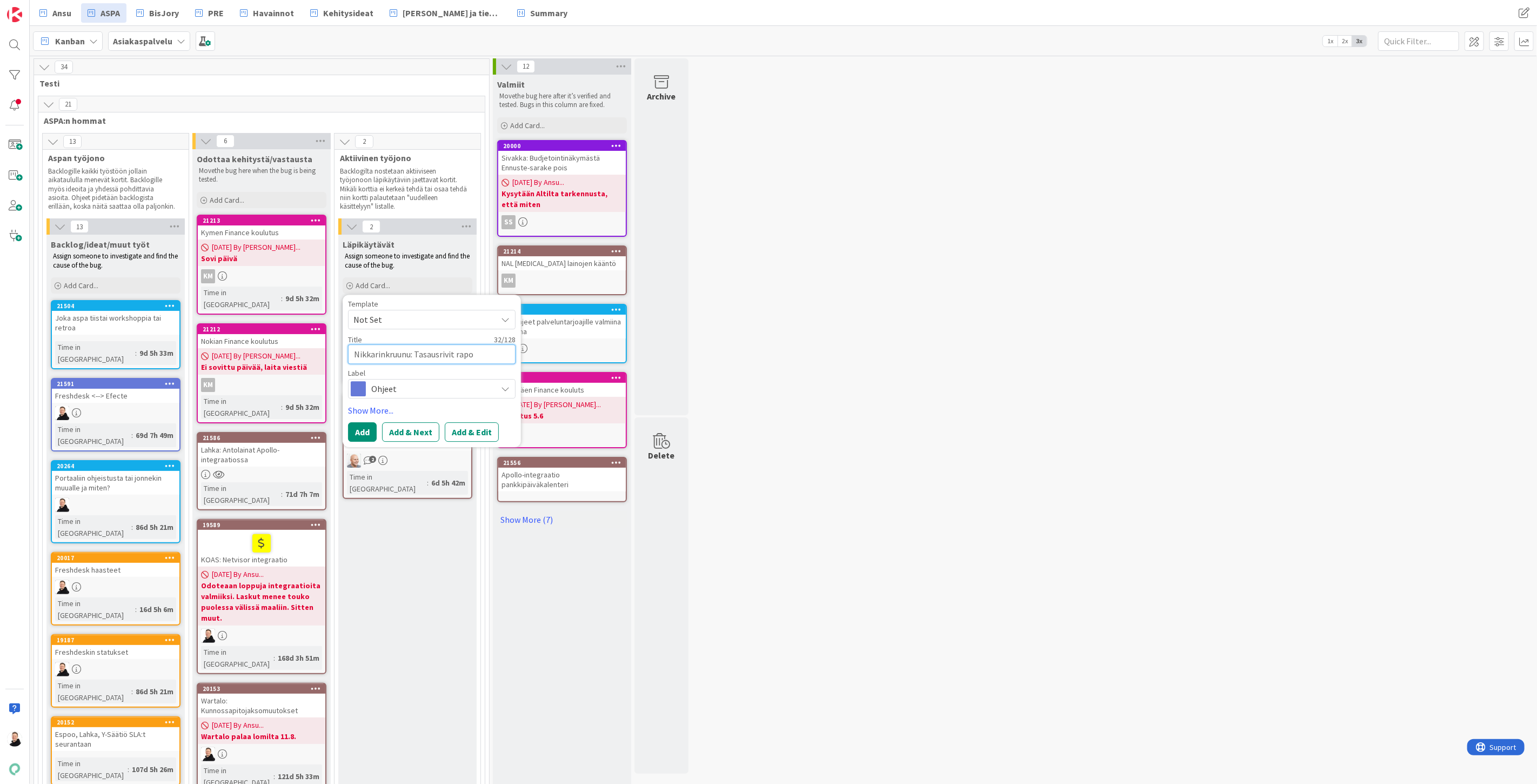
type textarea "Nikkarinkruunu: Tasausrivit rapor"
type textarea "x"
type textarea "Nikkarinkruunu: Tasausrivit raport"
type textarea "x"
type textarea "Nikkarinkruunu: Tasausrivit raporti"
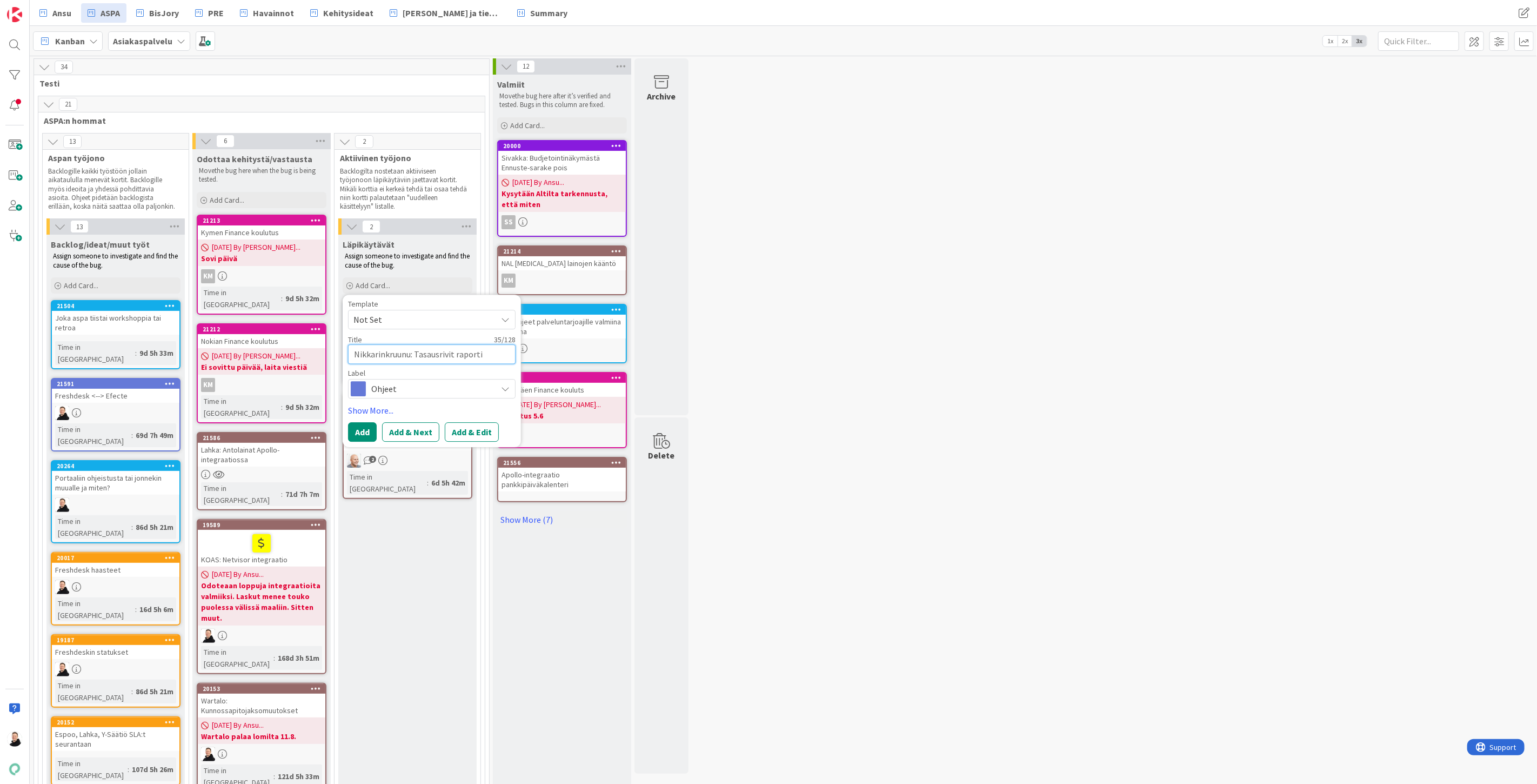
type textarea "x"
type textarea "Nikkarinkruunu: Tasausrivit raportie"
type textarea "x"
type textarea "Nikkarinkruunu: Tasausrivit raportiel"
type textarea "x"
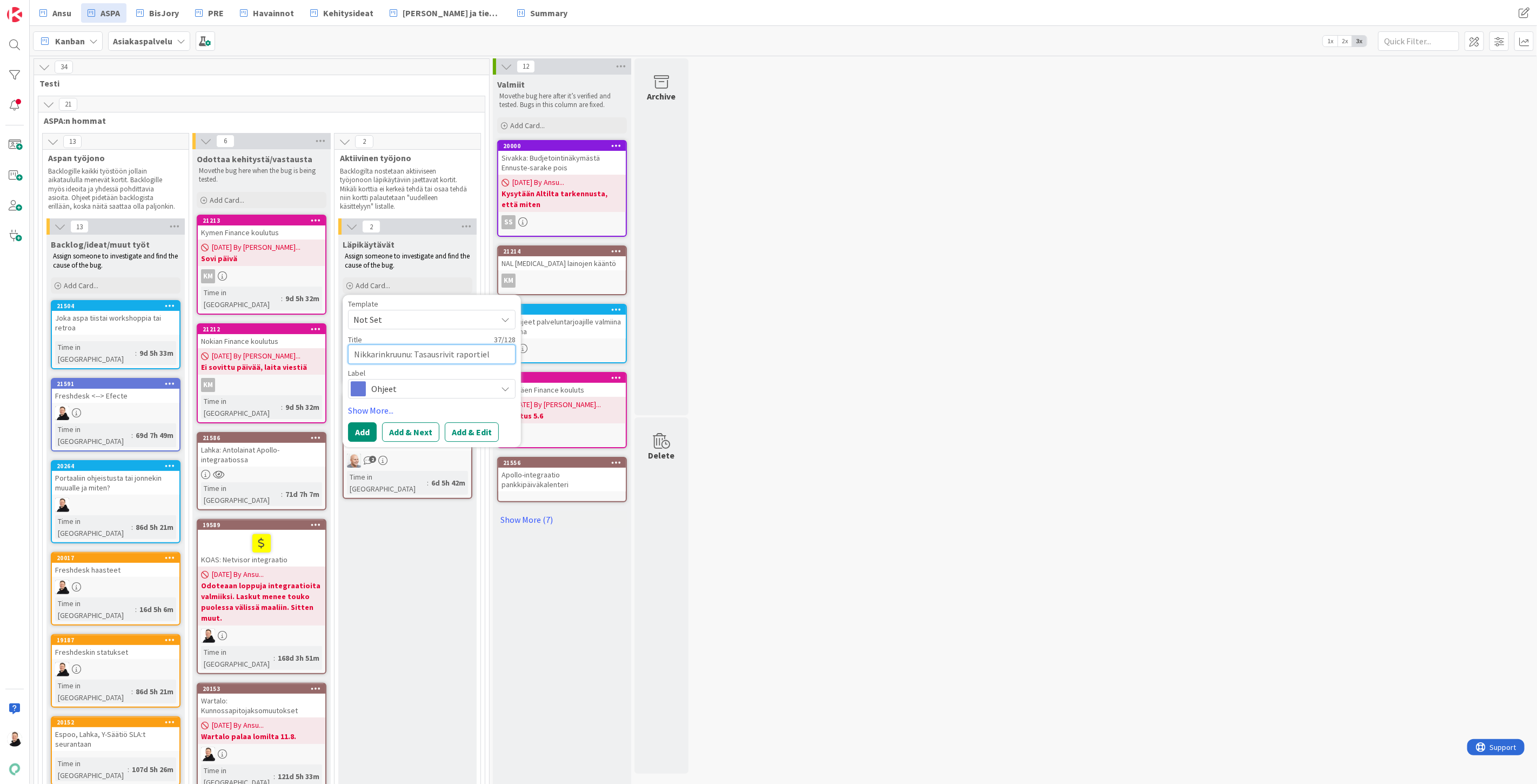
type textarea "Nikkarinkruunu: Tasausrivit raportie"
type textarea "x"
type textarea "Nikkarinkruunu: Tasausrivit raporti"
type textarea "x"
type textarea "Nikkarinkruunu: Tasausrivit raport"
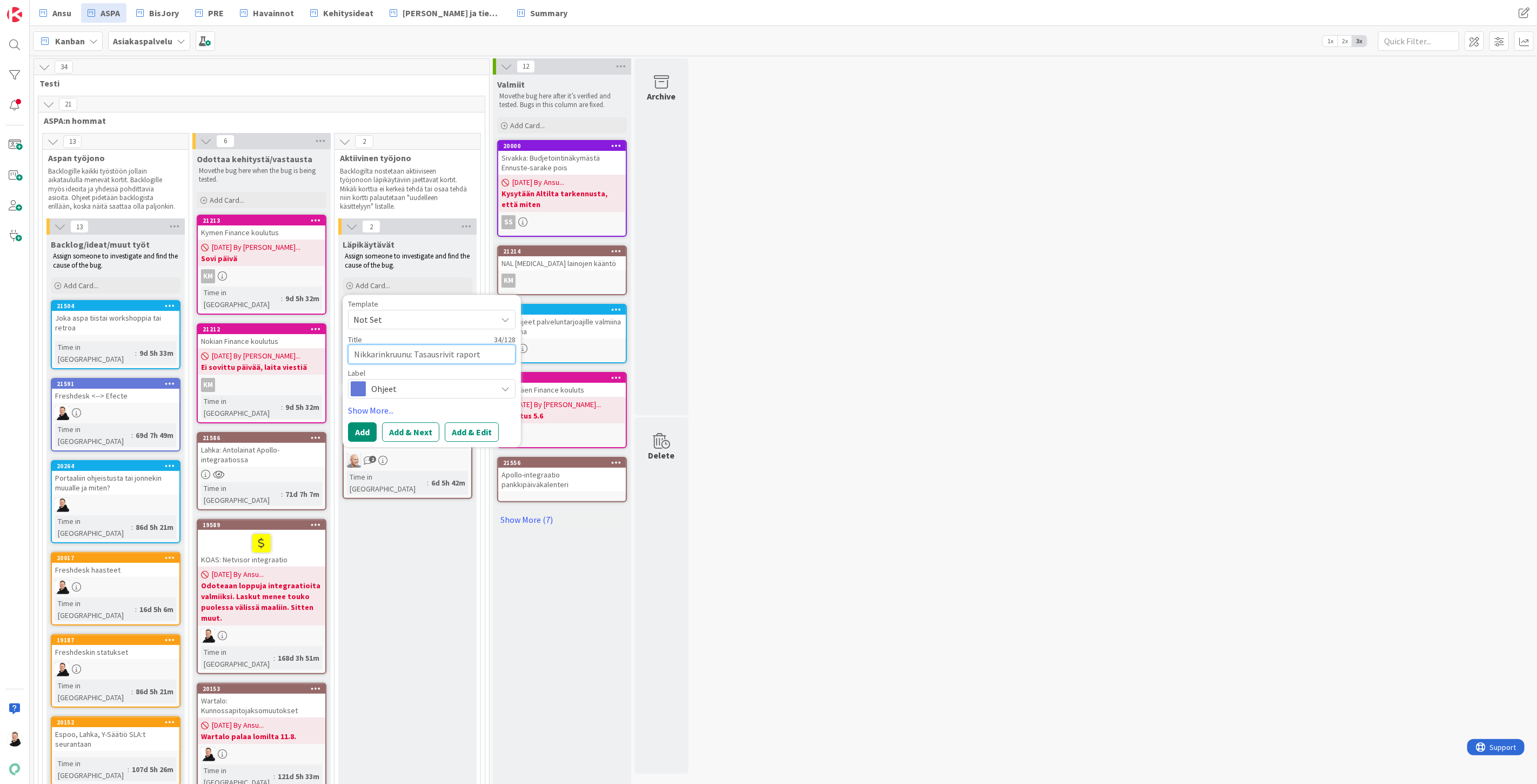
type textarea "x"
type textarea "Nikkarinkruunu: Tasausrivit raporti"
type textarea "x"
type textarea "Nikkarinkruunu: Tasausrivit raportit"
type textarea "x"
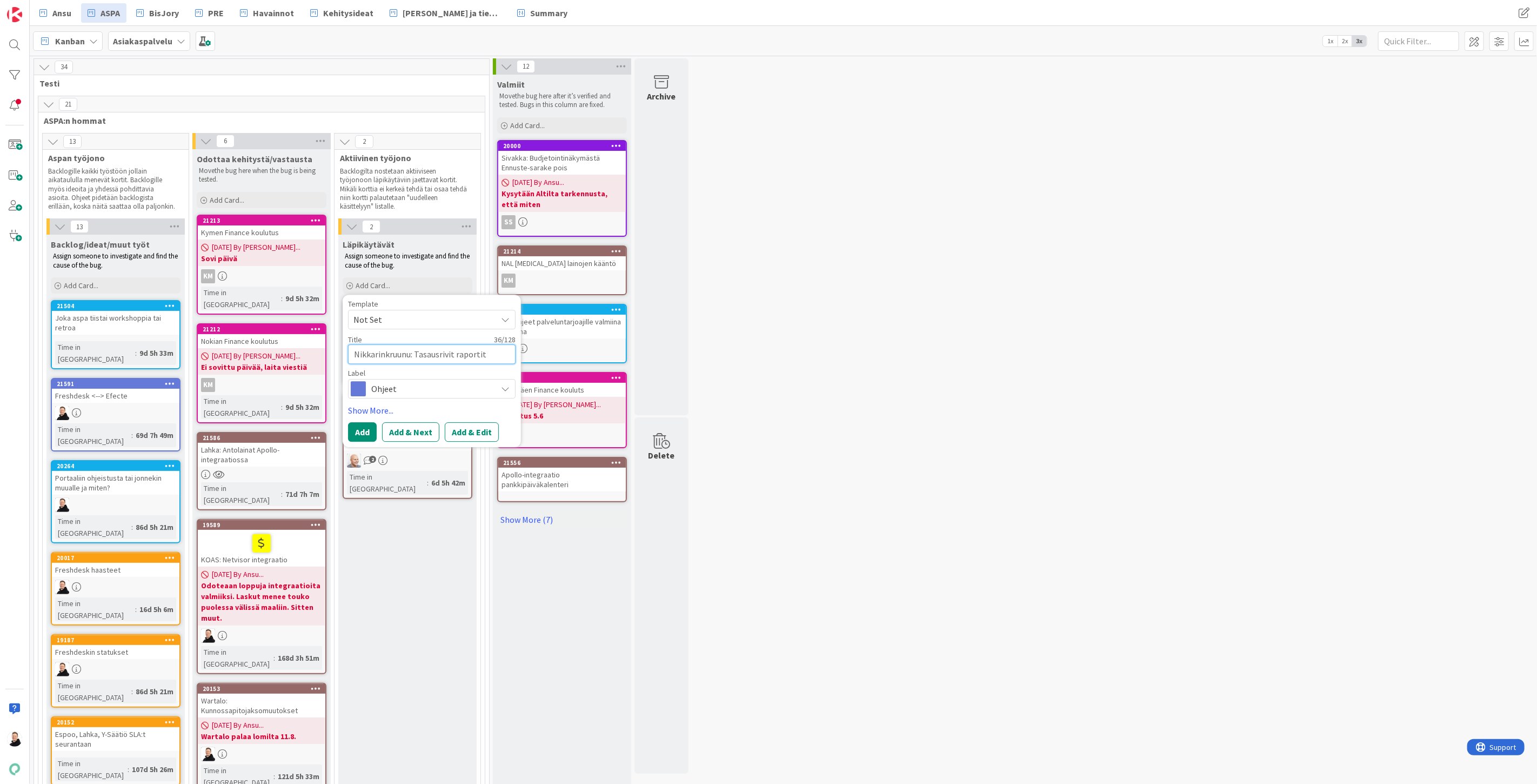
type textarea "Nikkarinkruunu: Tasausrivit raportit/"
type textarea "x"
type textarea "Nikkarinkruunu: Tasausrivit raportit/b"
type textarea "x"
type textarea "Nikkarinkruunu: Tasausrivit raportit/bud"
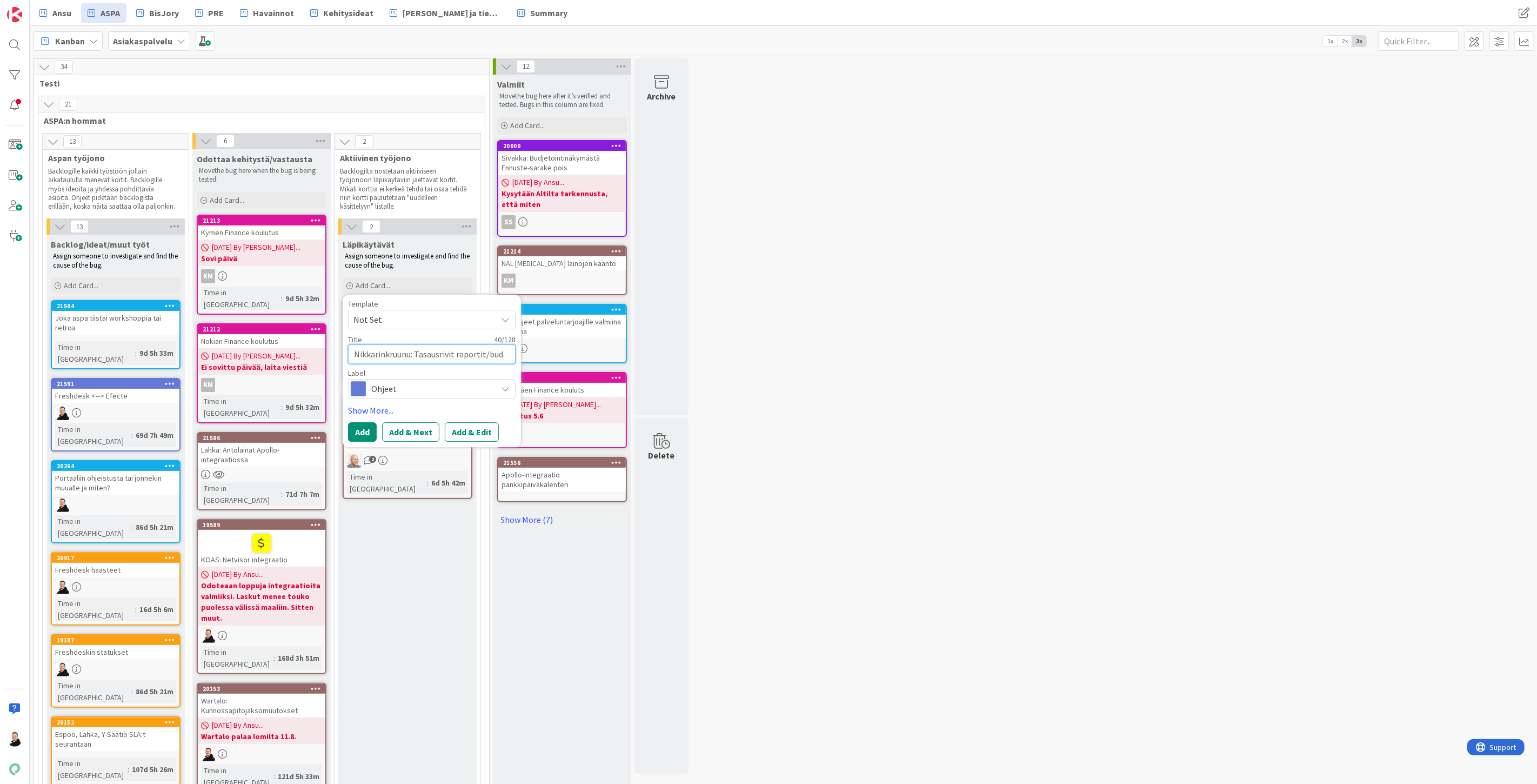
type textarea "x"
type textarea "Nikkarinkruunu: Tasausrivit raportit/budj"
type textarea "x"
type textarea "Nikkarinkruunu: Tasausrivit raportit/budje"
type textarea "x"
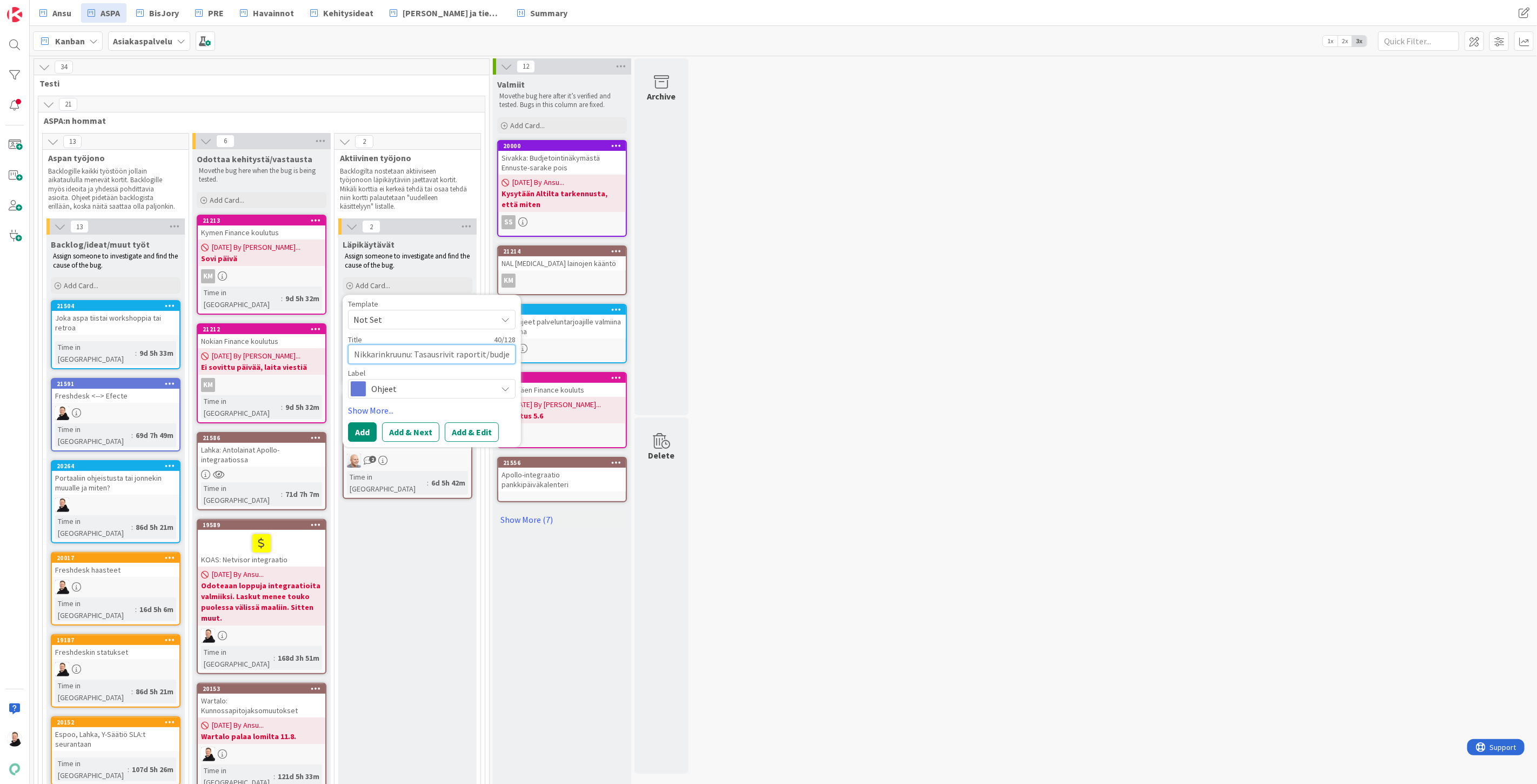
type textarea "Nikkarinkruunu: Tasausrivit raportit/budjet"
type textarea "x"
type textarea "Nikkarinkruunu: Tasausrivit raportit/budjett"
type textarea "x"
type textarea "Nikkarinkruunu: Tasausrivit raportit/budjetti"
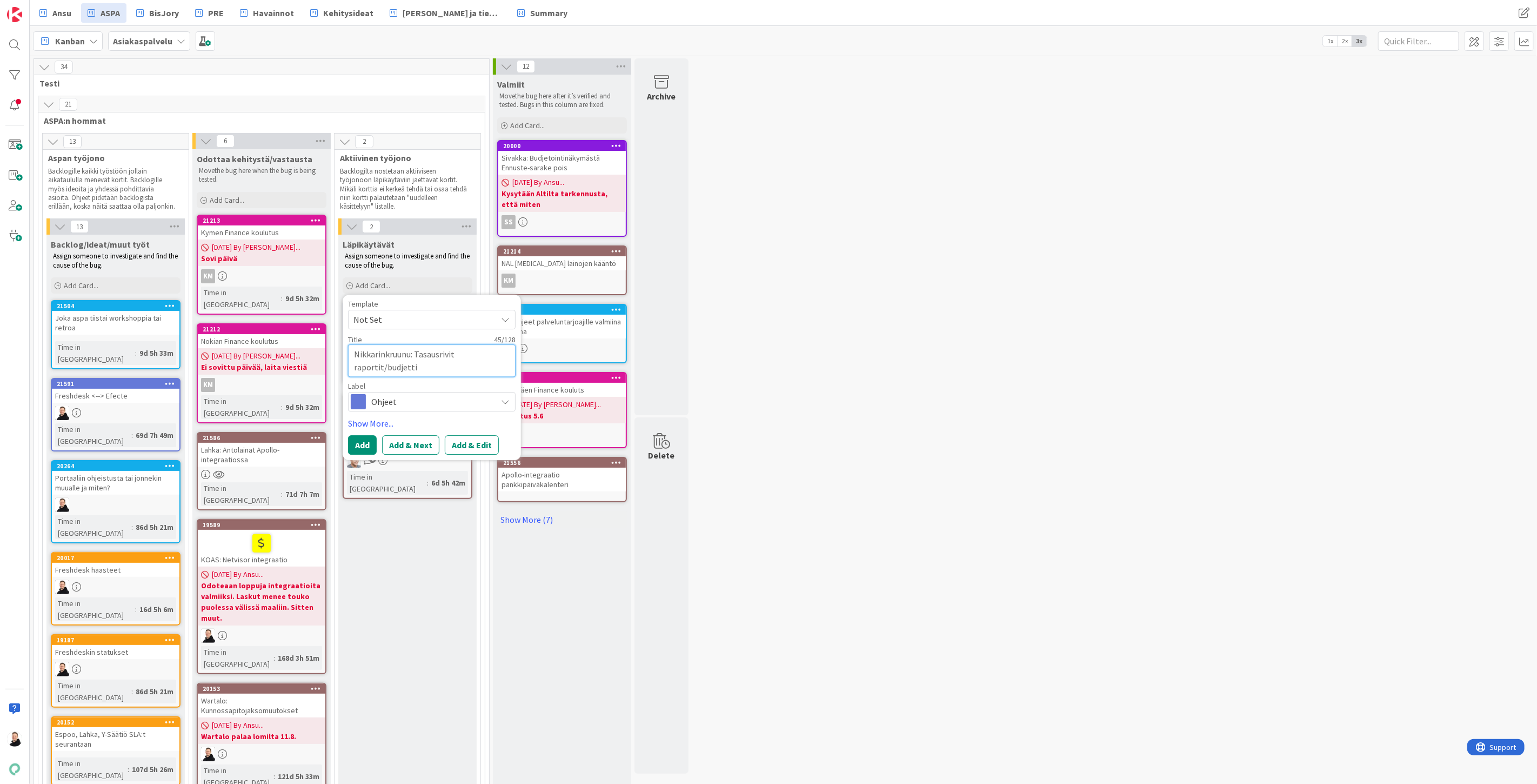
type textarea "x"
type textarea "Nikkarinkruunu: Tasausrivit raportit/budjetti"
type textarea "x"
type textarea "Nikkarinkruunu: Tasausrivit raportit/budjetti +"
type textarea "x"
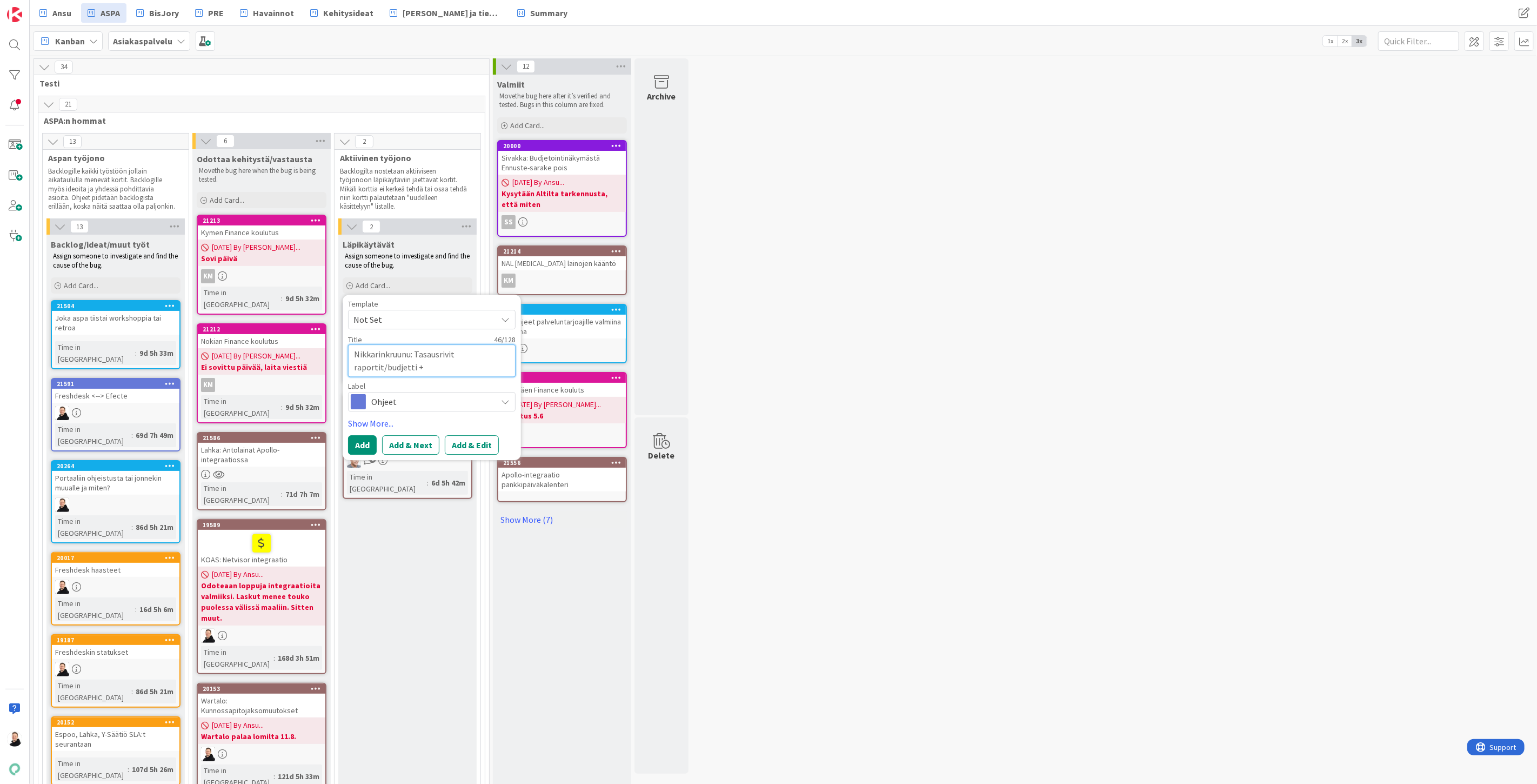
type textarea "Nikkarinkruunu: Tasausrivit raportit/budjetti +"
click at [469, 450] on button "Add & Edit" at bounding box center [471, 445] width 54 height 20
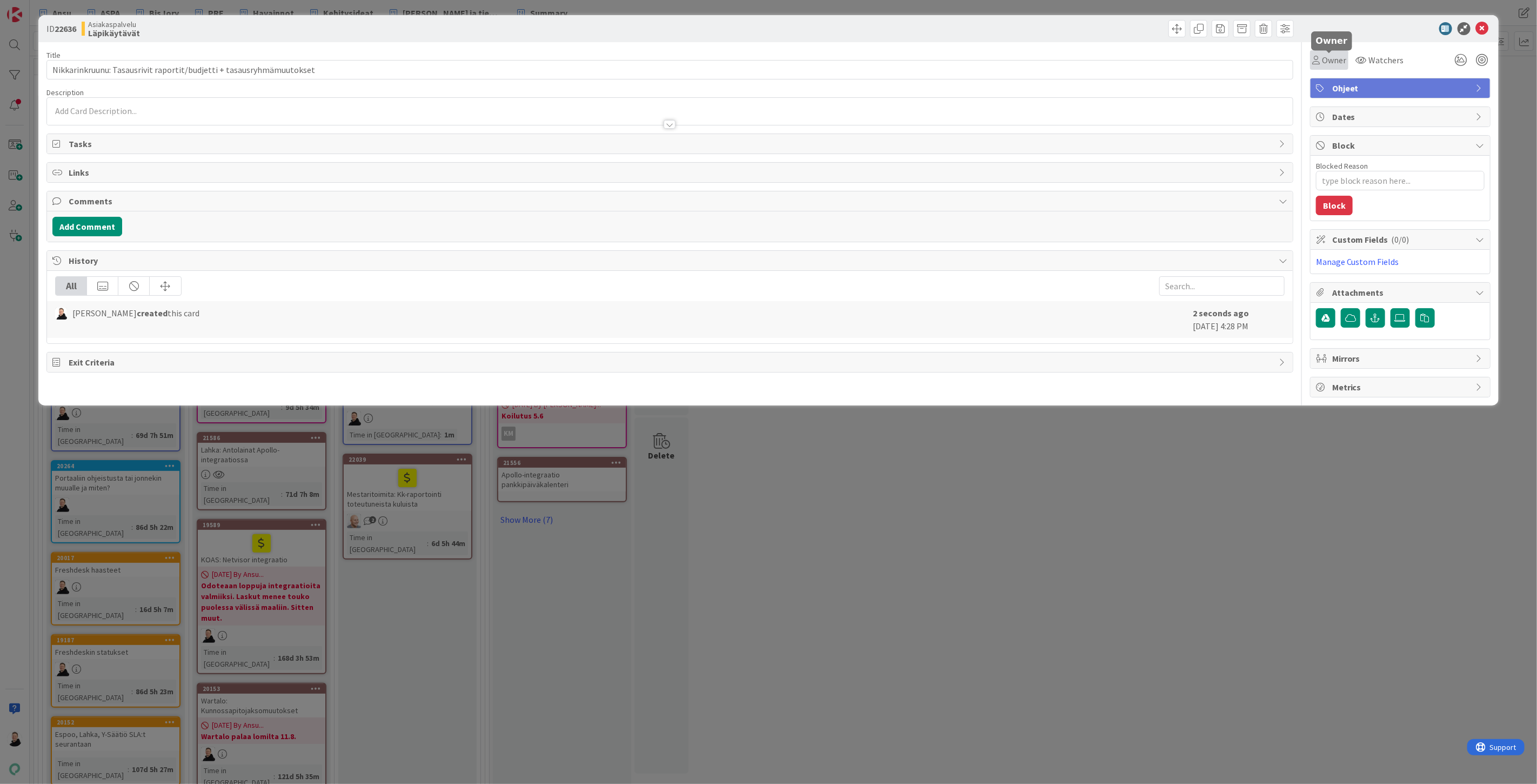
click at [1326, 63] on span "Owner" at bounding box center [1334, 59] width 24 height 13
click at [1357, 133] on span "[PERSON_NAME]" at bounding box center [1378, 139] width 53 height 16
click at [79, 109] on div "Ansu Nevalainen just joined" at bounding box center [670, 111] width 1246 height 27
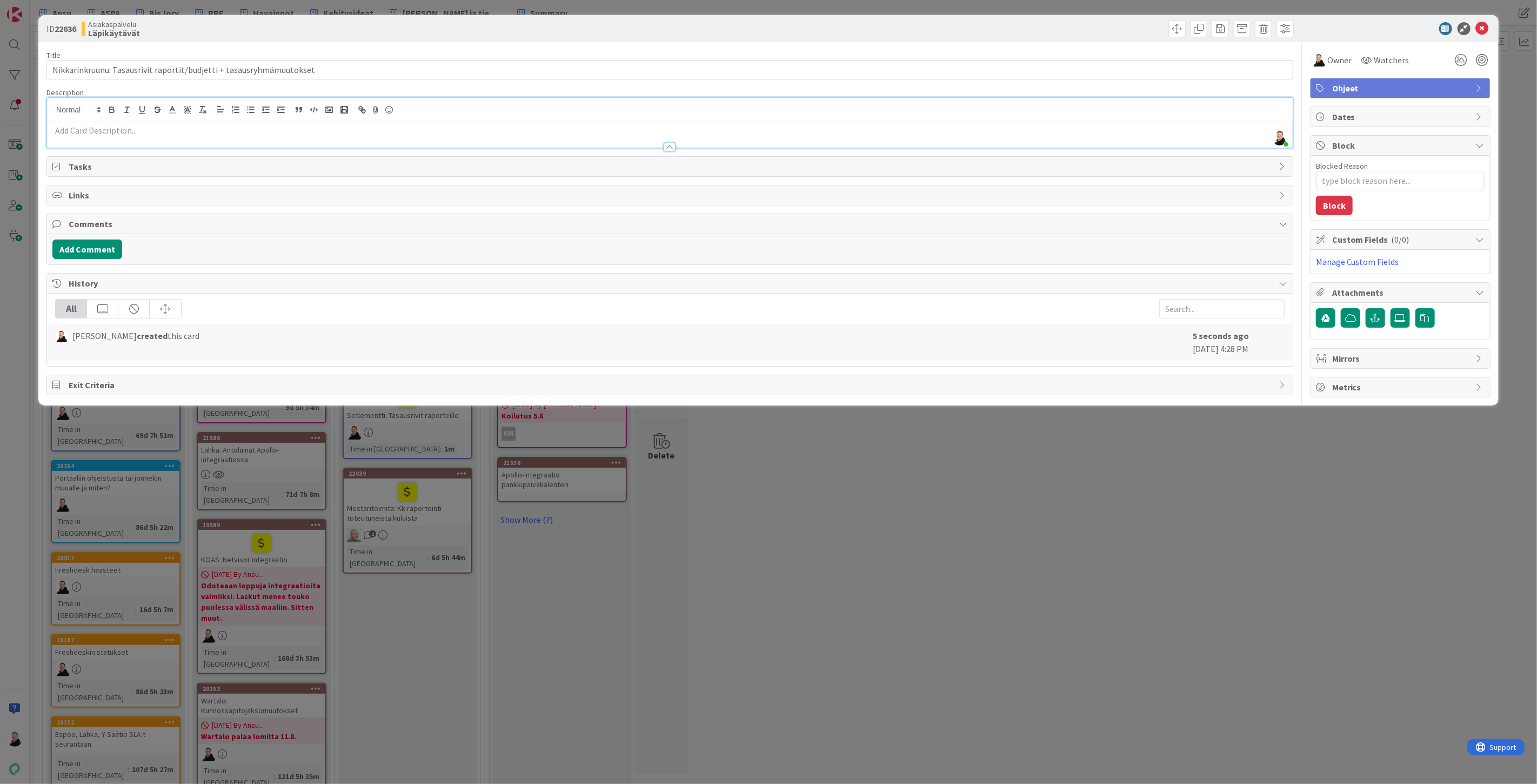
click at [69, 134] on p at bounding box center [669, 130] width 1235 height 12
click at [59, 133] on p at bounding box center [669, 130] width 1235 height 12
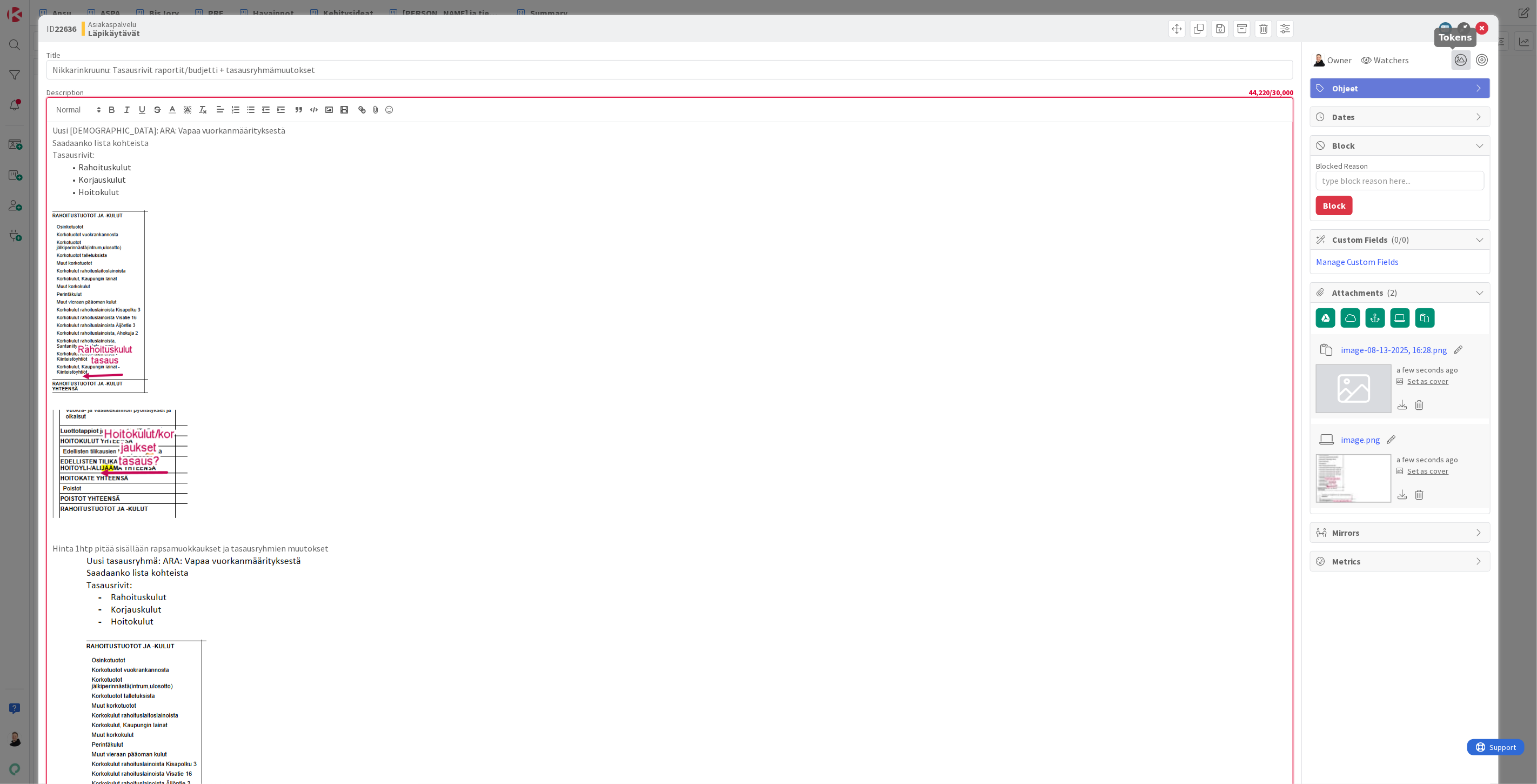
click at [1452, 60] on icon at bounding box center [1461, 59] width 20 height 20
click at [1444, 101] on icon at bounding box center [1448, 101] width 9 height 9
click at [1045, 254] on p at bounding box center [669, 302] width 1235 height 183
click at [360, 66] on input "Nikkarinkruunu: Tasausrivit raportit/budjetti + tasausryhmämuutokset" at bounding box center [669, 70] width 1247 height 20
drag, startPoint x: 215, startPoint y: 66, endPoint x: 221, endPoint y: 69, distance: 6.7
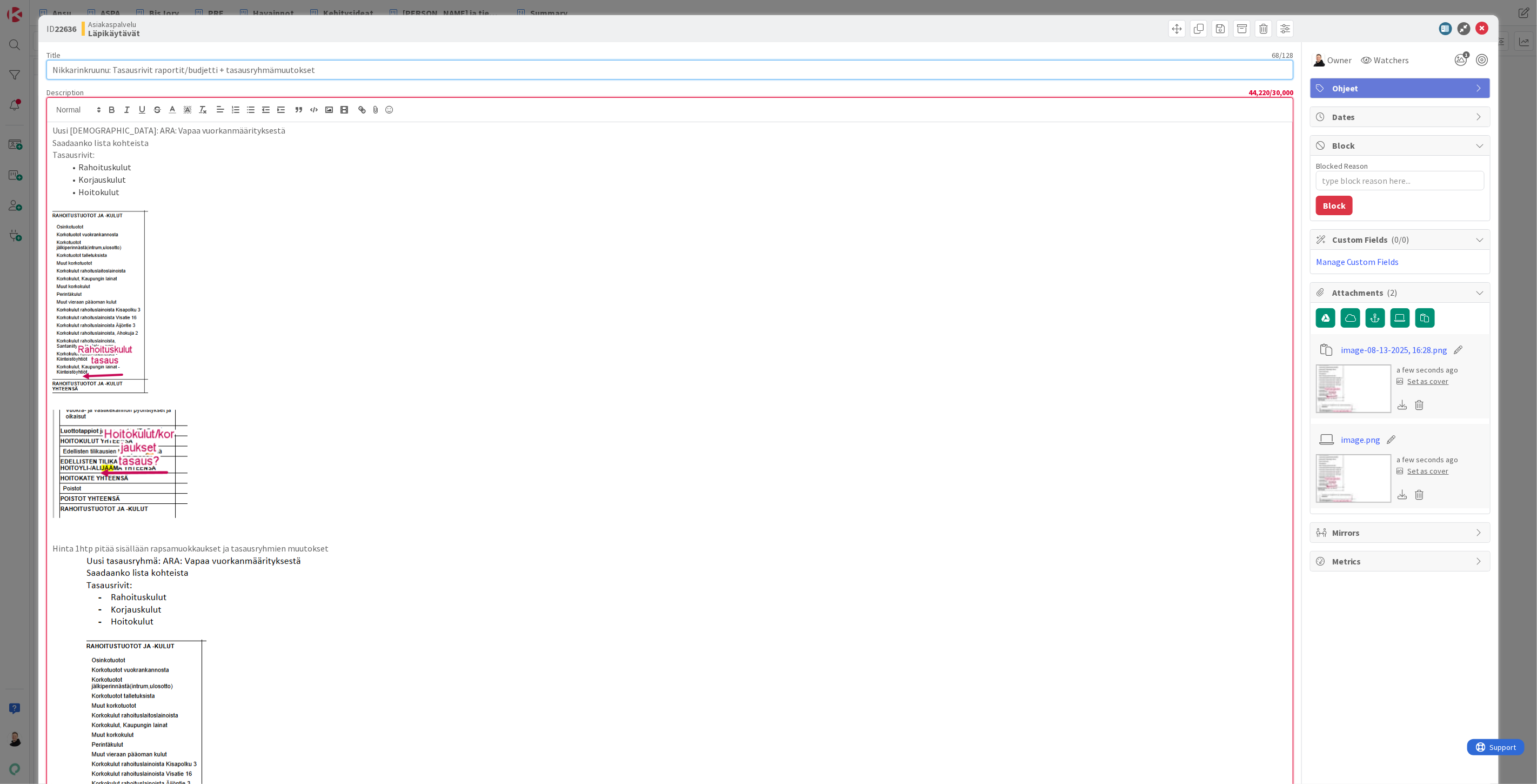
click at [216, 66] on input "Nikkarinkruunu: Tasausrivit raportit/budjetti + tasausryhmämuutokset" at bounding box center [669, 70] width 1247 height 20
click at [220, 68] on input "Nikkarinkruunu: Tasausrivit raportit/budjetti + tasausryhmämuutokset" at bounding box center [669, 70] width 1247 height 20
click at [230, 337] on p at bounding box center [669, 302] width 1235 height 183
click at [131, 441] on img at bounding box center [120, 461] width 135 height 112
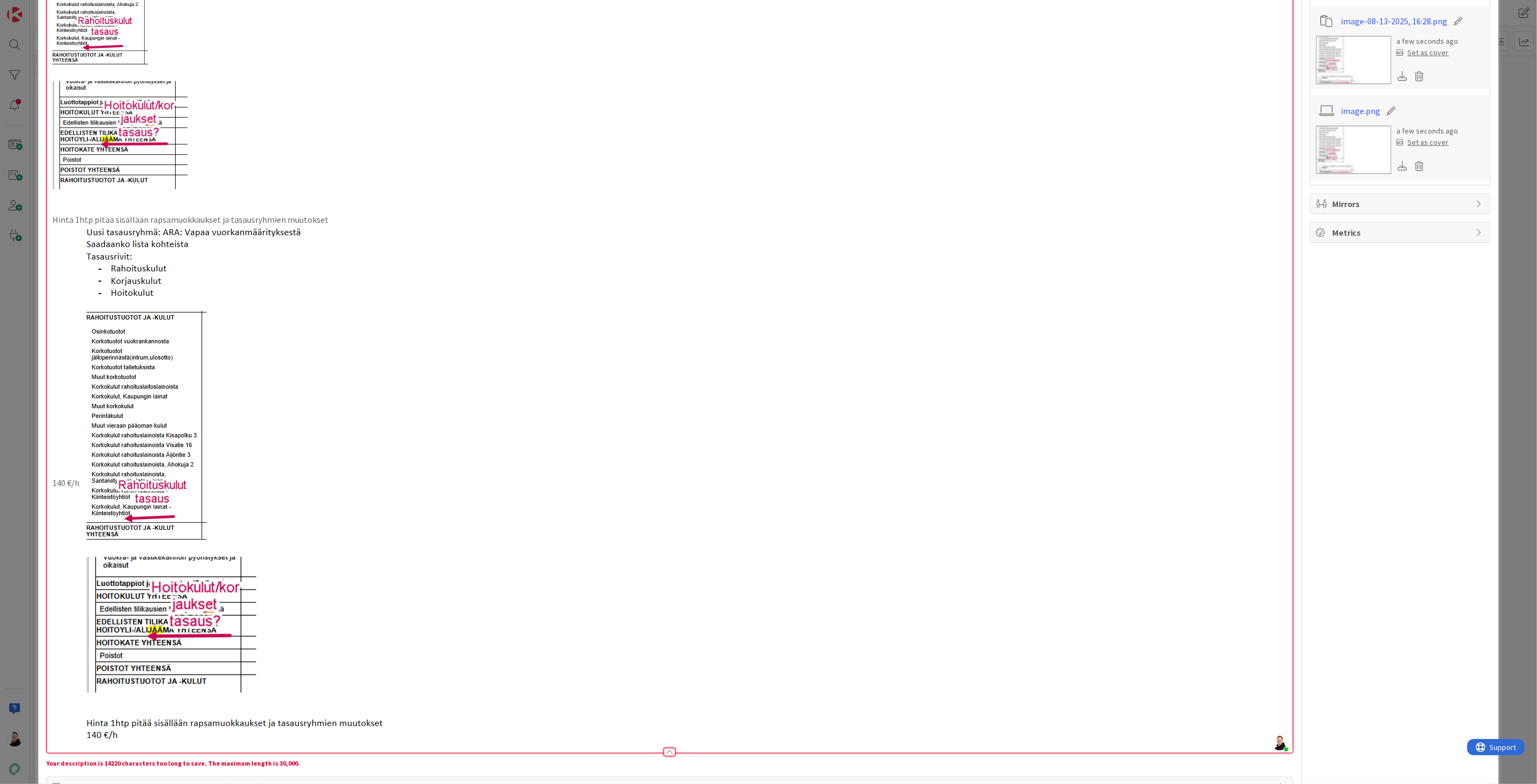
scroll to position [480, 0]
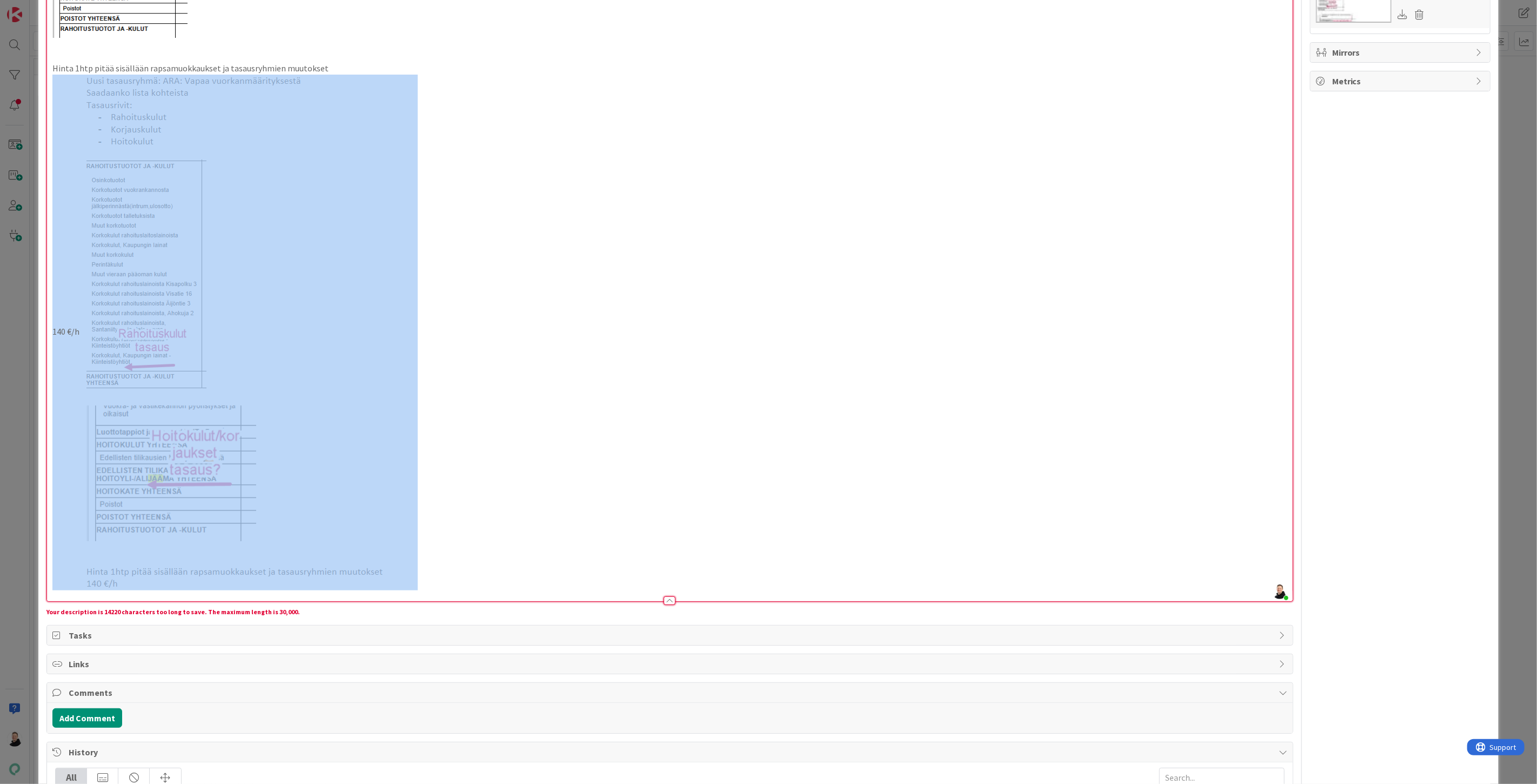
drag, startPoint x: 197, startPoint y: 585, endPoint x: 78, endPoint y: 402, distance: 218.3
click at [78, 402] on p "140 €/h" at bounding box center [669, 333] width 1235 height 515
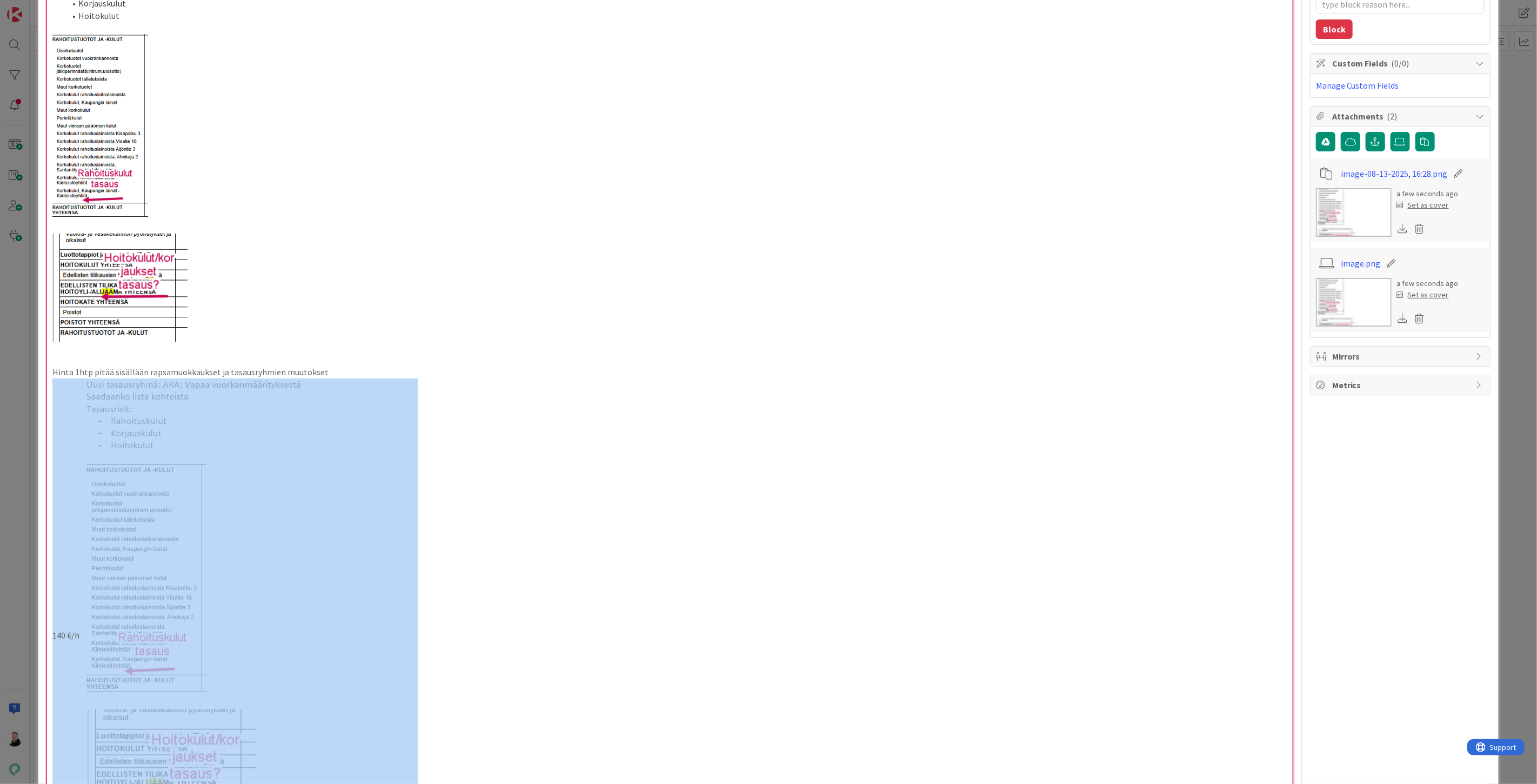
scroll to position [180, 0]
click at [134, 277] on img at bounding box center [120, 282] width 135 height 112
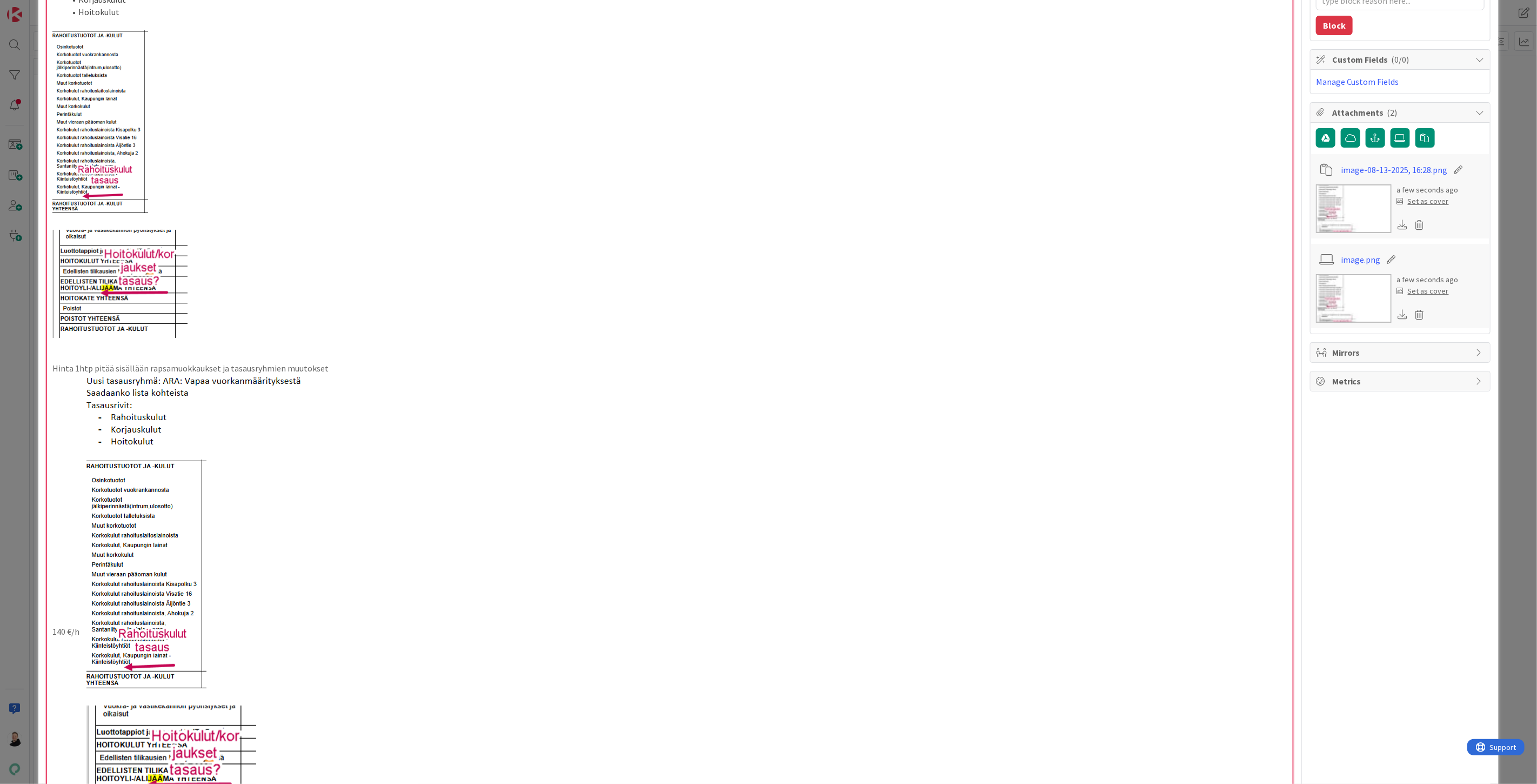
click at [493, 313] on p at bounding box center [669, 282] width 1235 height 112
click at [246, 262] on p at bounding box center [669, 282] width 1235 height 112
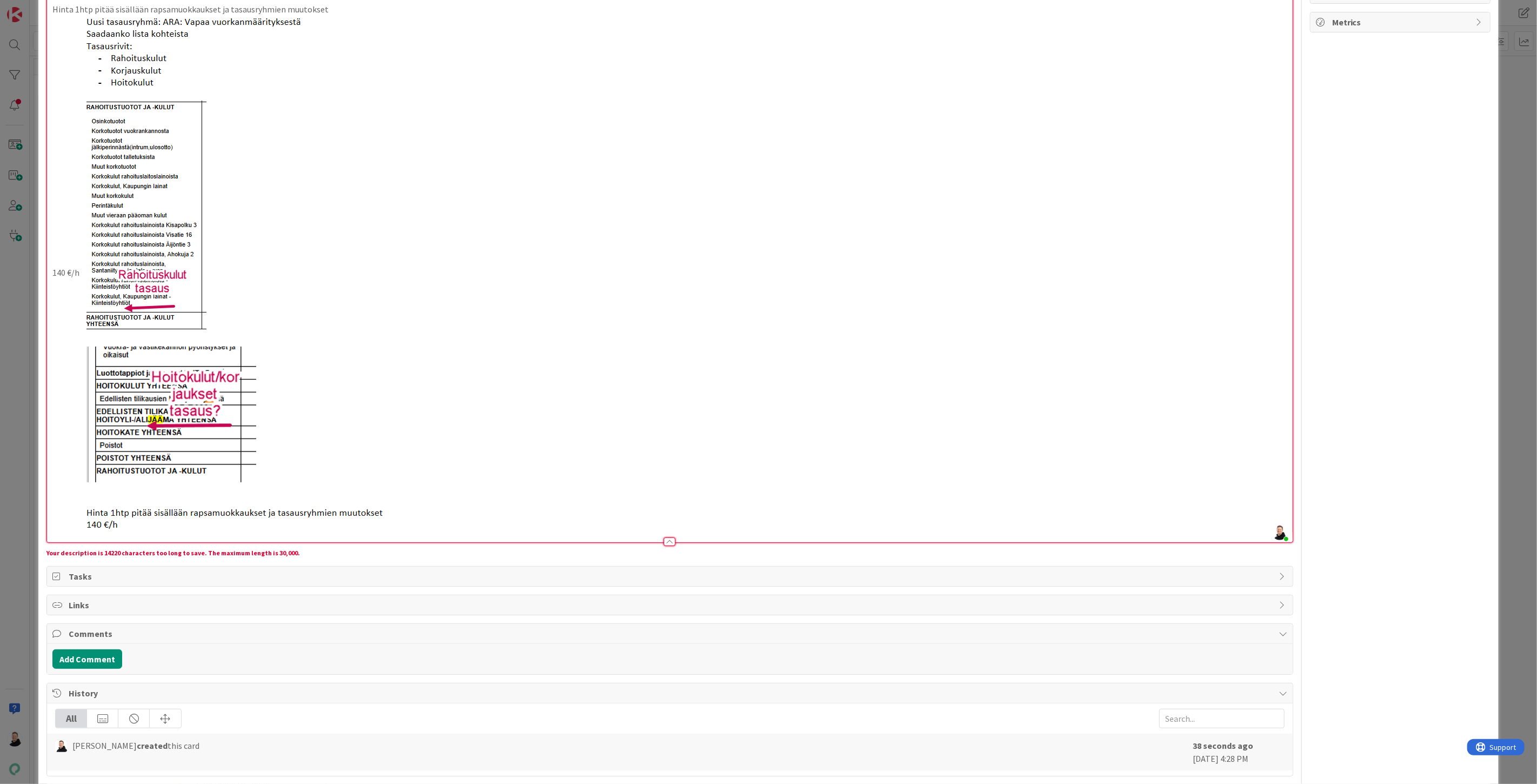
scroll to position [584, 0]
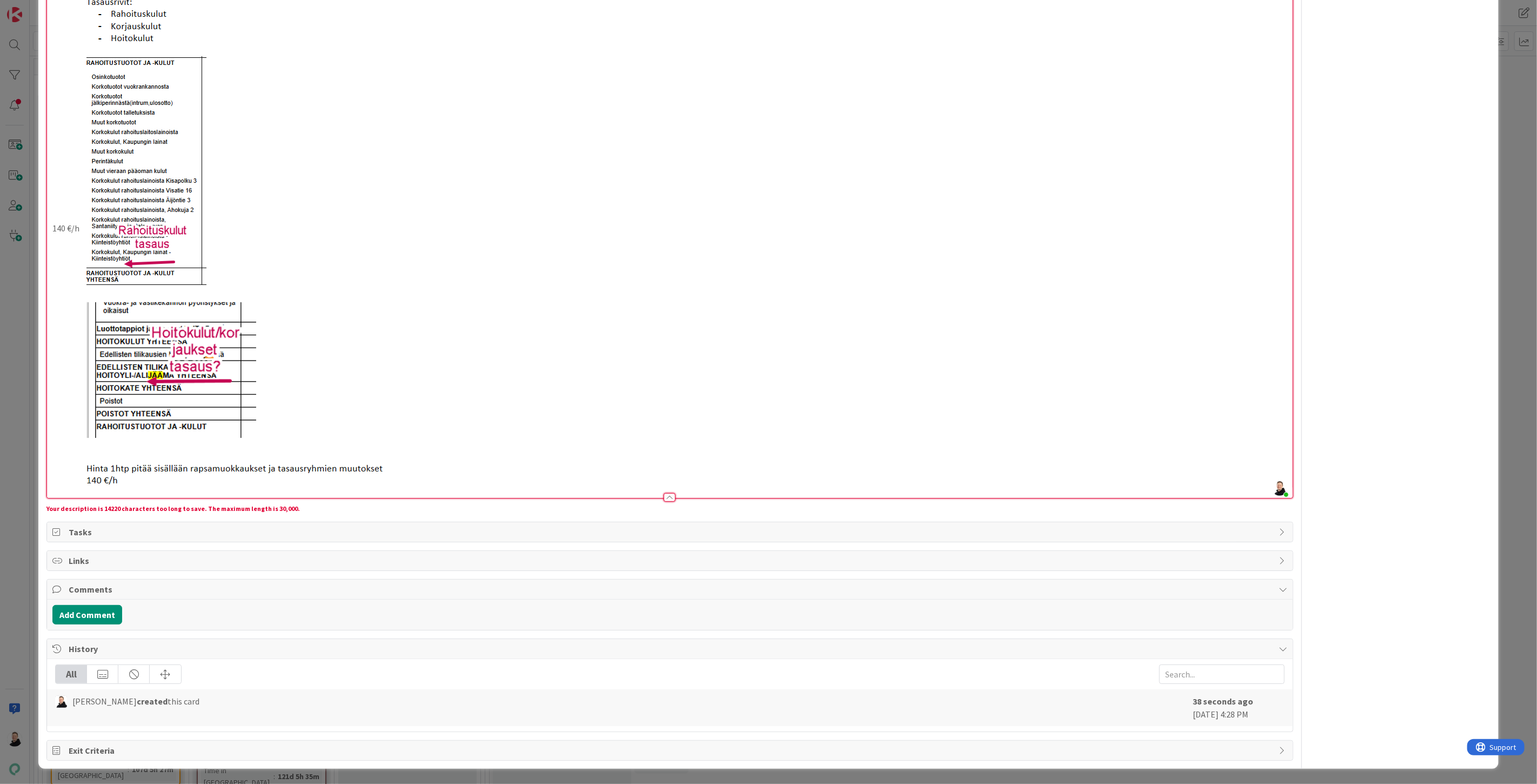
click at [304, 428] on img at bounding box center [248, 229] width 339 height 515
click at [211, 396] on img at bounding box center [248, 229] width 339 height 515
click at [430, 439] on p "140 €/h" at bounding box center [669, 229] width 1235 height 515
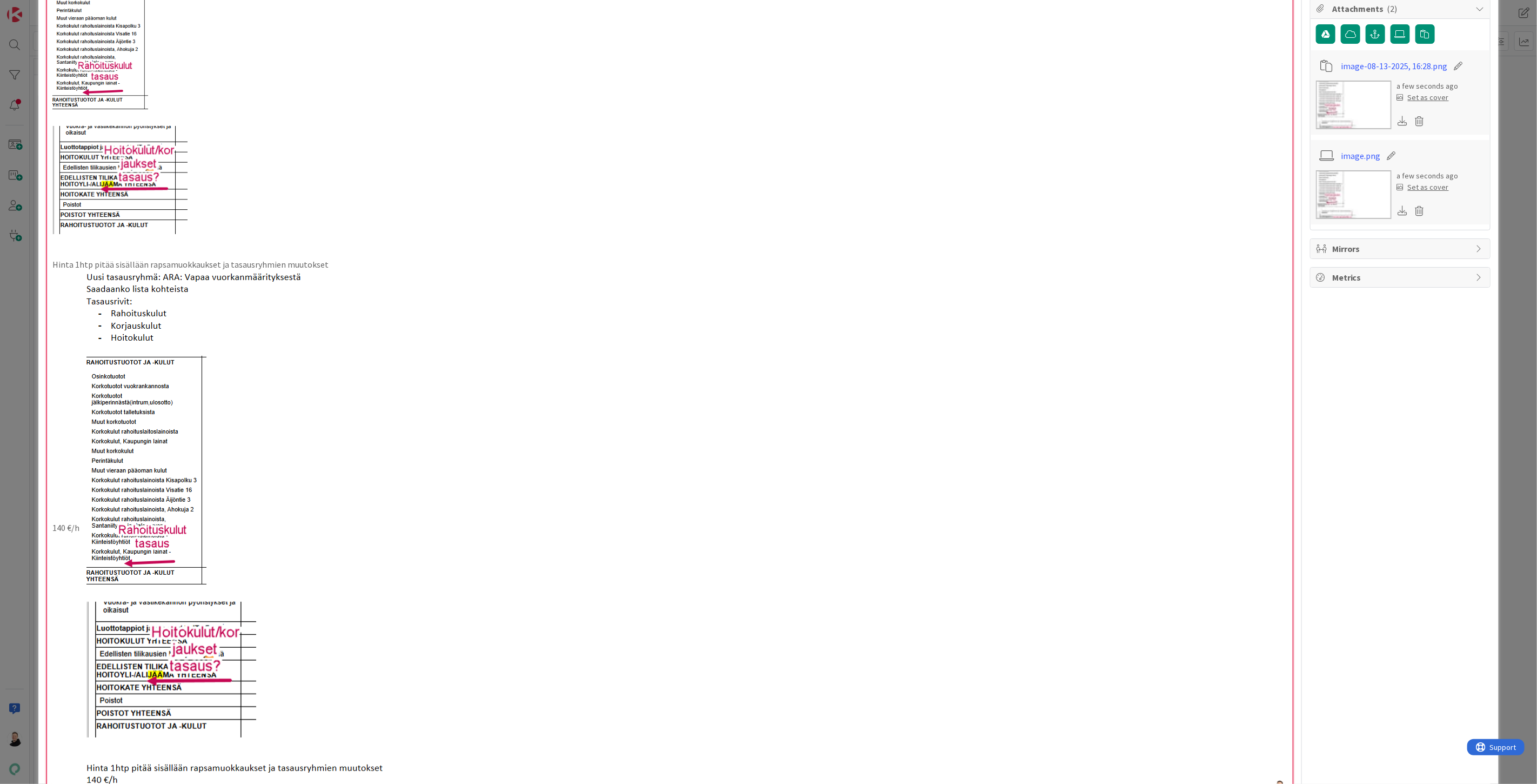
scroll to position [81, 0]
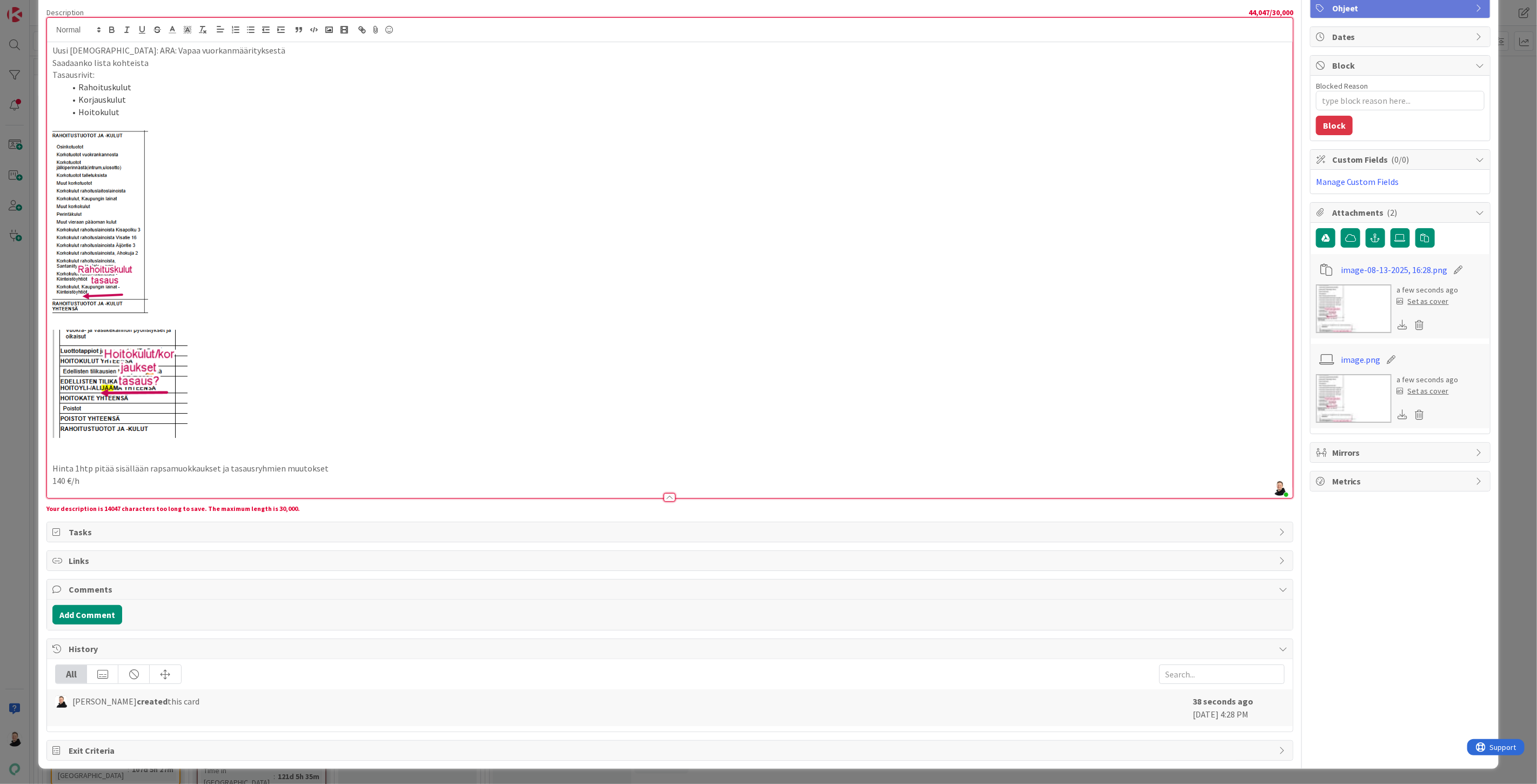
click at [226, 406] on p at bounding box center [669, 382] width 1235 height 112
click at [213, 401] on p at bounding box center [669, 382] width 1235 height 112
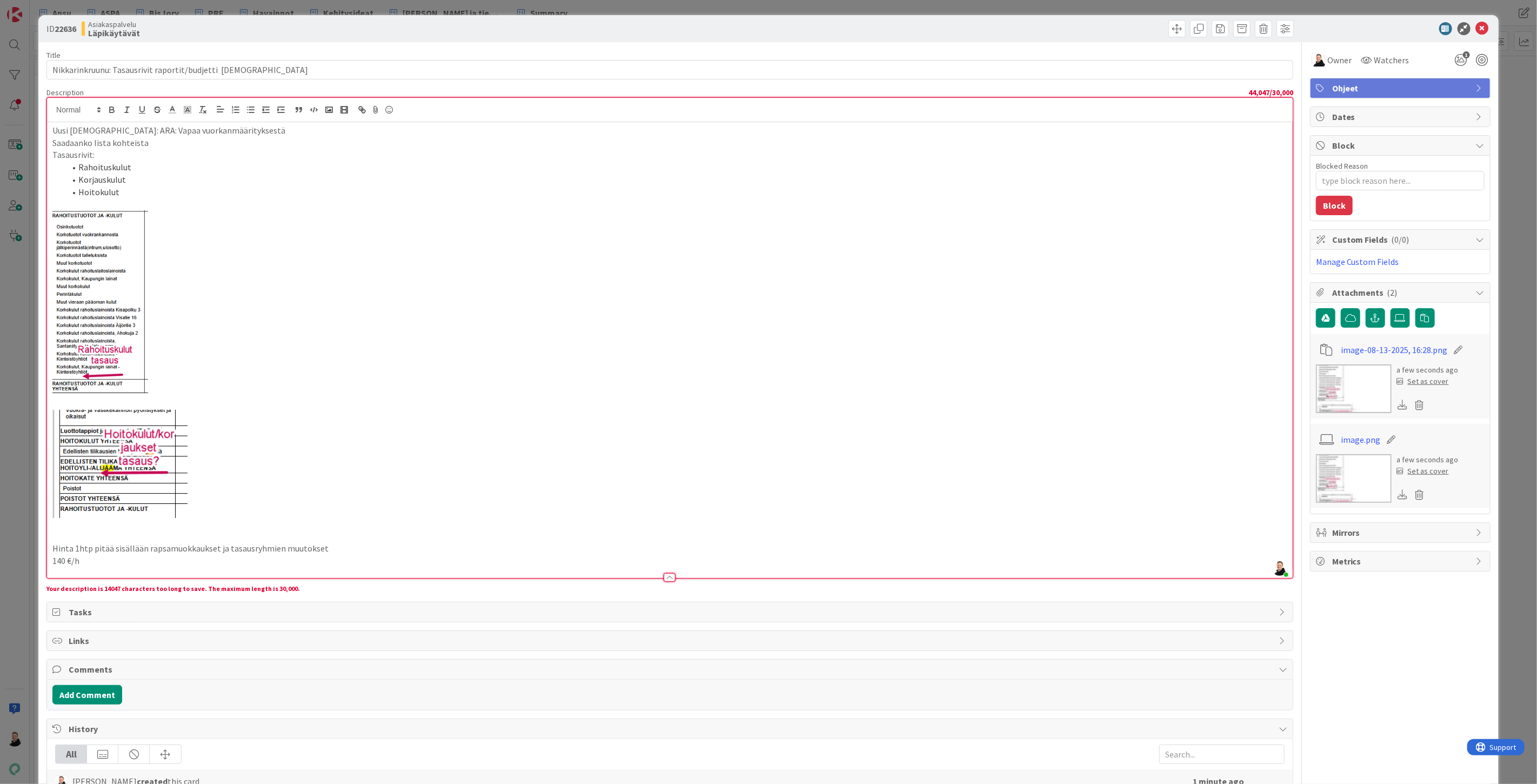
click at [240, 463] on p at bounding box center [669, 461] width 1235 height 112
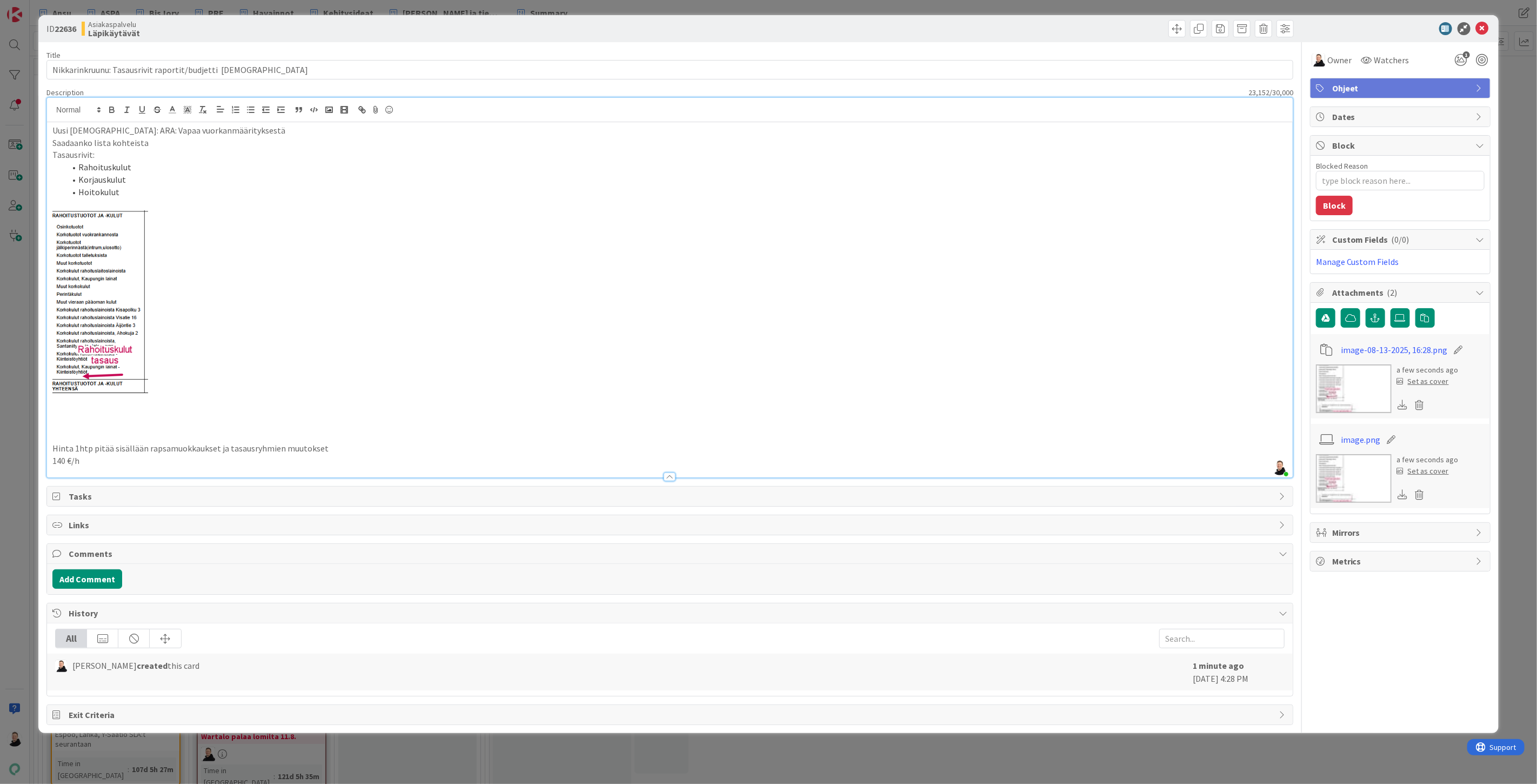
click at [72, 415] on p at bounding box center [669, 411] width 1235 height 12
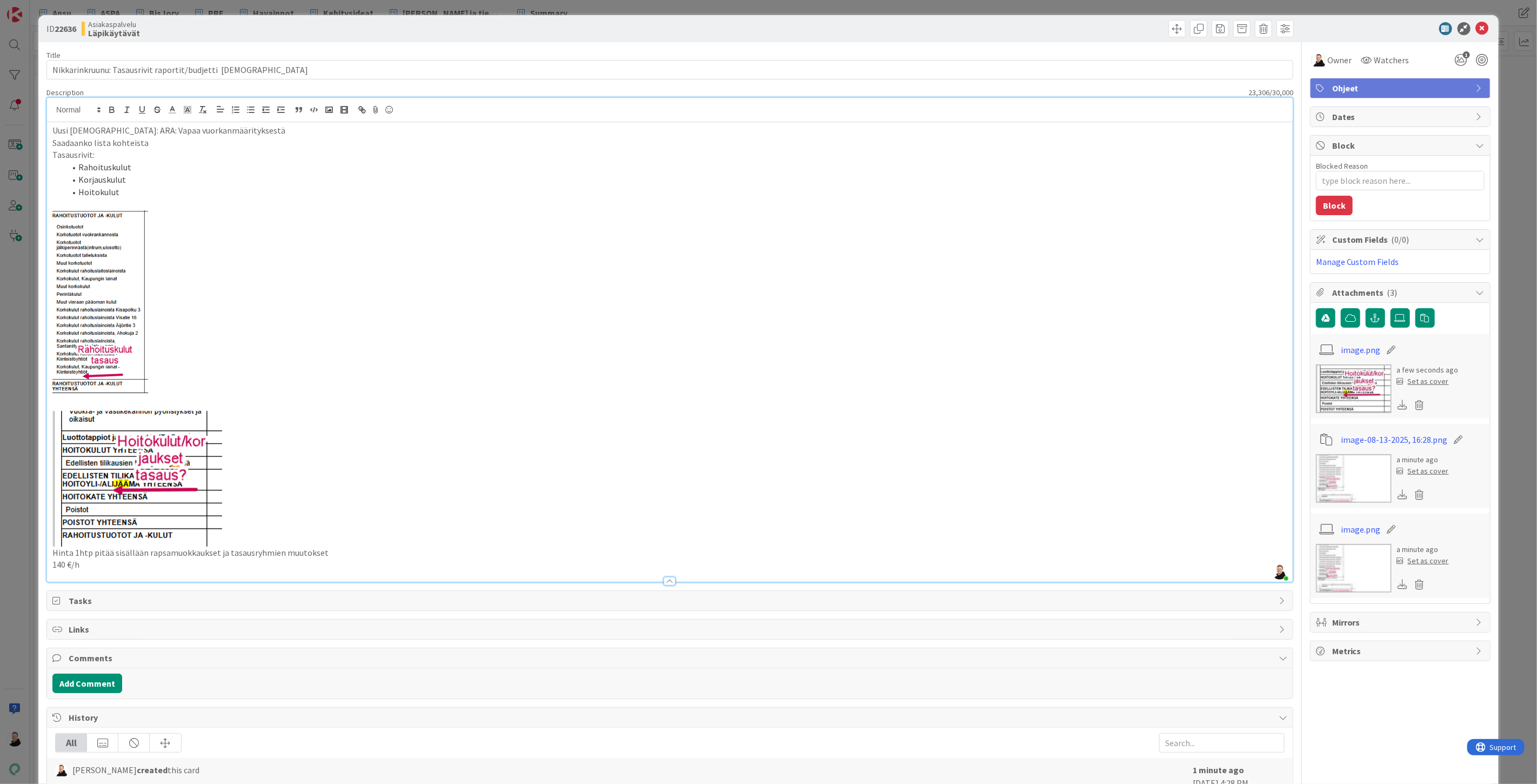
click at [305, 527] on p at bounding box center [669, 476] width 1235 height 141
click at [1478, 28] on icon at bounding box center [1482, 28] width 13 height 13
